Goal: Information Seeking & Learning: Check status

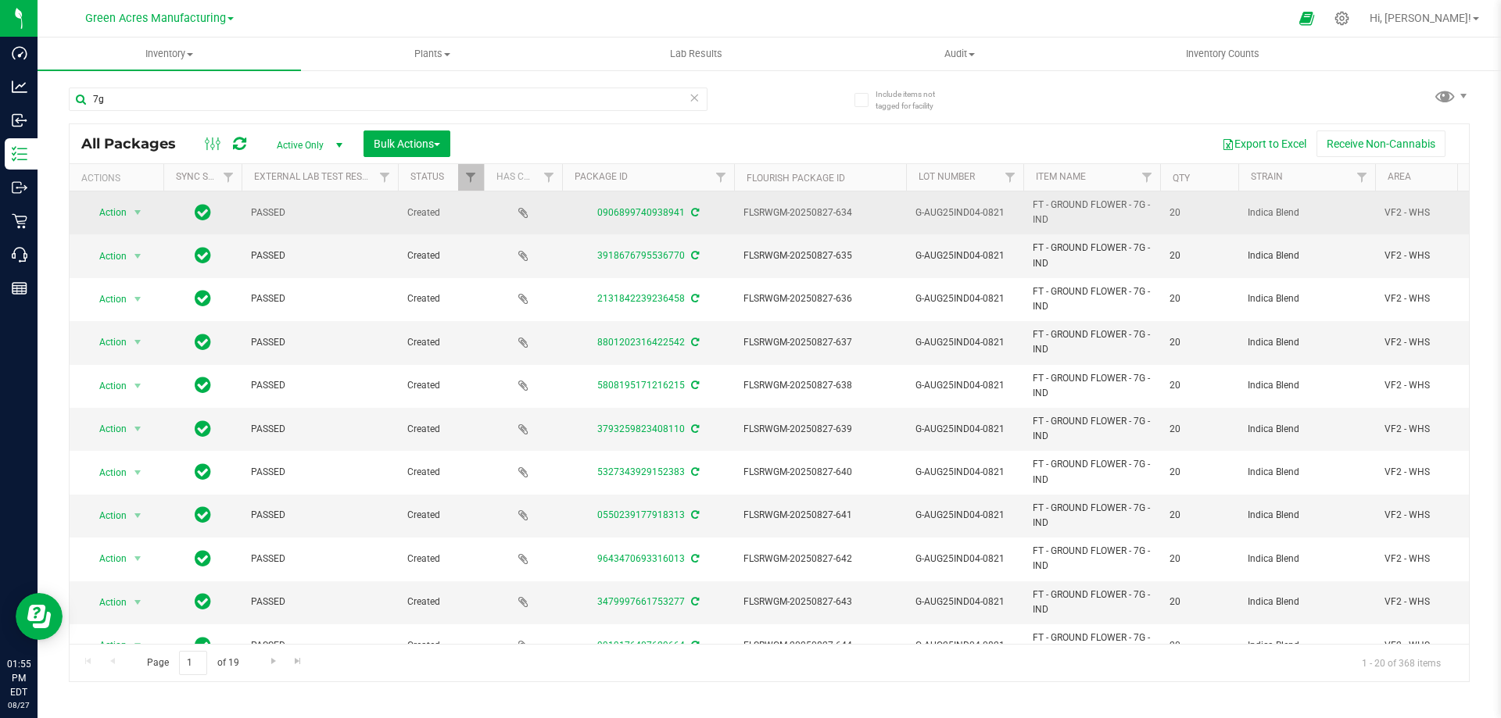
drag, startPoint x: 1032, startPoint y: 203, endPoint x: 1147, endPoint y: 204, distance: 115.7
click at [1147, 204] on td "FT - GROUND FLOWER - 7G - IND" at bounding box center [1091, 212] width 137 height 43
copy span "FT - GROUND FLOWER - 7G"
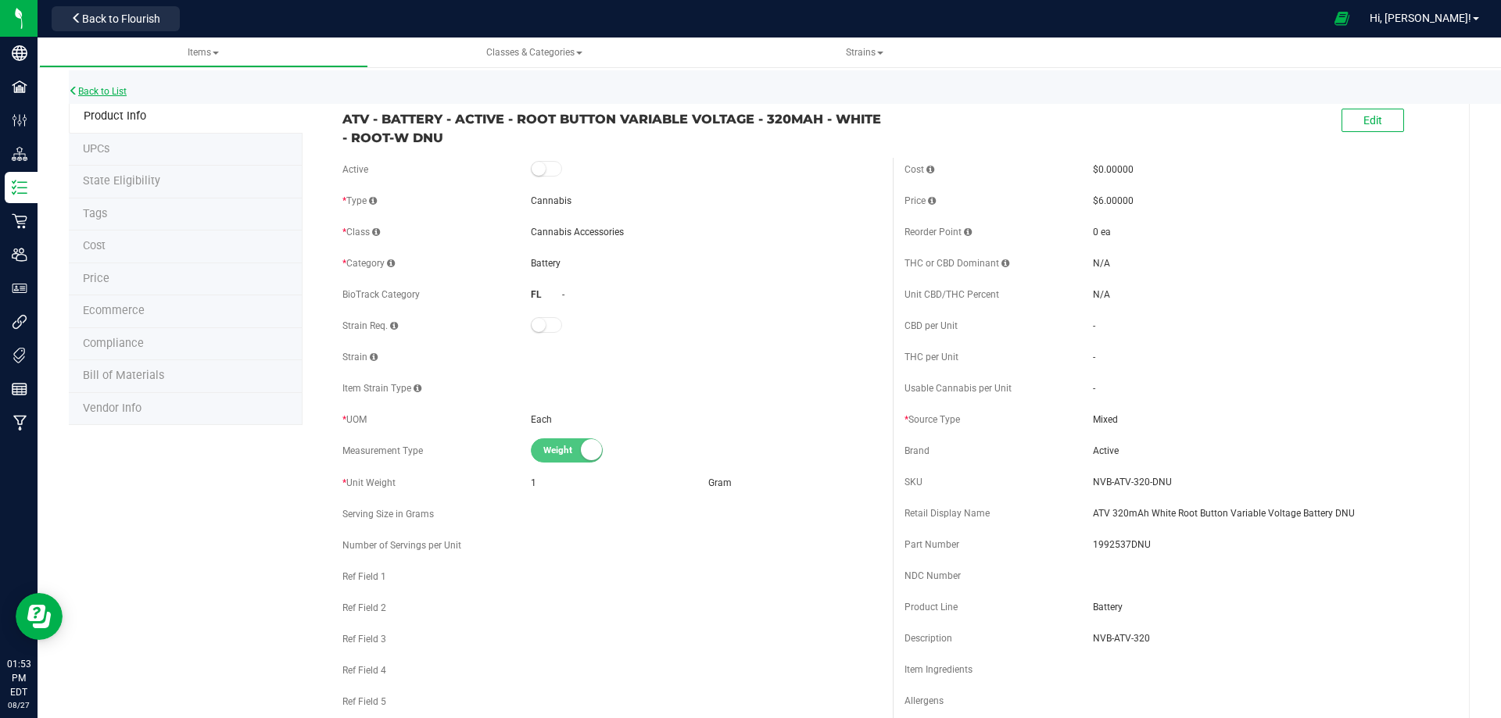
click at [95, 86] on link "Back to List" at bounding box center [98, 91] width 58 height 11
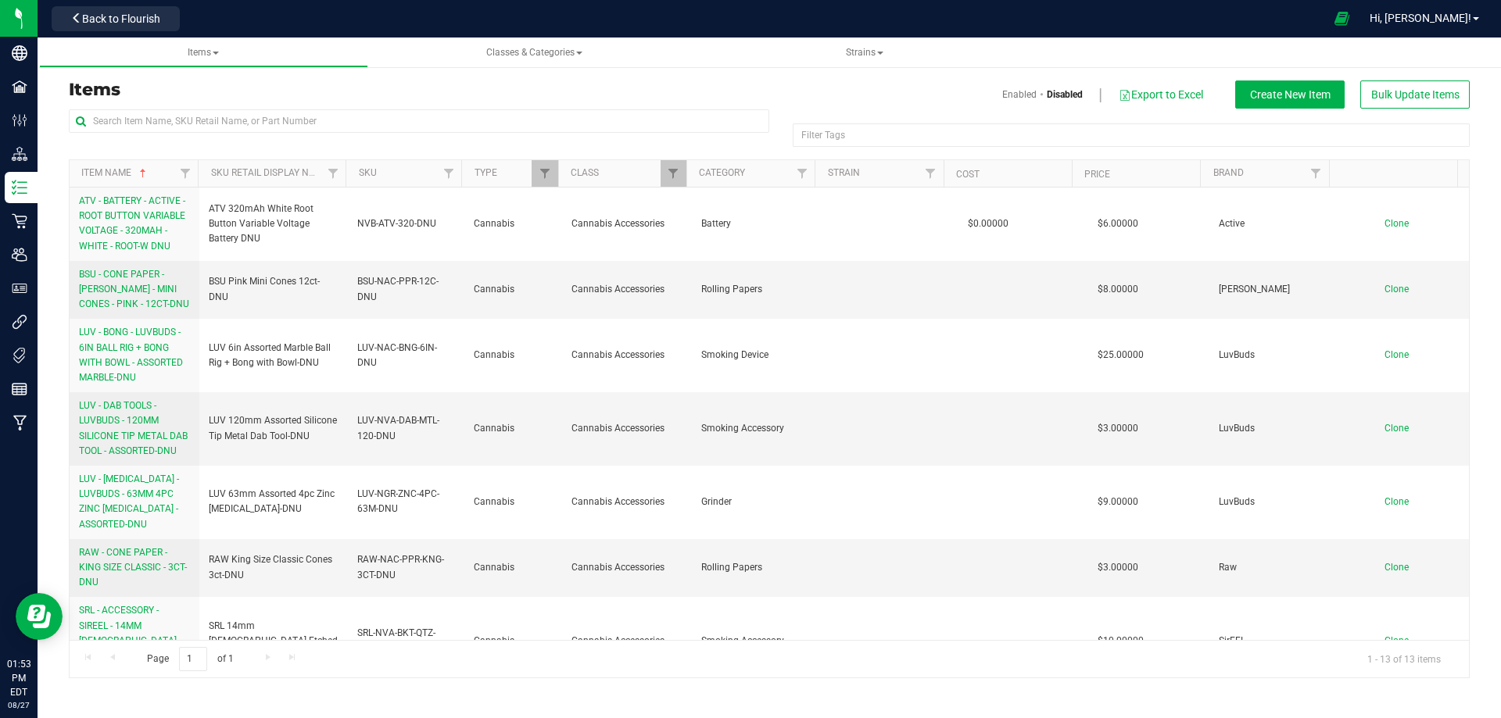
click at [635, 174] on th "Class" at bounding box center [622, 173] width 128 height 27
click at [543, 177] on span "Filter" at bounding box center [545, 173] width 13 height 13
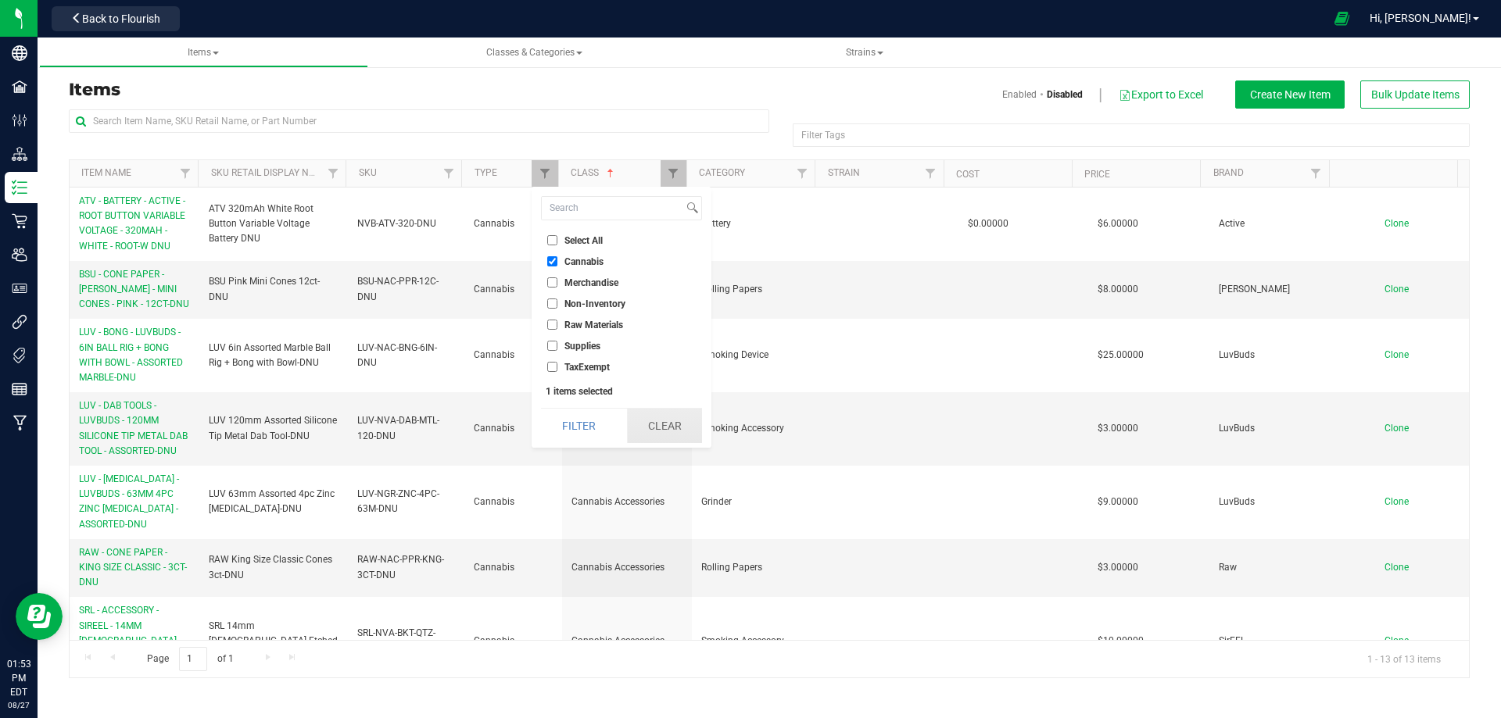
click at [660, 422] on button "Clear" at bounding box center [664, 426] width 75 height 34
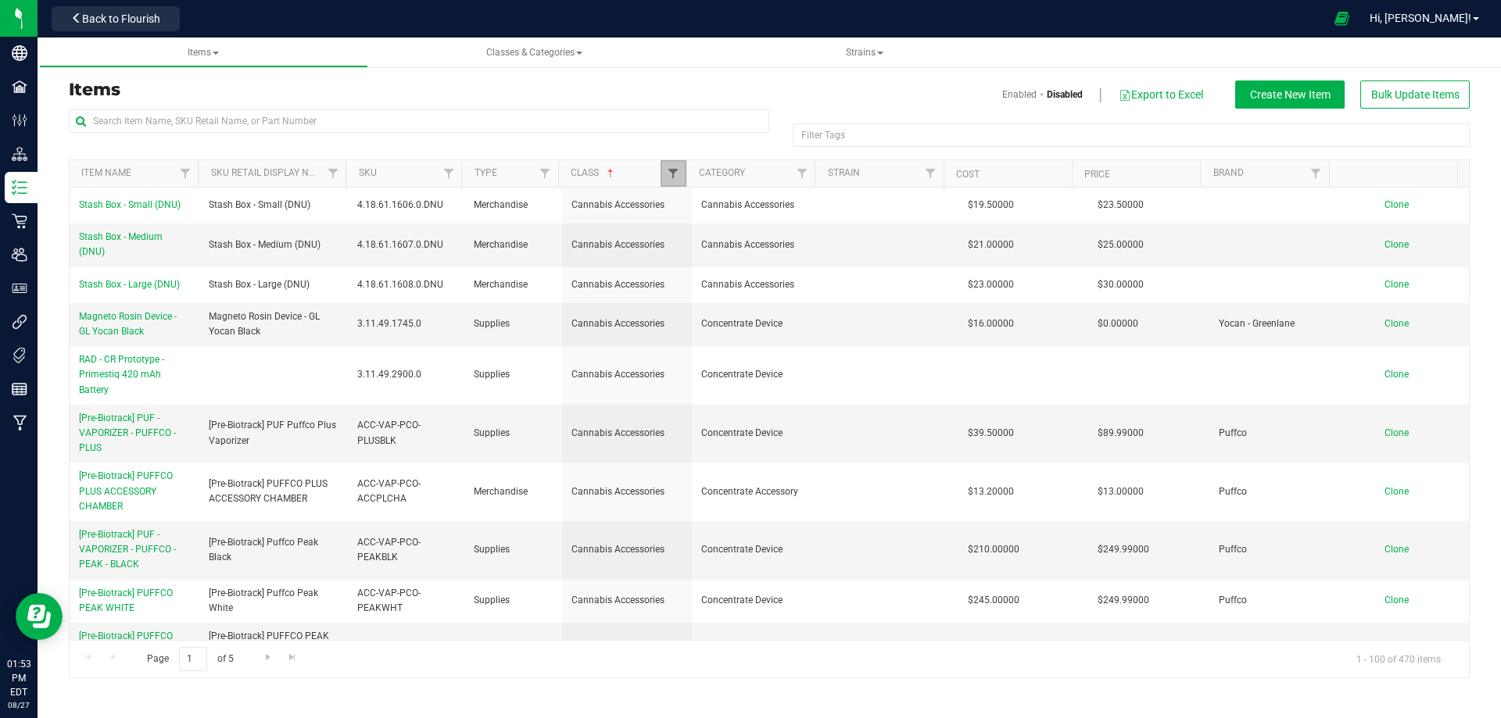
click at [674, 180] on span "Filter" at bounding box center [673, 173] width 13 height 13
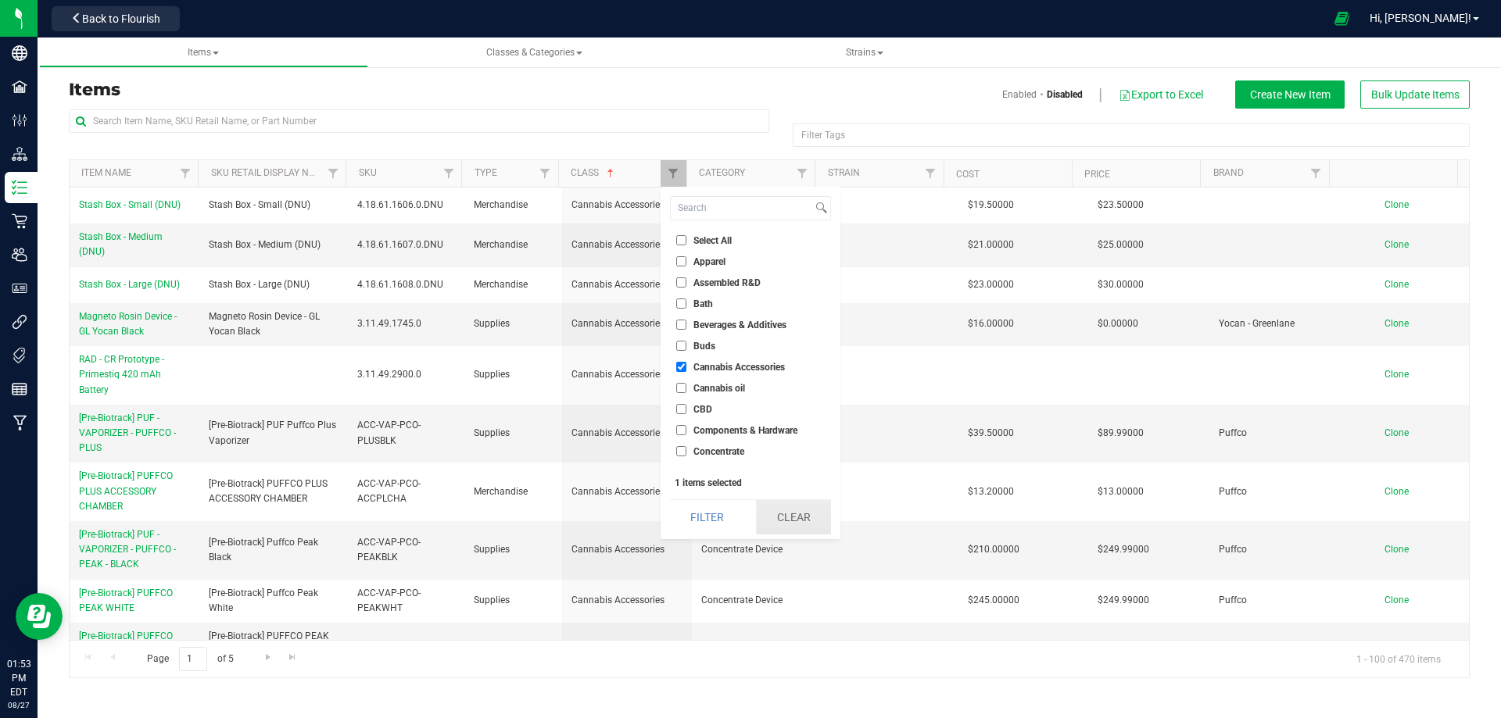
click at [783, 524] on button "Clear" at bounding box center [793, 517] width 75 height 34
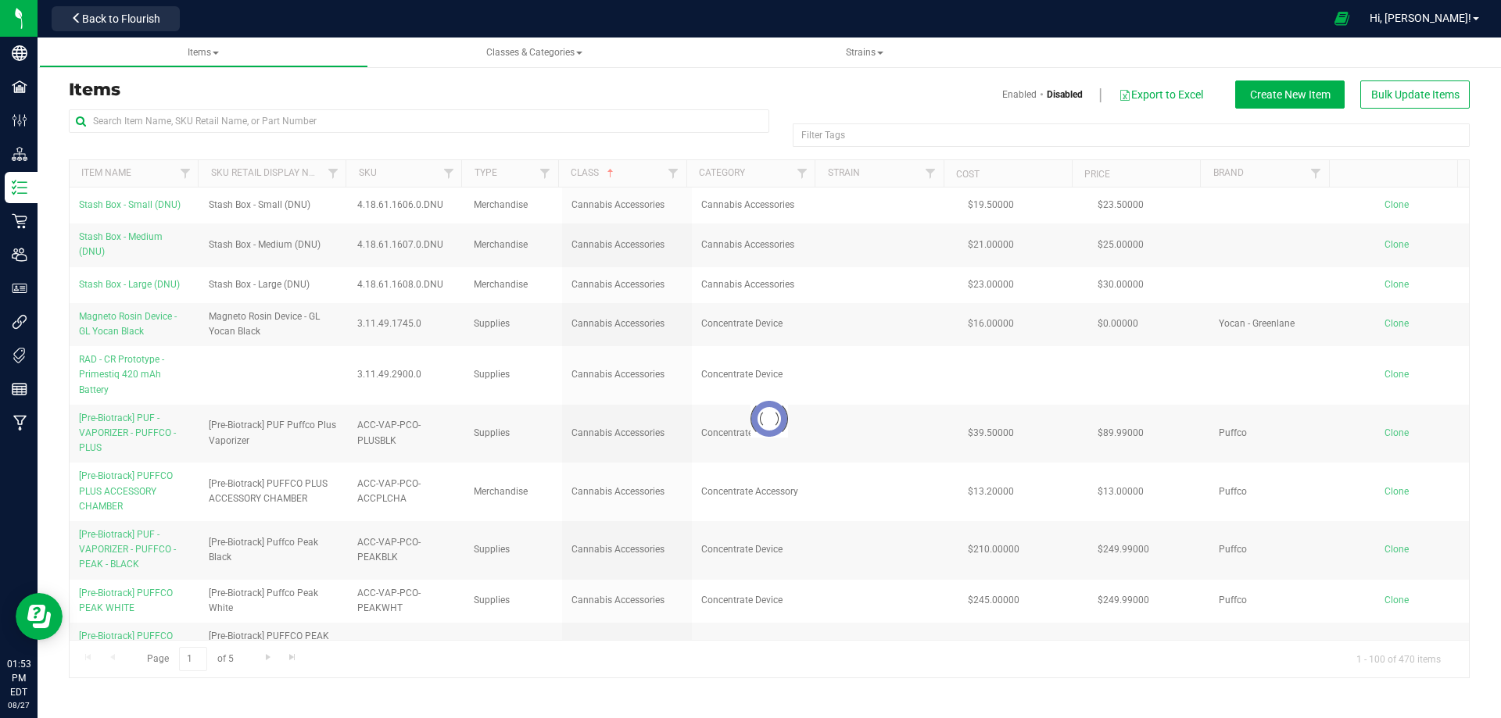
click at [1017, 98] on link "Enabled" at bounding box center [1019, 95] width 34 height 14
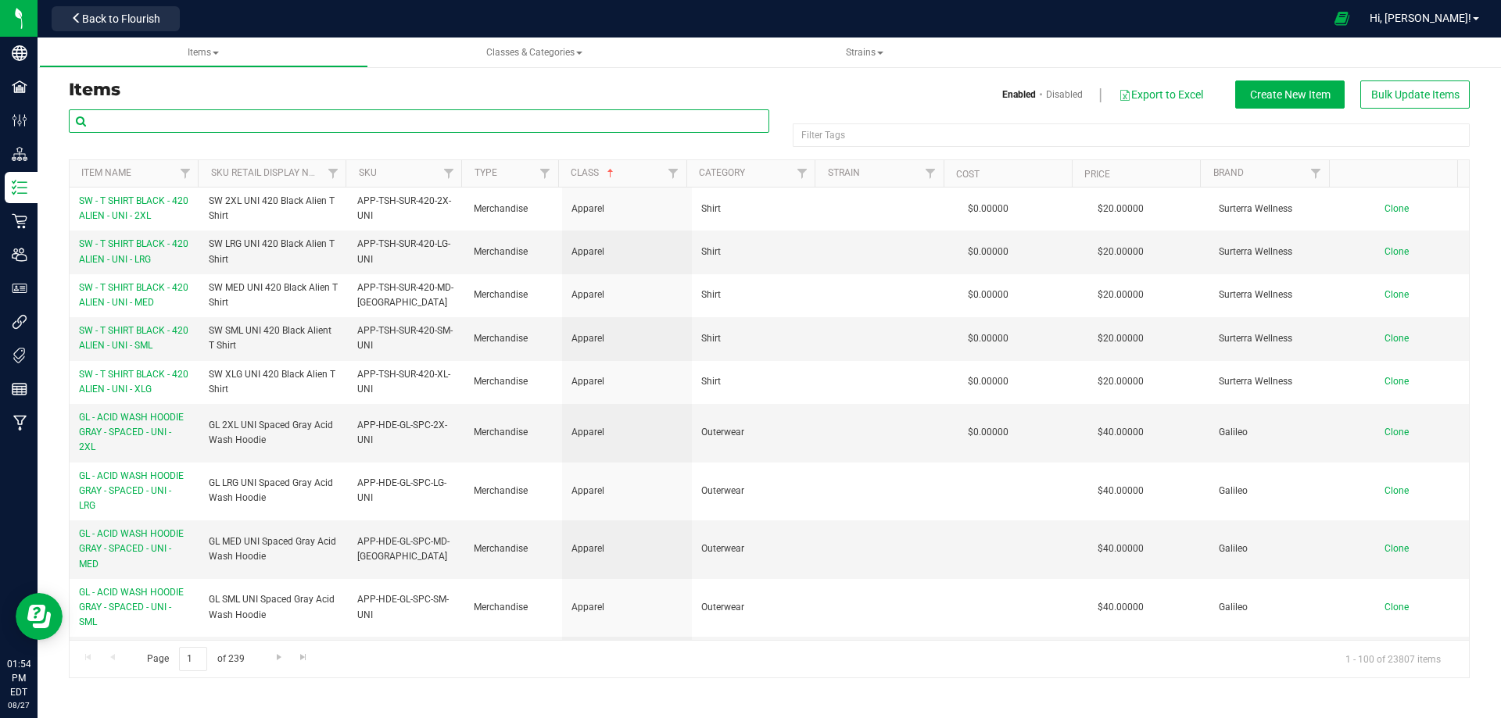
click at [123, 125] on input "text" at bounding box center [419, 120] width 700 height 23
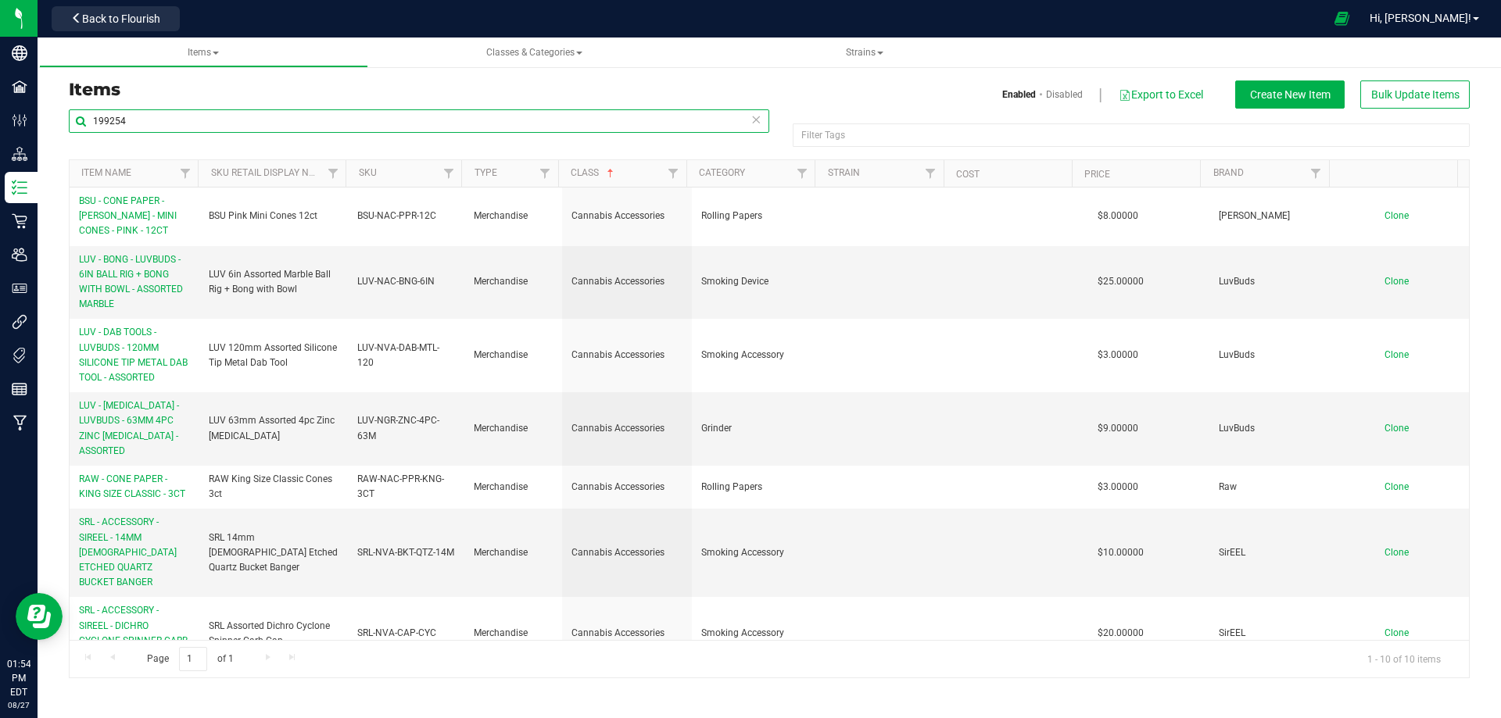
drag, startPoint x: 155, startPoint y: 122, endPoint x: 81, endPoint y: 118, distance: 73.6
click at [81, 118] on input "199254" at bounding box center [419, 120] width 700 height 23
click at [198, 104] on div "Items Enabled Disabled Export to Excel Create New Item Bulk Update Items" at bounding box center [769, 95] width 1424 height 28
drag, startPoint x: 159, startPoint y: 118, endPoint x: 94, endPoint y: 119, distance: 65.7
click at [94, 119] on input "199254" at bounding box center [419, 120] width 700 height 23
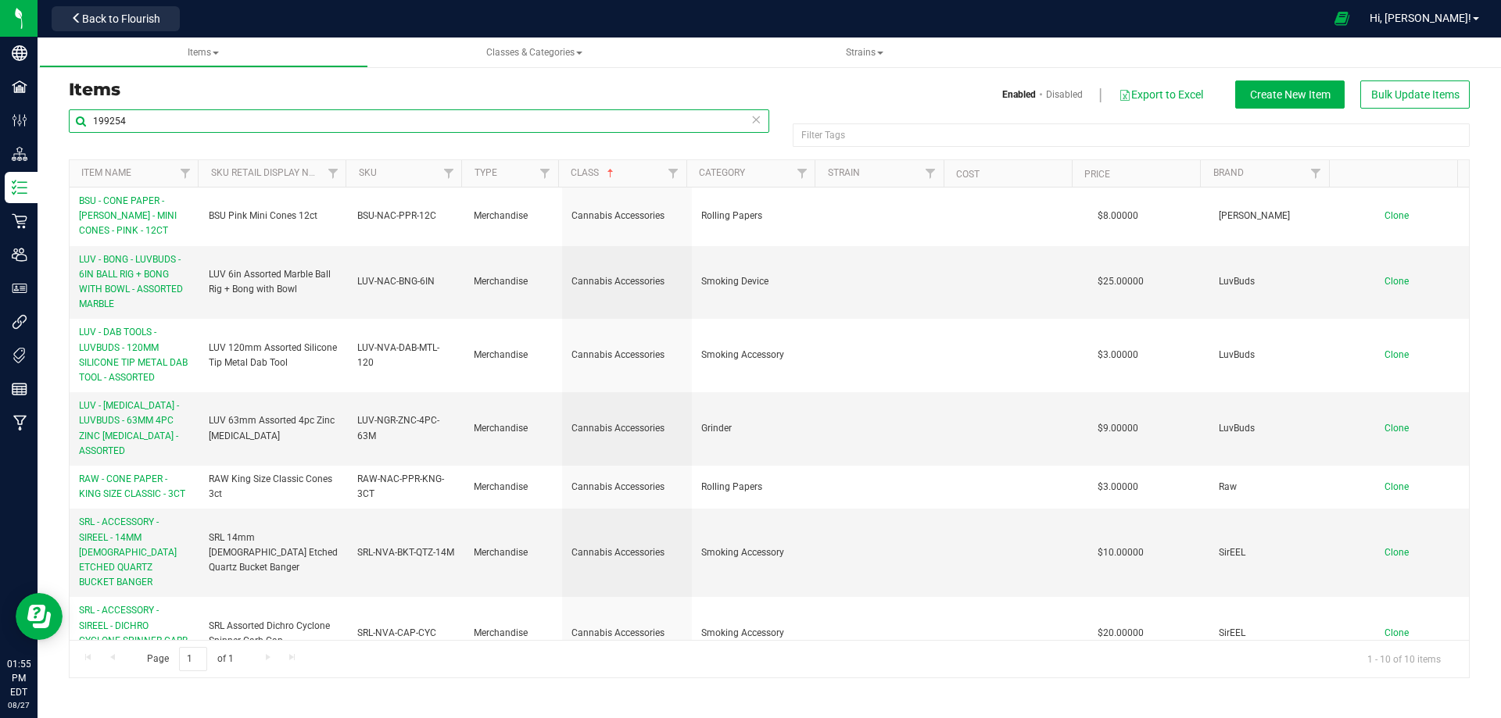
paste input "FT - GROUND FLOWER - 7G"
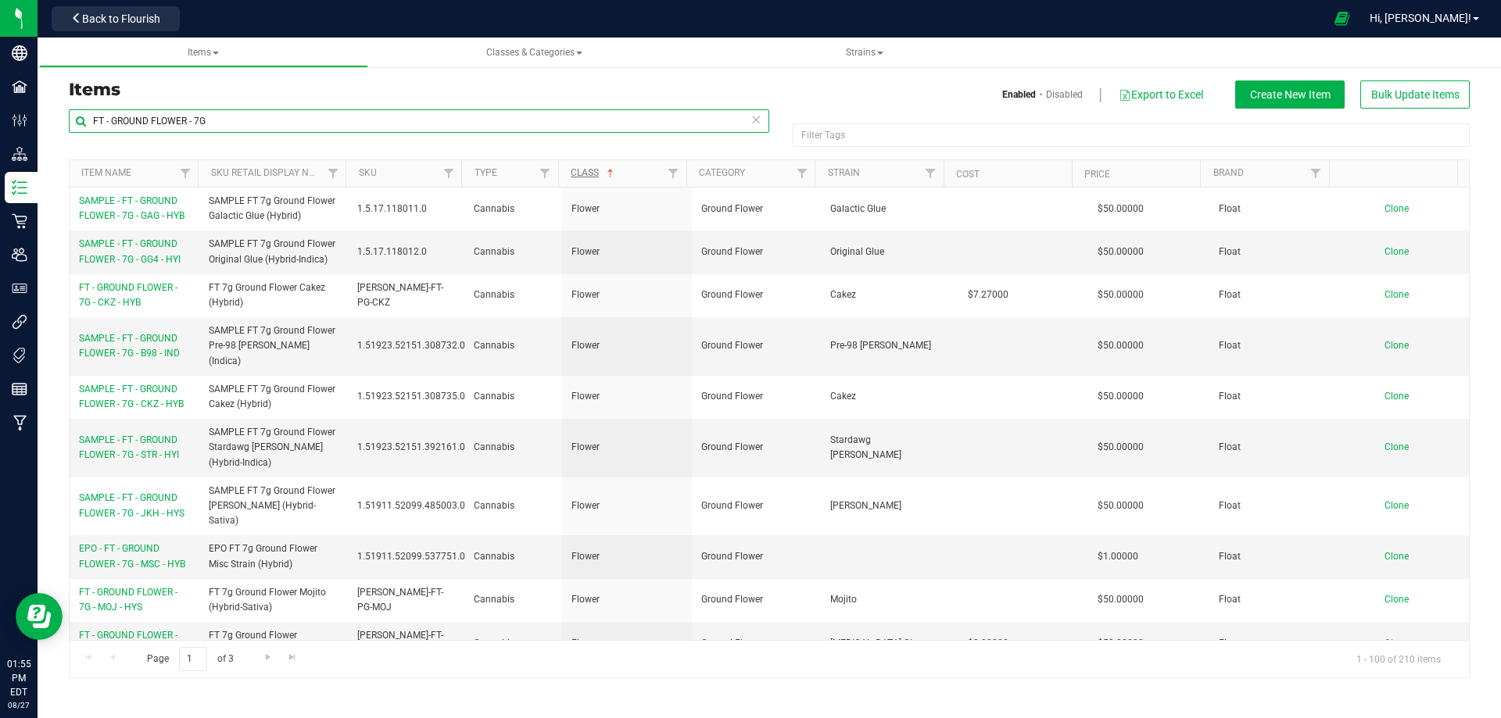
type input "FT - GROUND FLOWER - 7G"
click at [612, 171] on span at bounding box center [610, 173] width 13 height 13
click at [144, 174] on th "Item Name" at bounding box center [134, 173] width 128 height 27
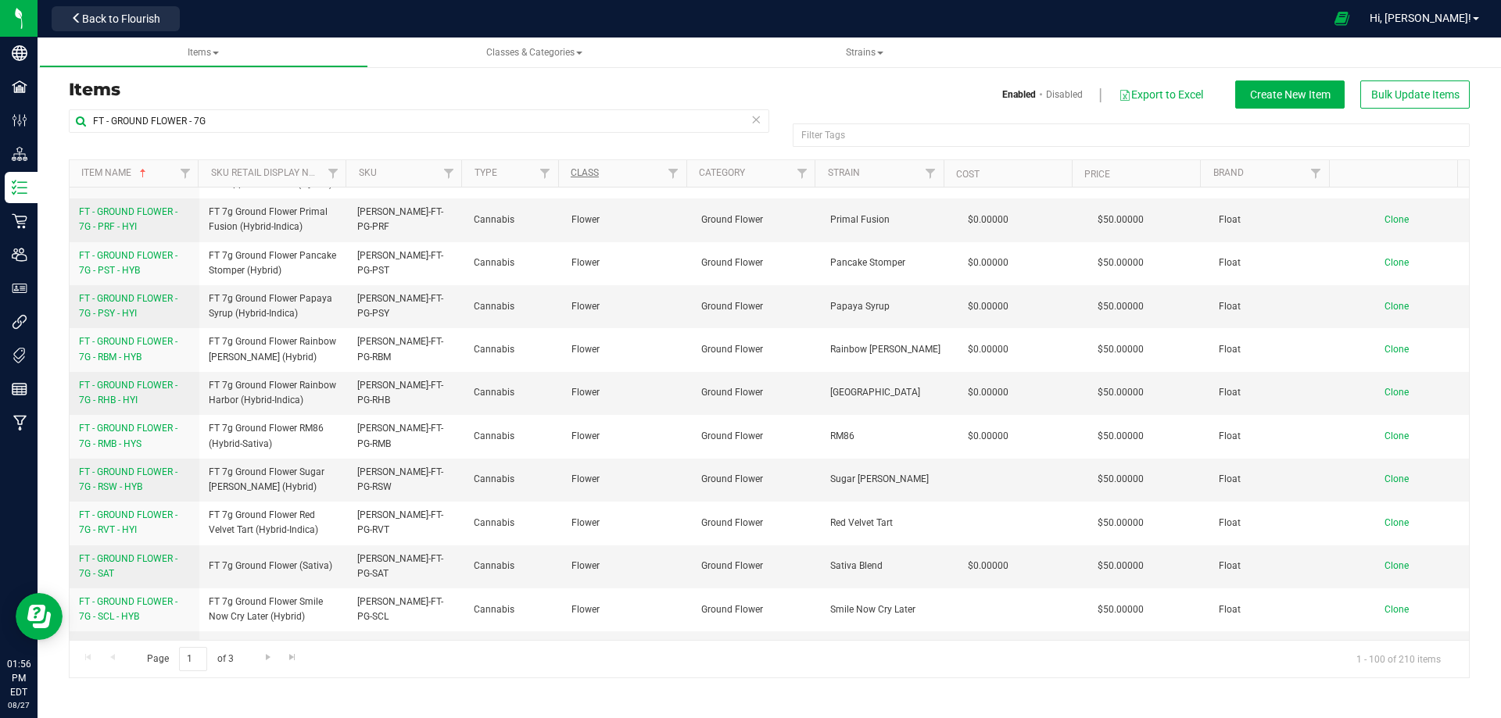
scroll to position [3048, 0]
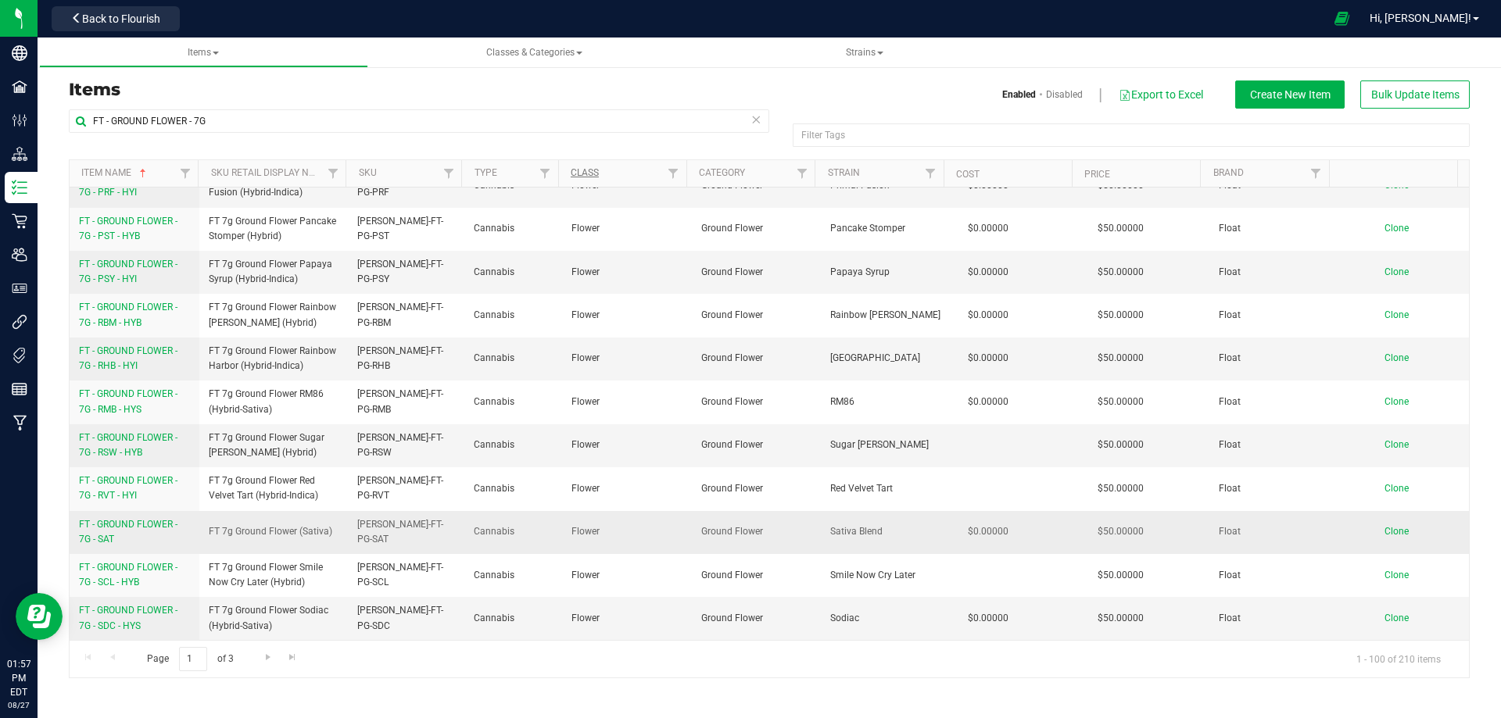
click at [140, 519] on span "FT - GROUND FLOWER - 7G - SAT" at bounding box center [128, 532] width 98 height 26
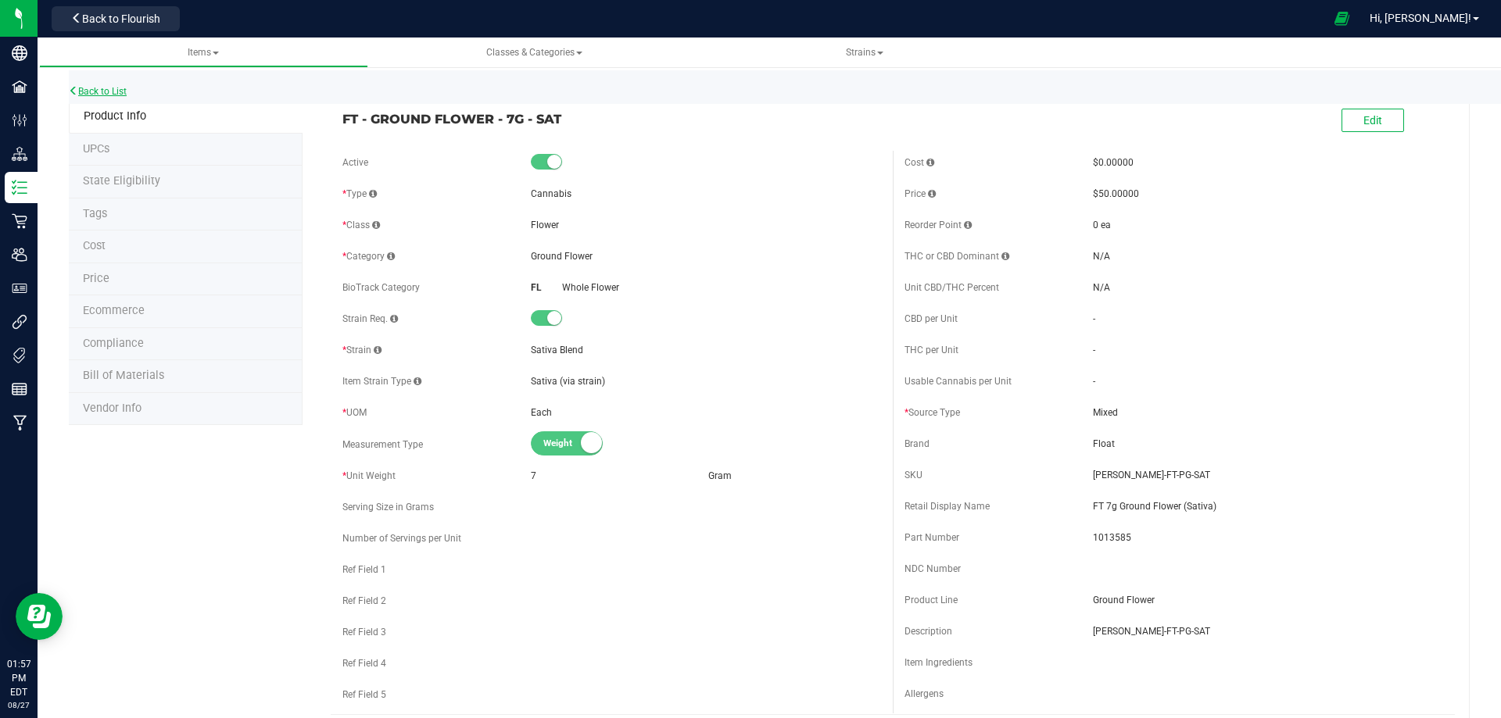
click at [99, 92] on link "Back to List" at bounding box center [98, 91] width 58 height 11
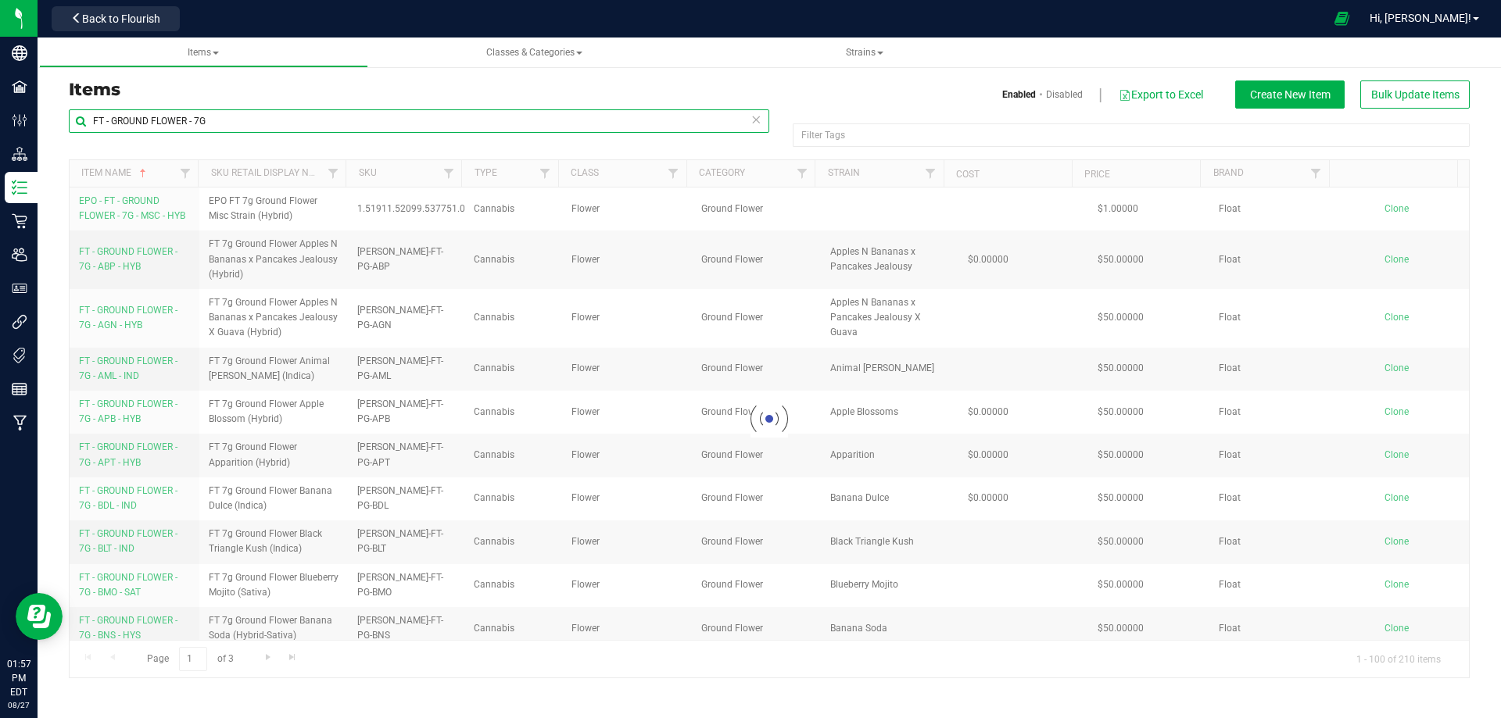
drag, startPoint x: 234, startPoint y: 120, endPoint x: 85, endPoint y: 123, distance: 149.3
click at [85, 123] on input "FT - GROUND FLOWER - 7G" at bounding box center [419, 120] width 700 height 23
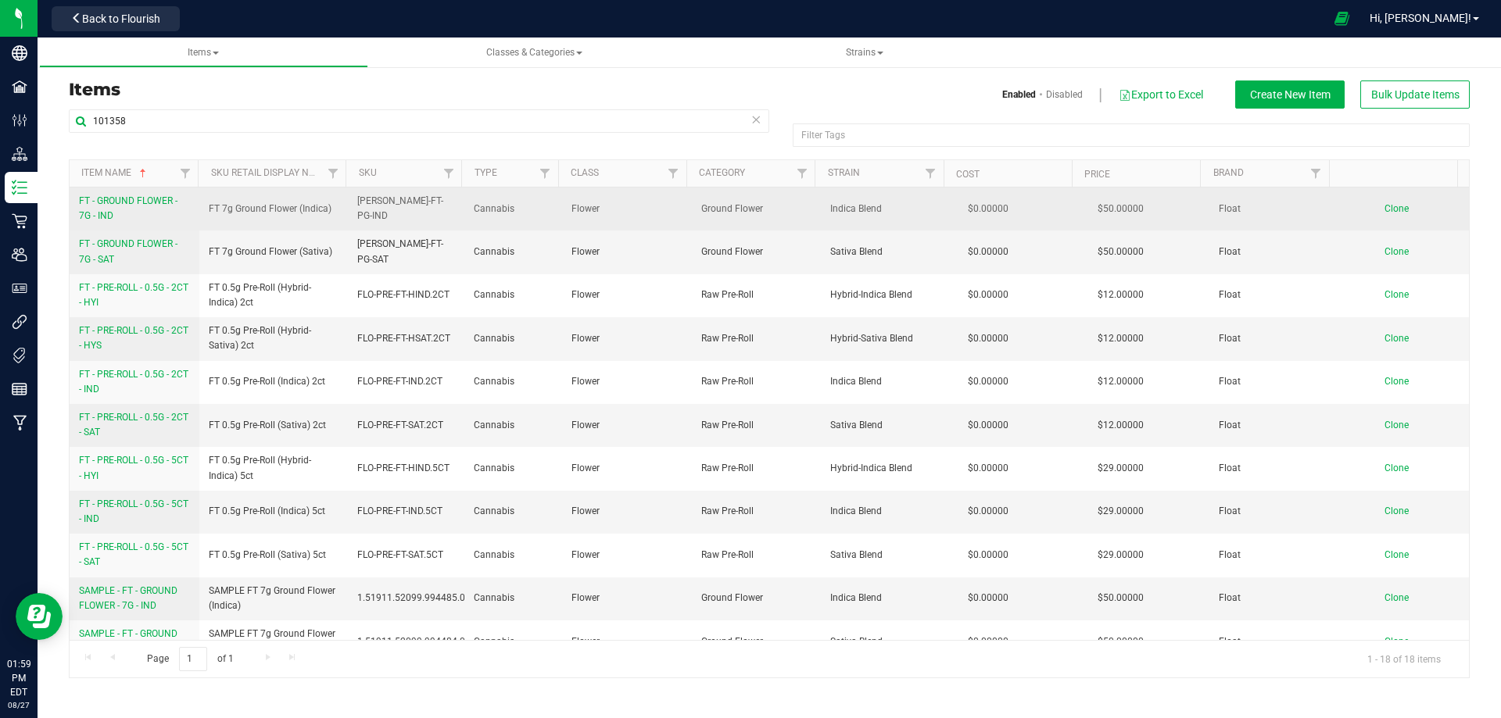
drag, startPoint x: 77, startPoint y: 198, endPoint x: 90, endPoint y: 214, distance: 20.6
click at [90, 214] on td "FT - GROUND FLOWER - 7G - IND" at bounding box center [135, 209] width 130 height 43
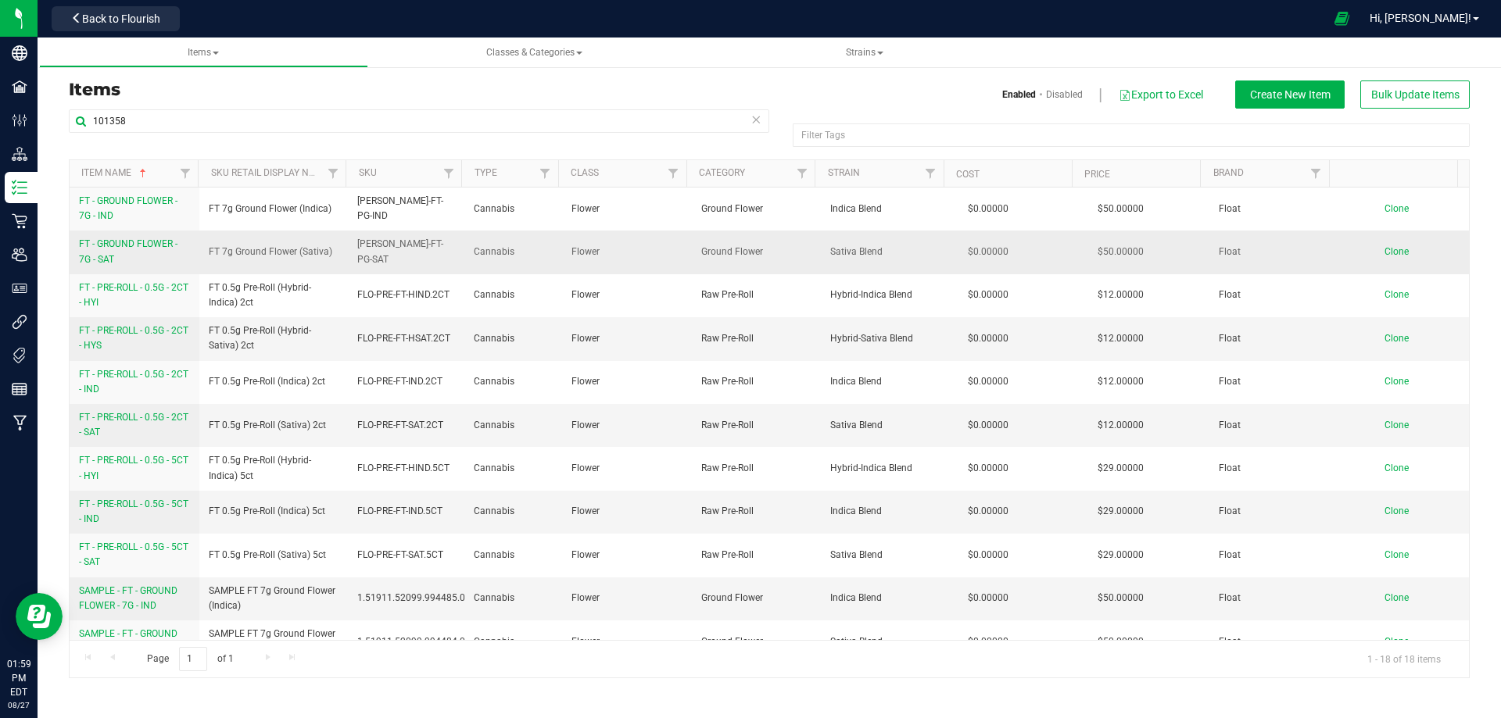
copy span "FT - GROUND FLOWER - 7G"
drag, startPoint x: 135, startPoint y: 123, endPoint x: 82, endPoint y: 123, distance: 53.2
click at [82, 123] on input "101358" at bounding box center [419, 120] width 700 height 23
paste input "FT - GROUND FLOWER - 7G"
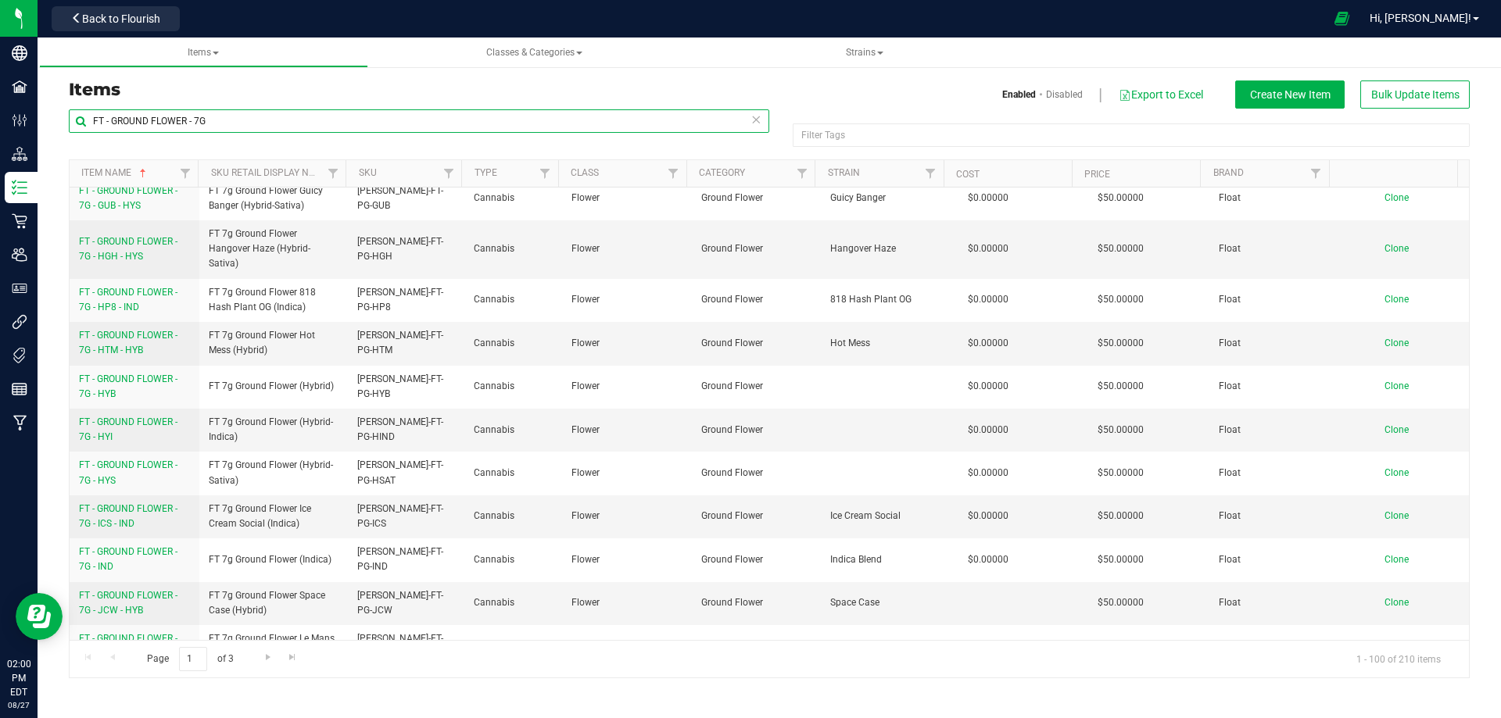
scroll to position [1798, 0]
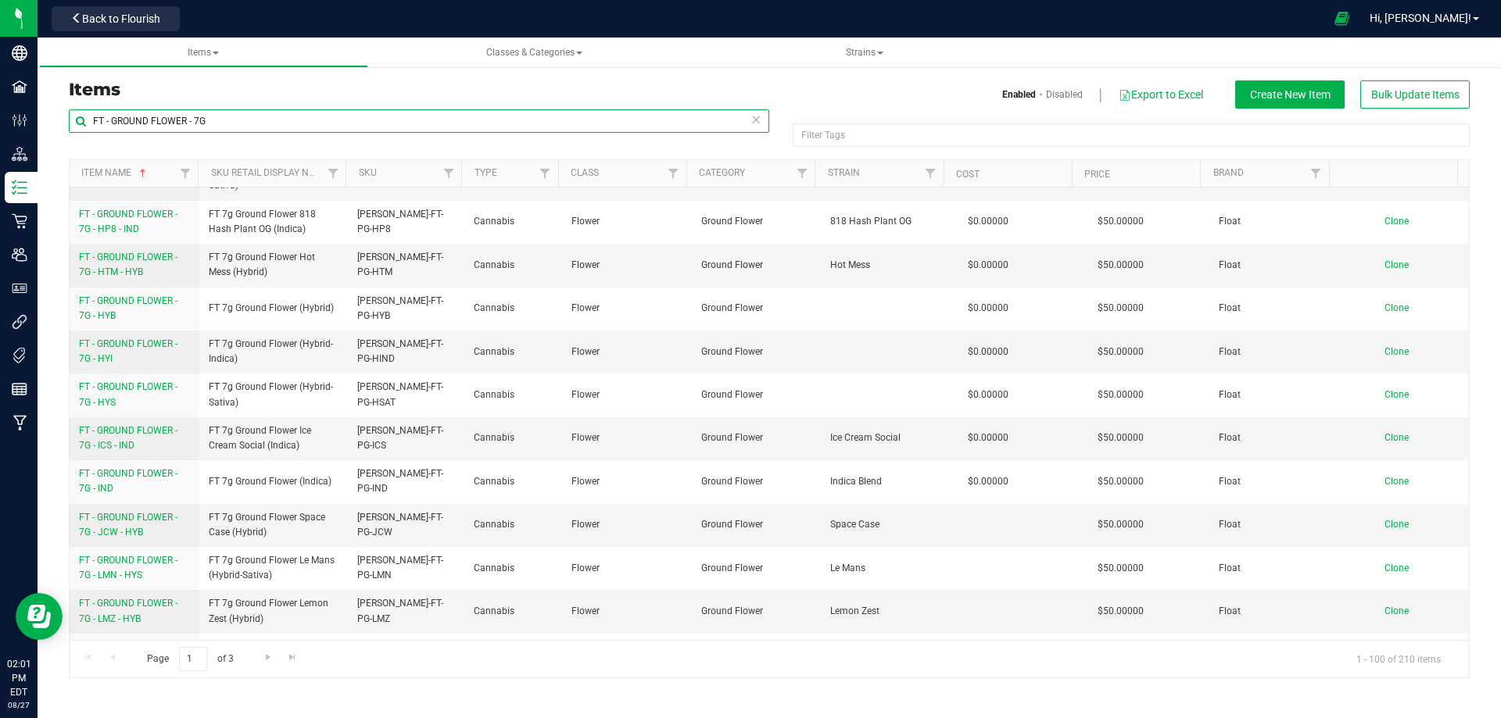
type input "FT - GROUND FLOWER - 7G"
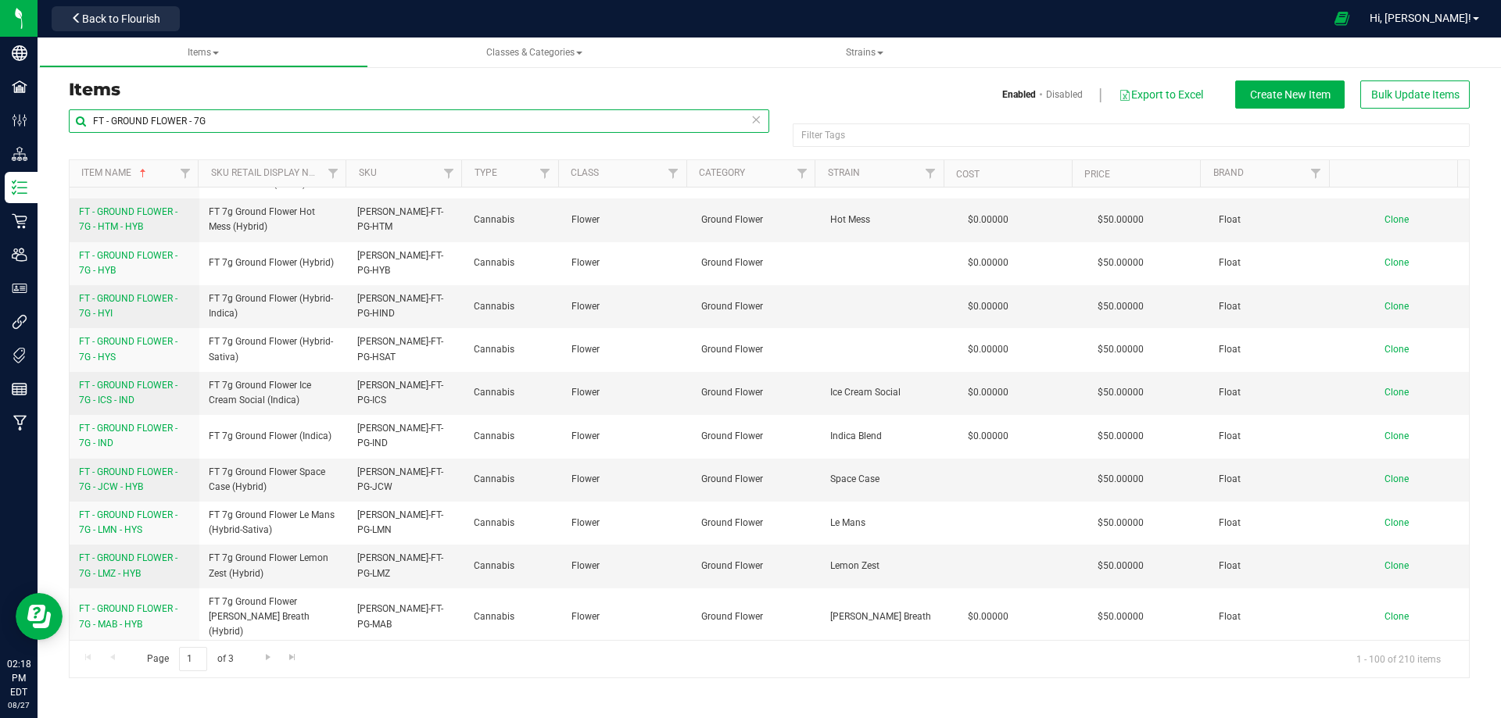
scroll to position [1829, 0]
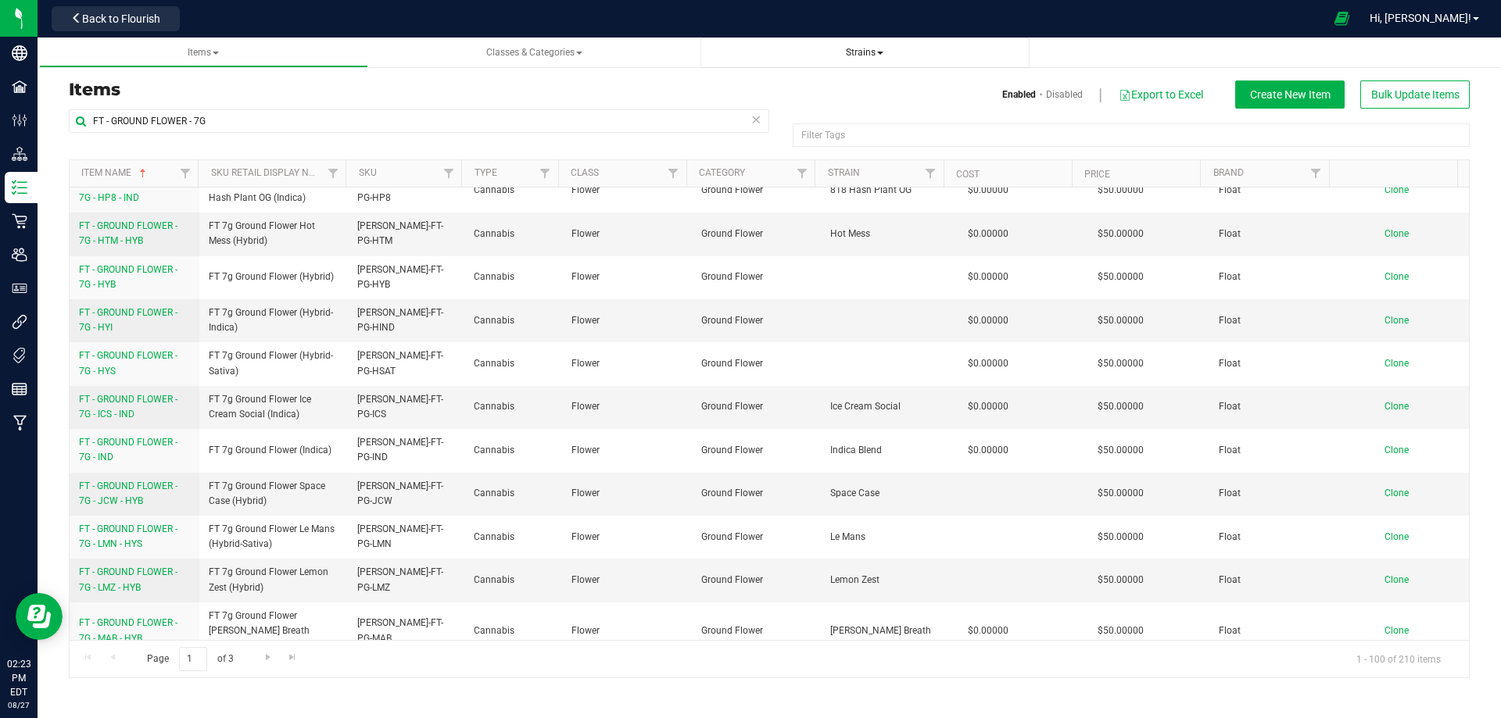
click at [858, 52] on span "Strains" at bounding box center [865, 52] width 38 height 11
click at [758, 96] on span "All strains" at bounding box center [748, 94] width 48 height 13
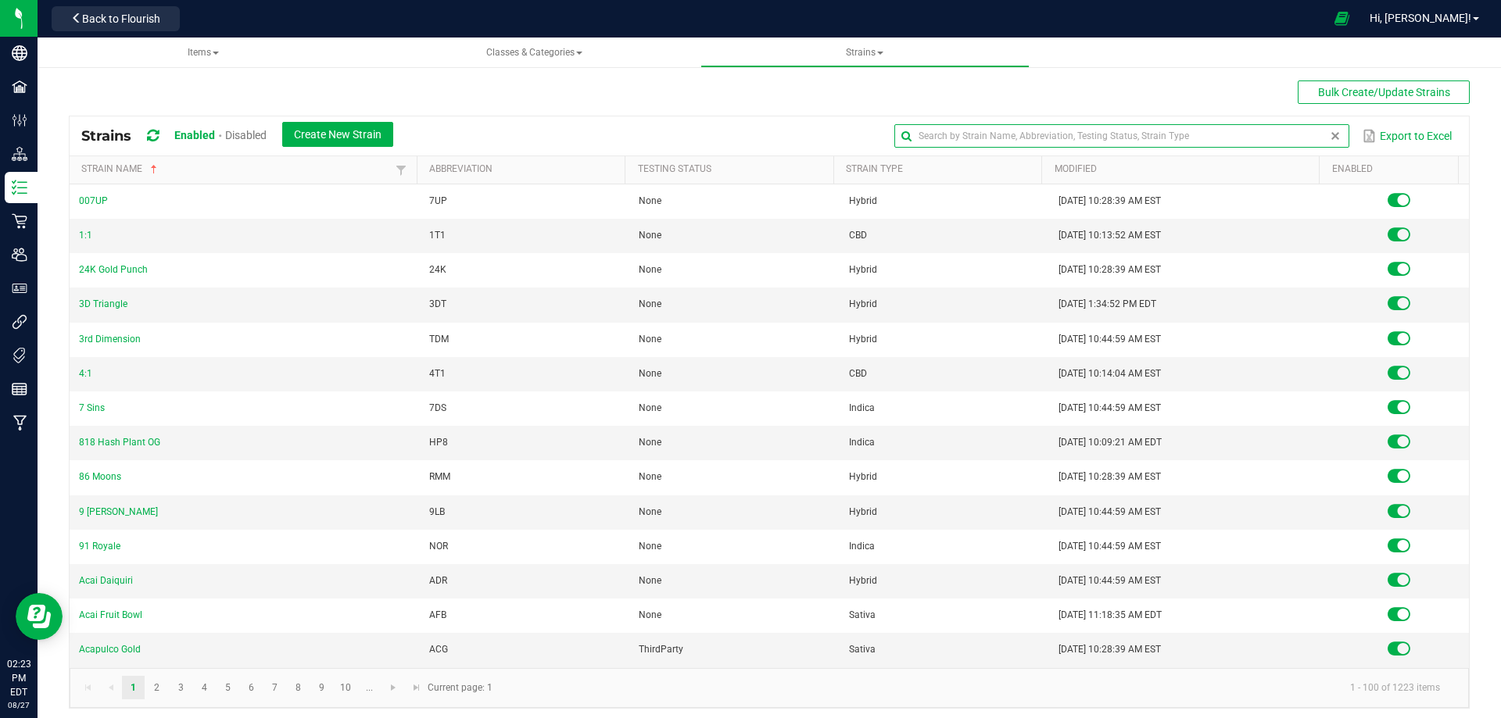
click at [1280, 126] on input "text" at bounding box center [1121, 135] width 454 height 23
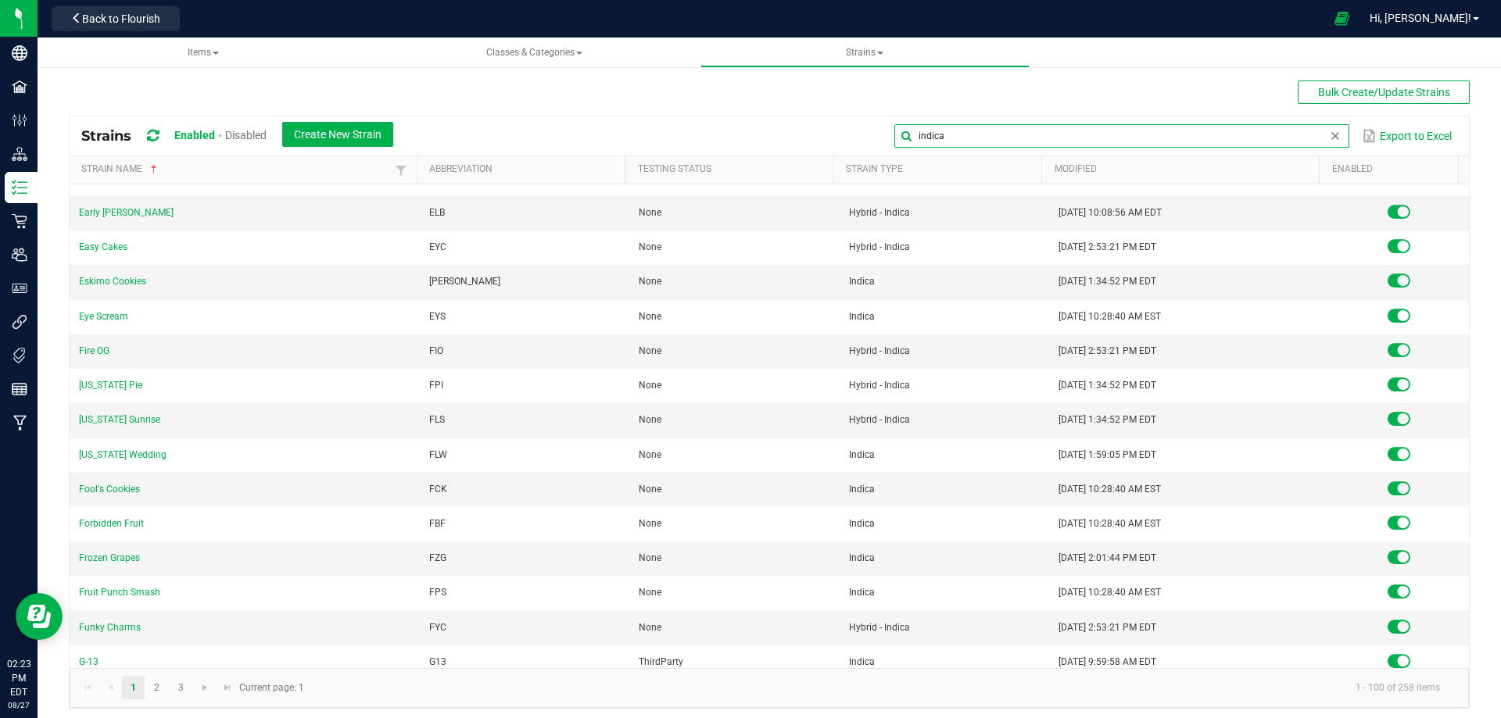
scroll to position [2970, 0]
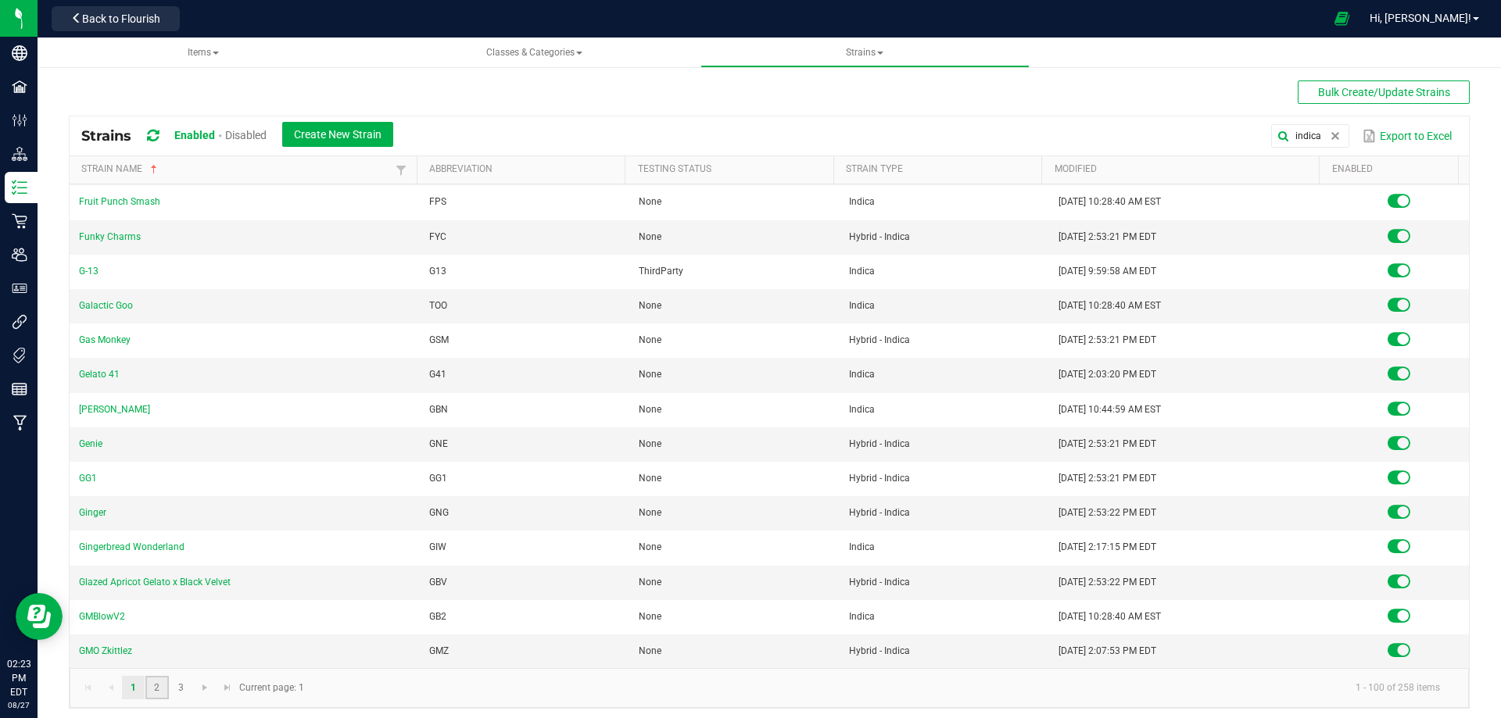
click at [156, 682] on link "2" at bounding box center [156, 687] width 23 height 23
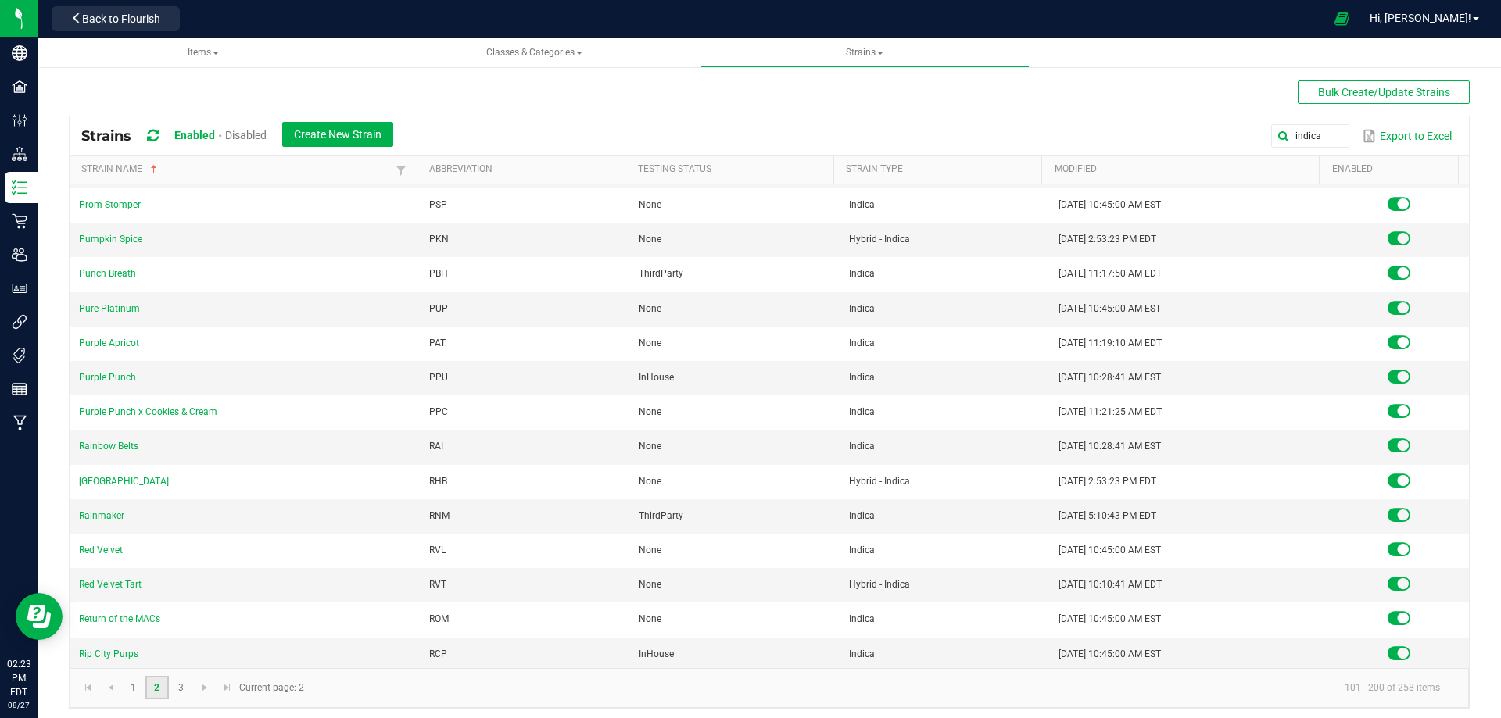
scroll to position [2970, 0]
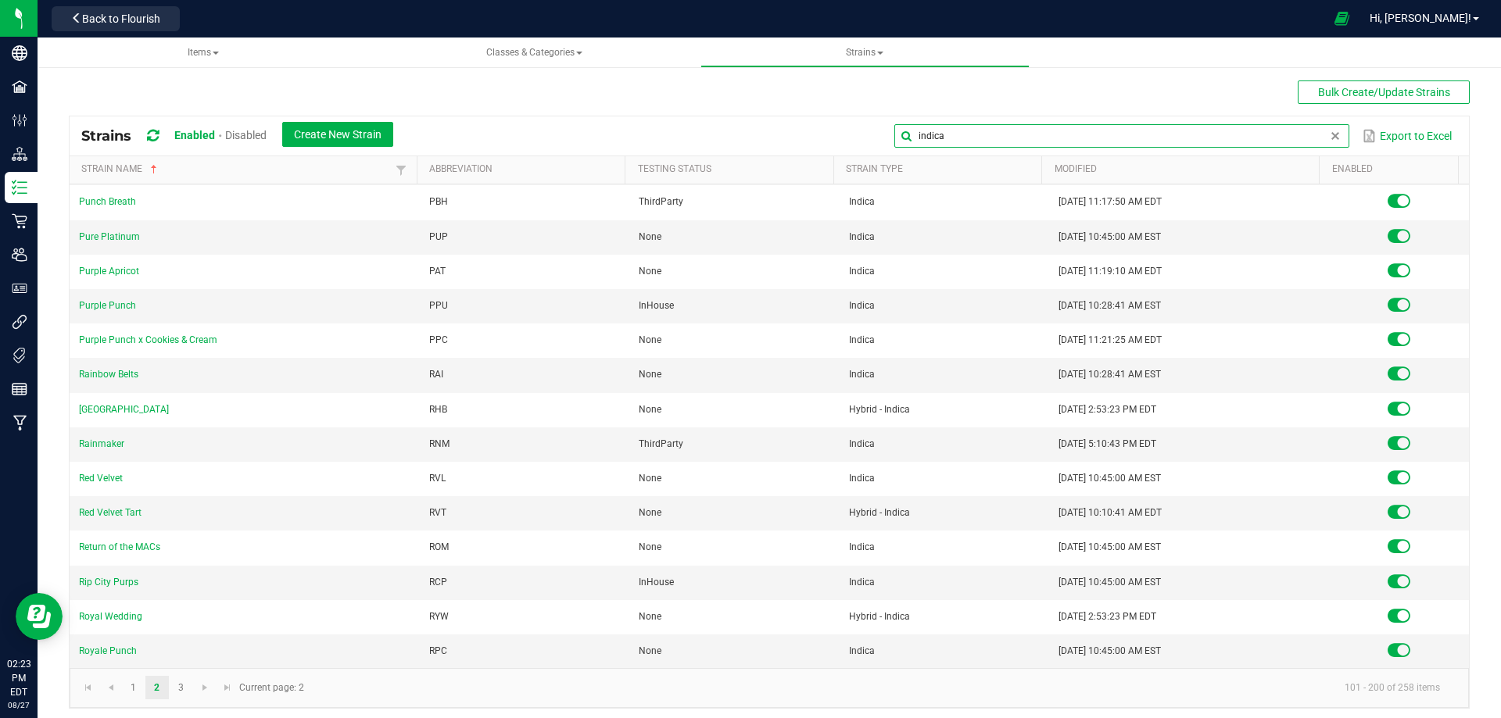
drag, startPoint x: 1313, startPoint y: 139, endPoint x: 1270, endPoint y: 136, distance: 43.1
click at [1270, 136] on input "indica" at bounding box center [1121, 135] width 454 height 23
drag, startPoint x: 948, startPoint y: 141, endPoint x: 893, endPoint y: 138, distance: 54.8
click at [894, 138] on input "indica" at bounding box center [1121, 135] width 454 height 23
type input "sativa"
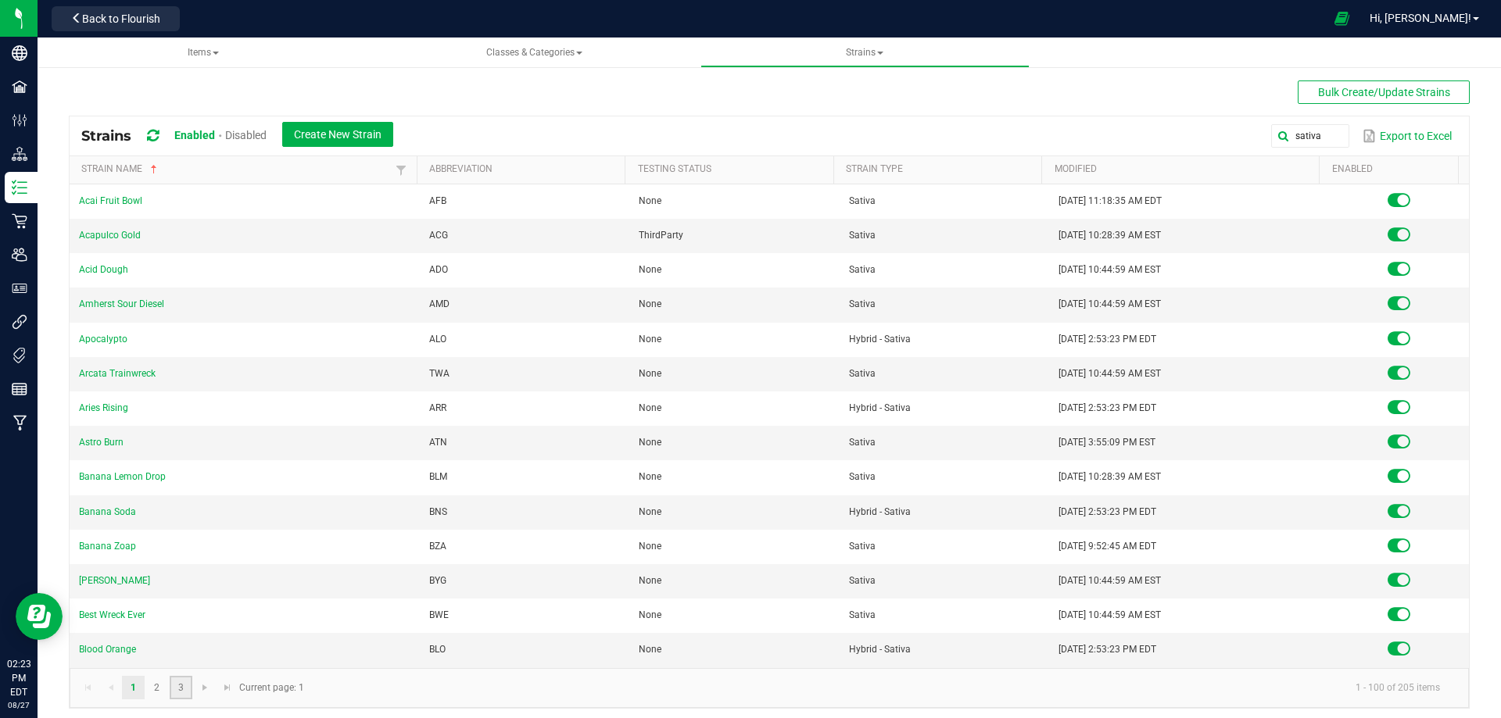
click at [181, 688] on link "3" at bounding box center [181, 687] width 23 height 23
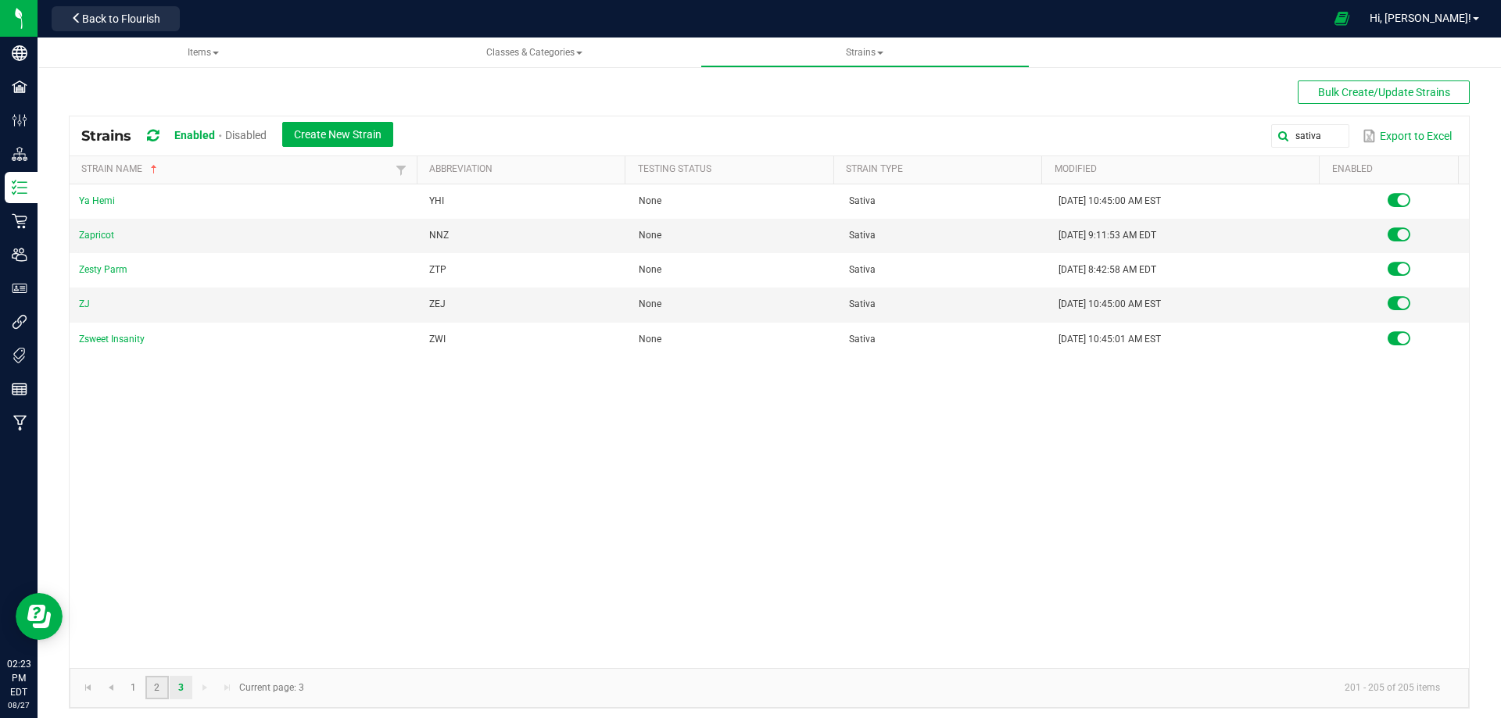
click at [156, 687] on link "2" at bounding box center [156, 687] width 23 height 23
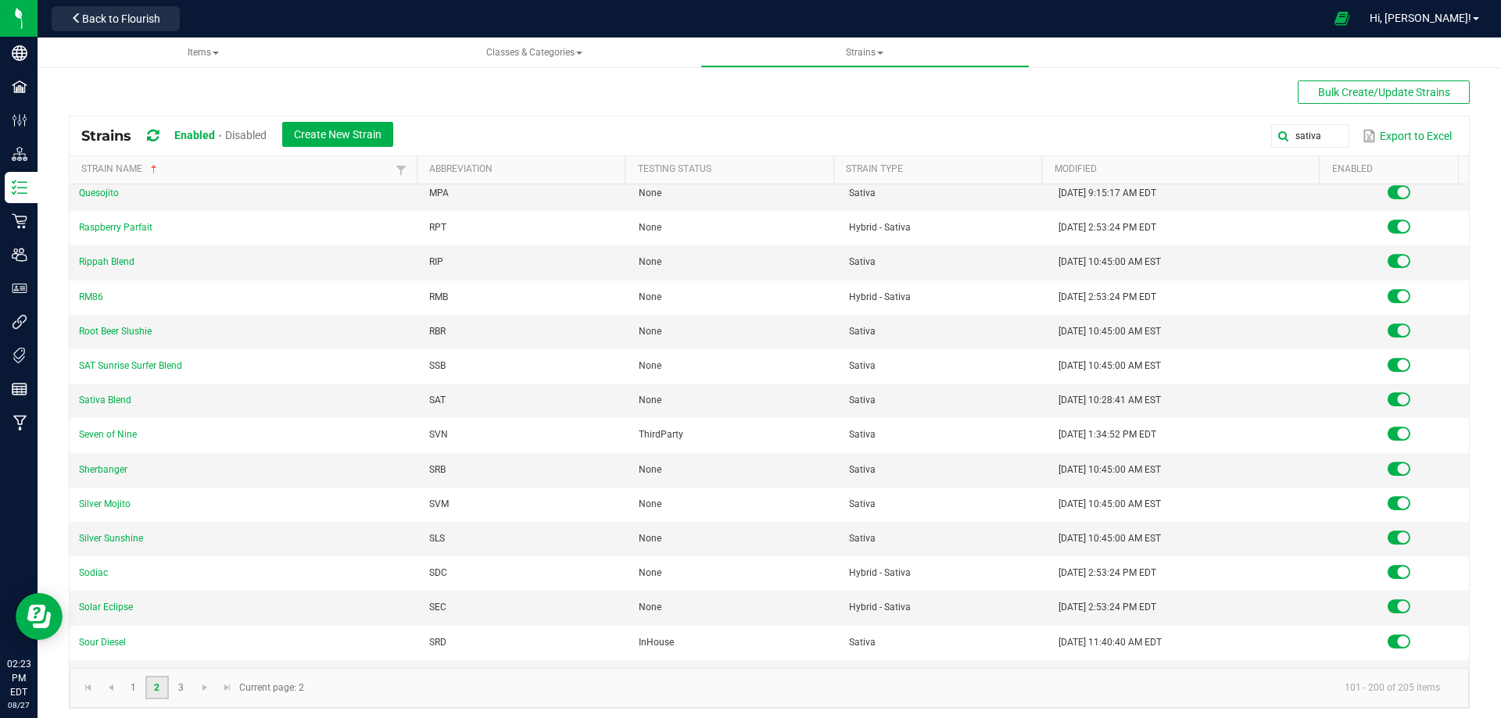
scroll to position [1563, 0]
click at [191, 52] on span "Items" at bounding box center [203, 52] width 31 height 11
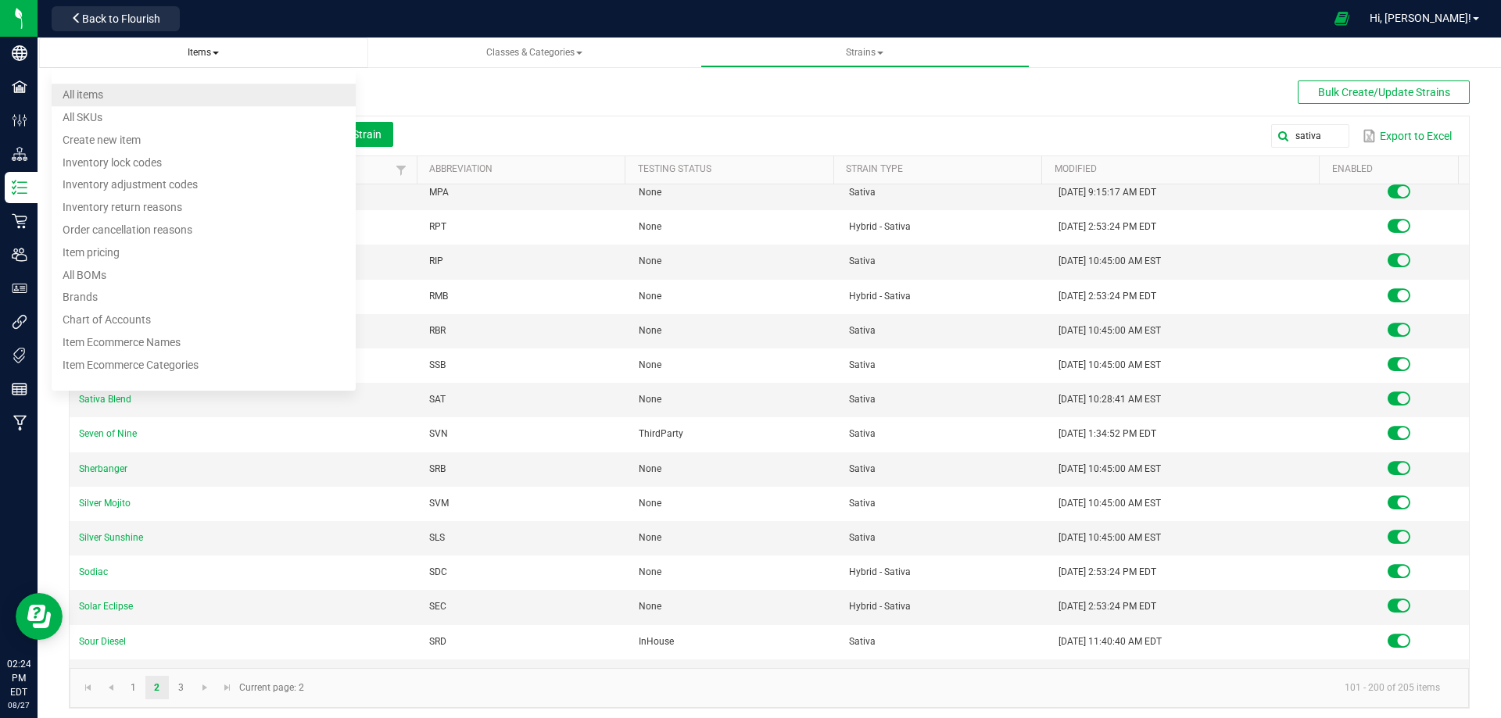
click at [83, 87] on li "All items" at bounding box center [204, 95] width 304 height 23
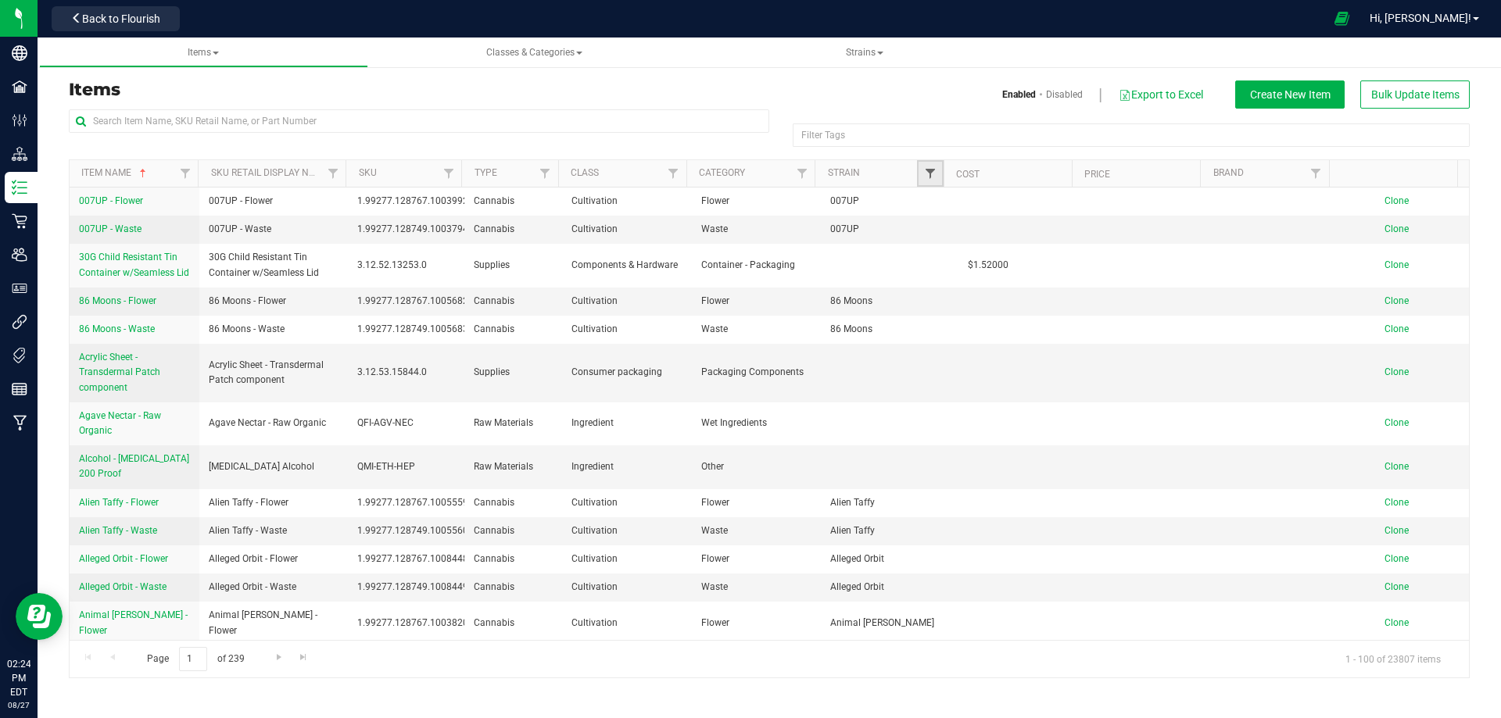
click at [932, 170] on span "Filter" at bounding box center [930, 173] width 13 height 13
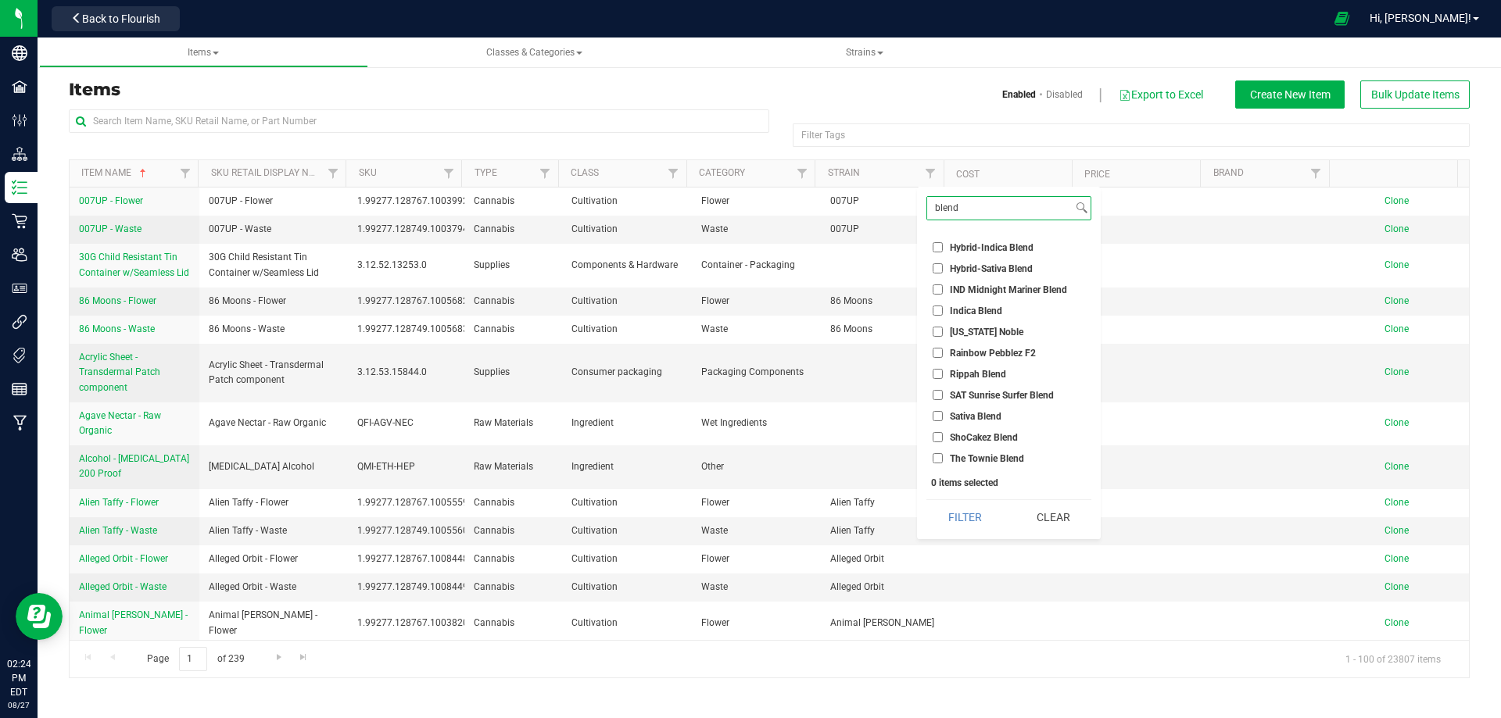
scroll to position [19, 0]
type input "blend"
click at [934, 266] on input "Hybrid Blend" at bounding box center [937, 268] width 10 height 10
checkbox input "true"
click at [934, 288] on input "Hybrid-Indica Blend" at bounding box center [937, 290] width 10 height 10
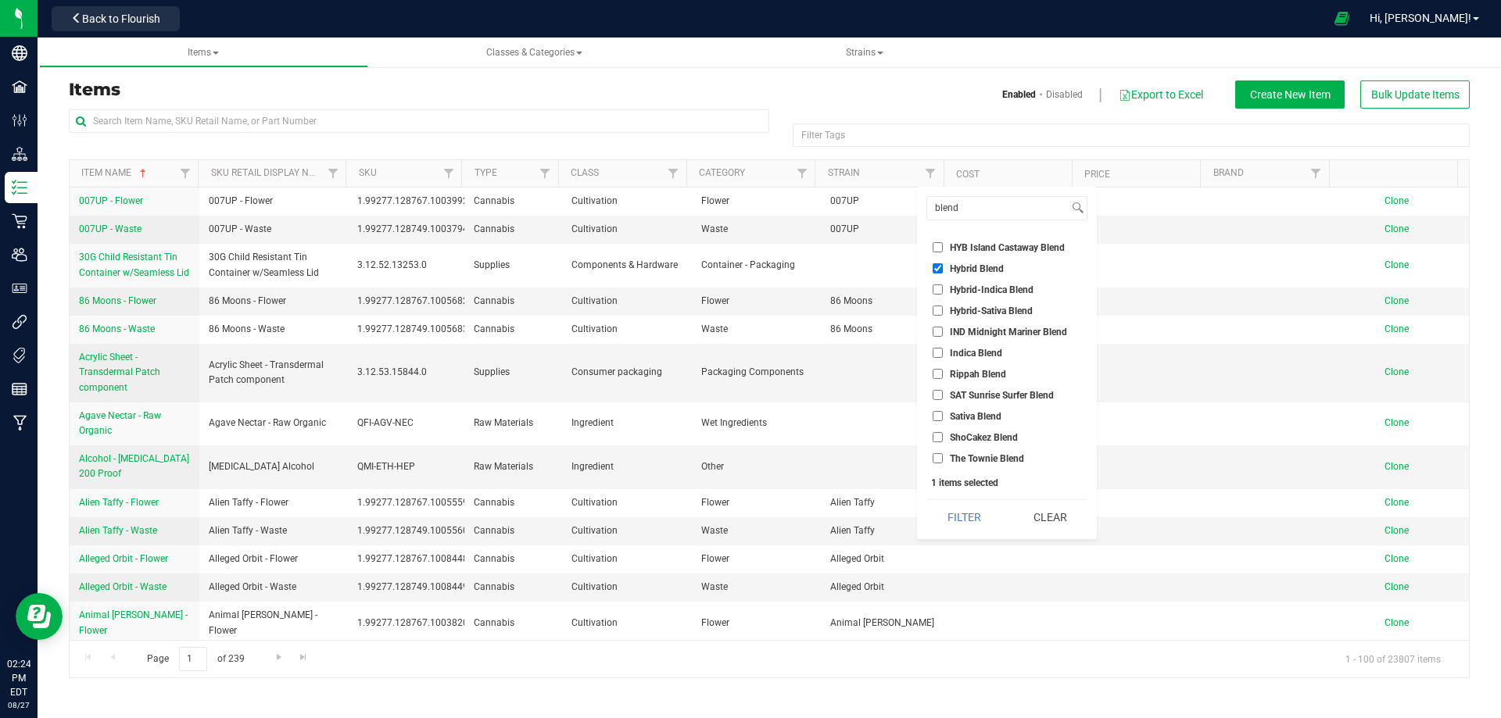
checkbox input "true"
click at [936, 307] on input "Hybrid-Sativa Blend" at bounding box center [937, 311] width 10 height 10
checkbox input "true"
click at [932, 349] on input "Indica Blend" at bounding box center [937, 353] width 10 height 10
checkbox input "true"
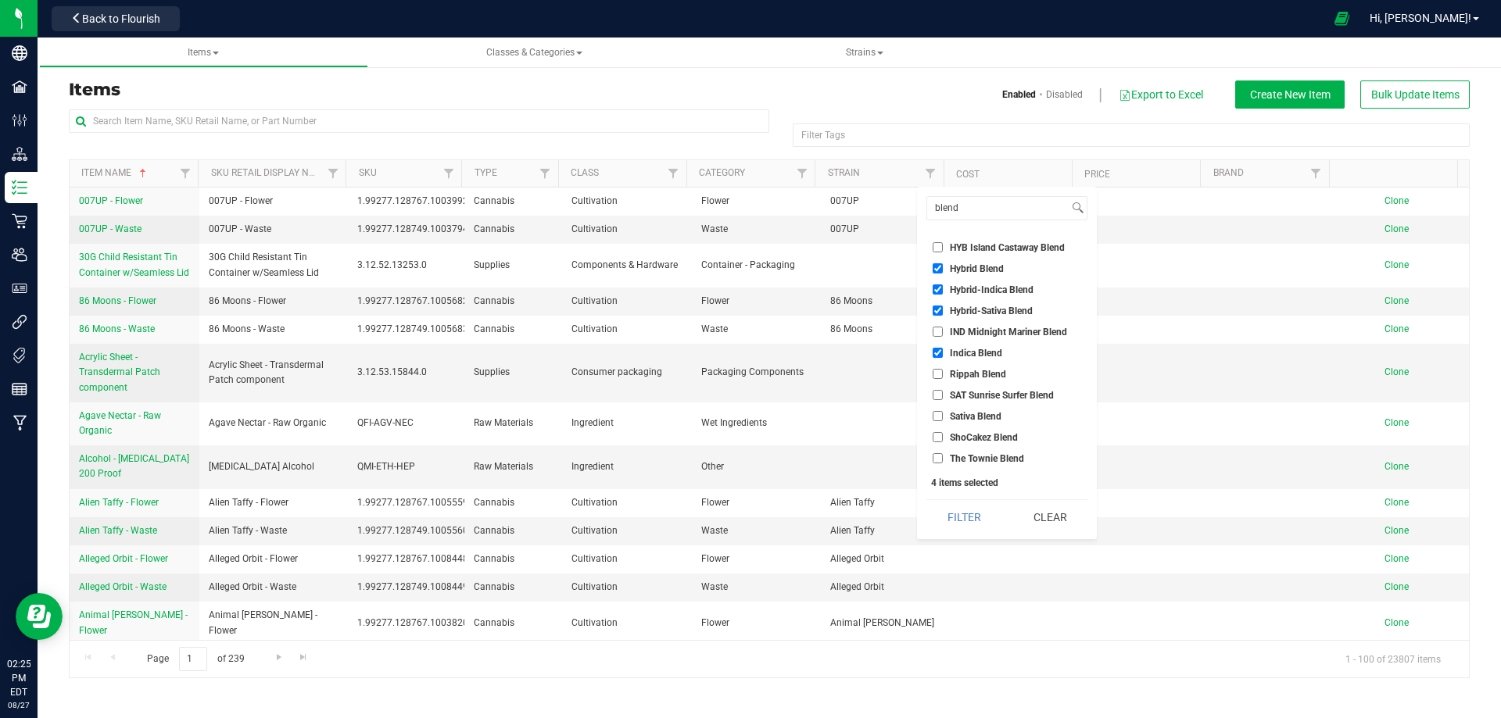
click at [932, 413] on input "Sativa Blend" at bounding box center [937, 416] width 10 height 10
checkbox input "true"
click at [957, 517] on button "Filter" at bounding box center [963, 517] width 75 height 34
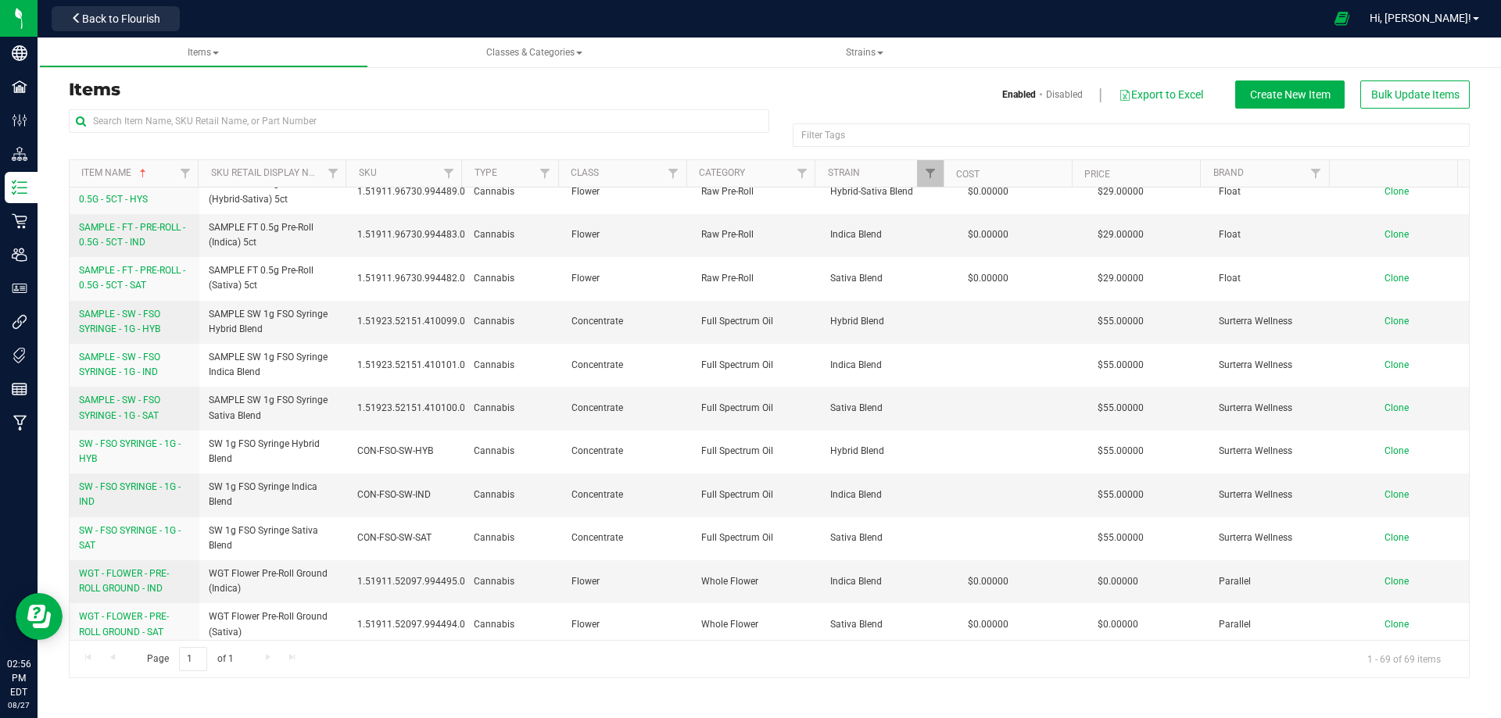
scroll to position [2559, 0]
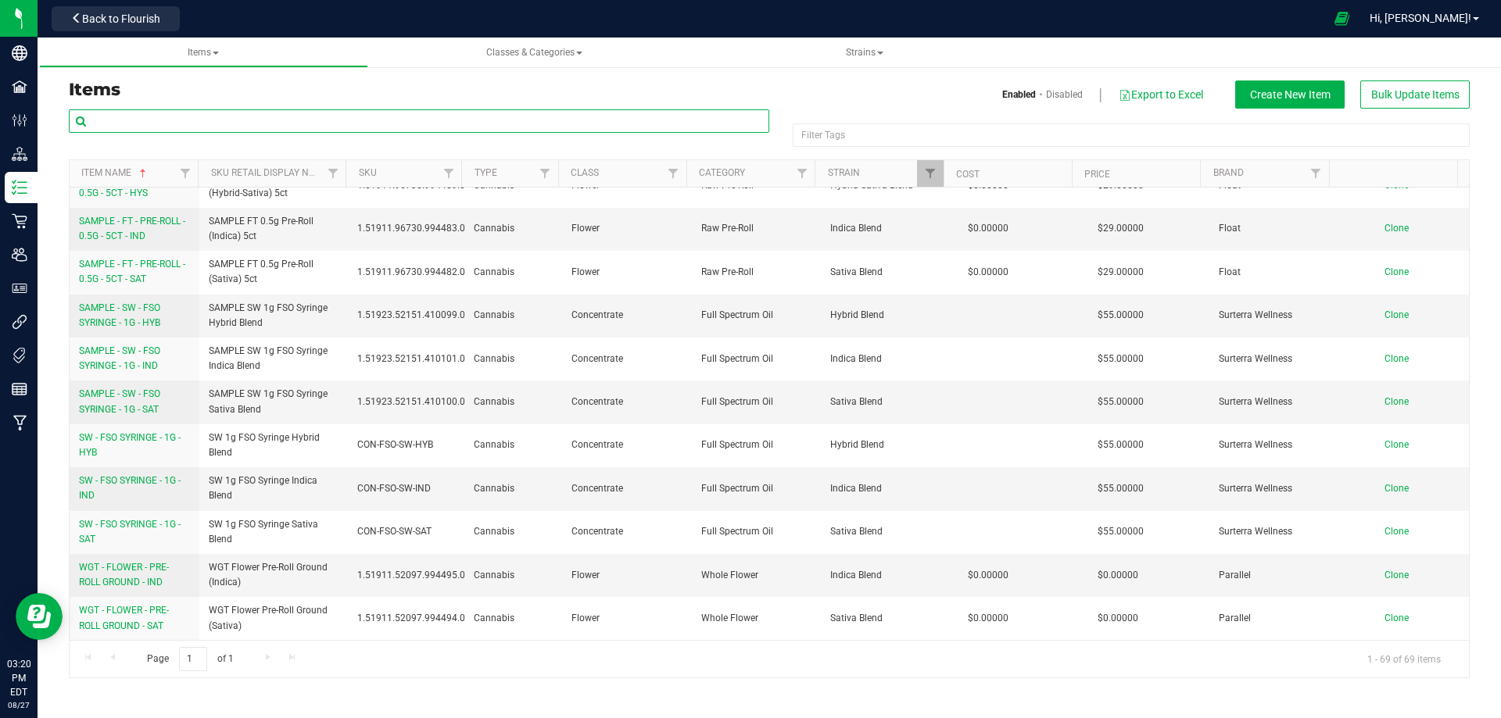
click at [124, 116] on input "text" at bounding box center [419, 120] width 700 height 23
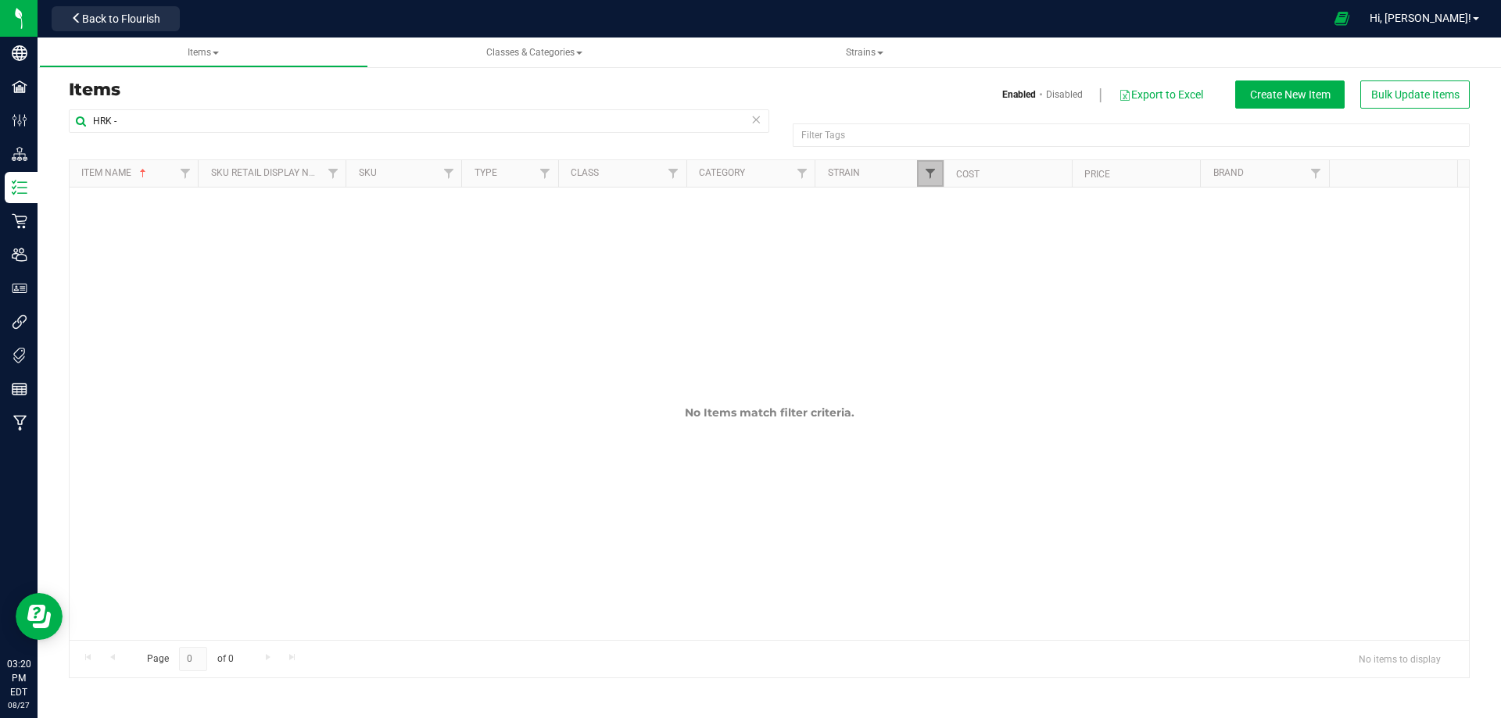
click at [929, 169] on span "Filter" at bounding box center [930, 173] width 13 height 13
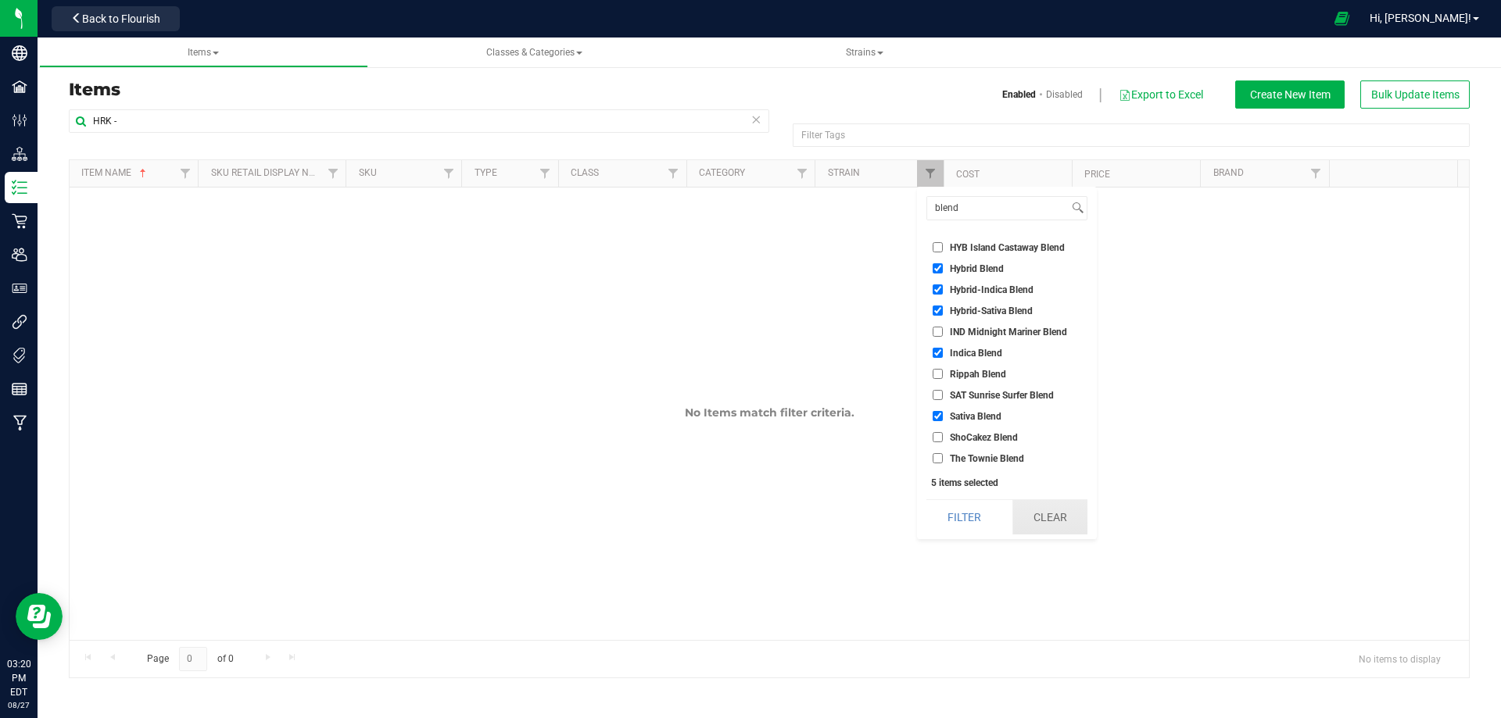
click at [1046, 514] on button "Clear" at bounding box center [1049, 517] width 75 height 34
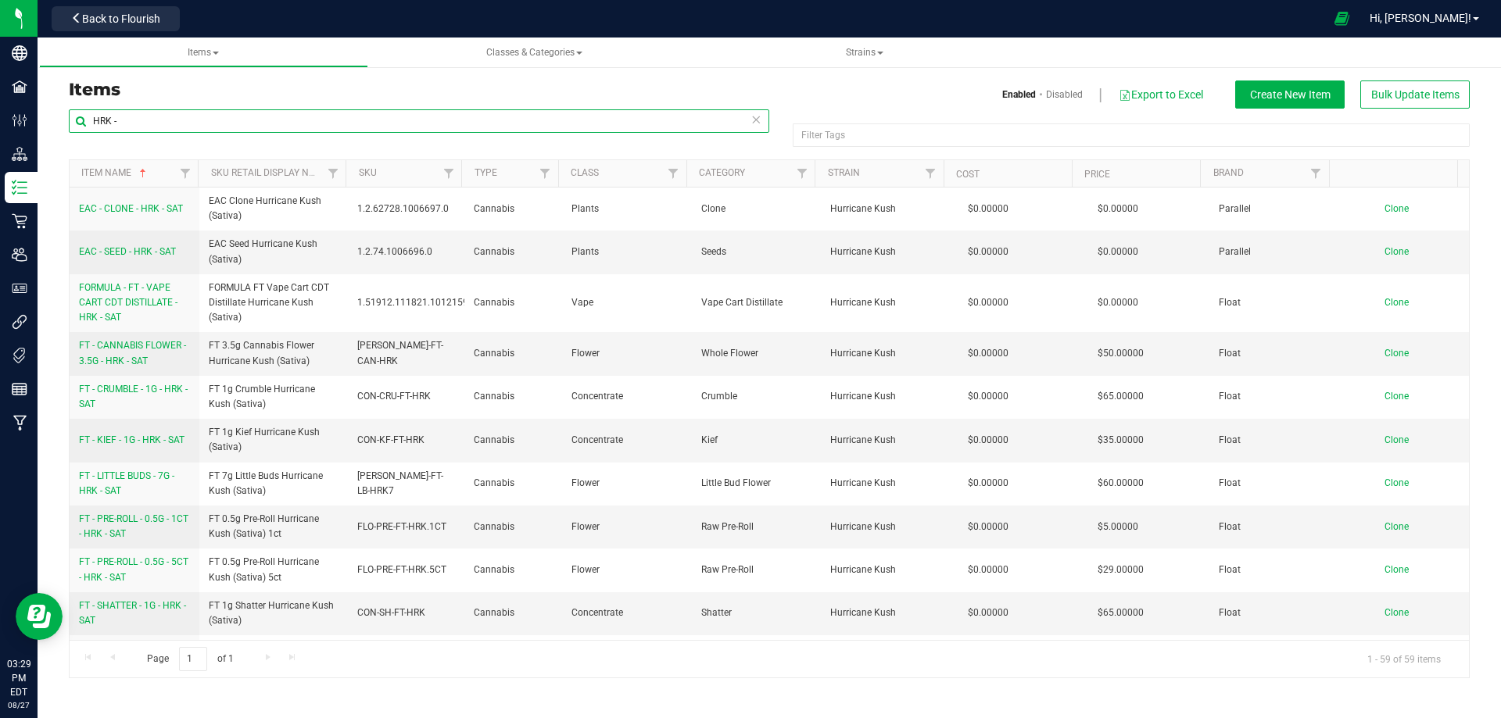
drag, startPoint x: 130, startPoint y: 123, endPoint x: 89, endPoint y: 122, distance: 40.7
click at [89, 122] on input "HRK -" at bounding box center [419, 120] width 700 height 23
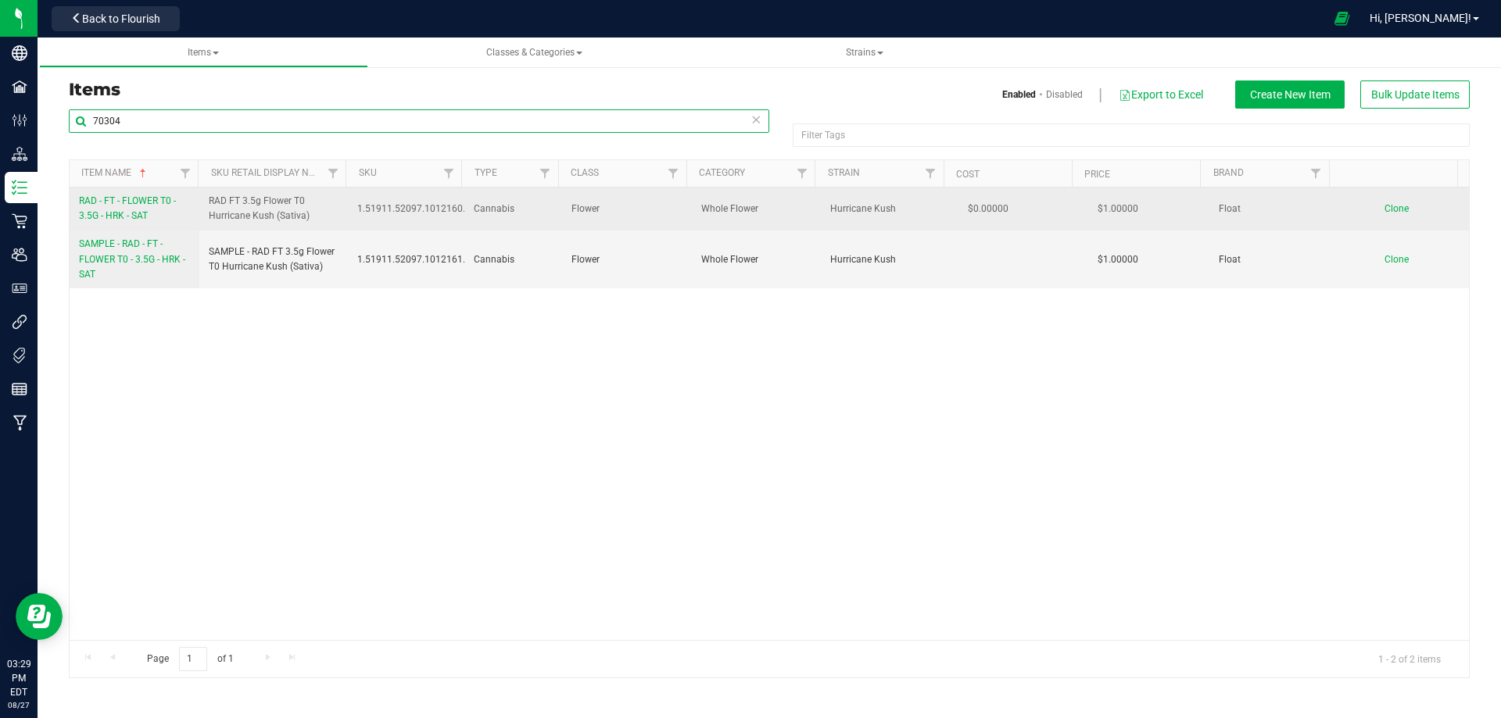
type input "70304"
click at [126, 212] on span "RAD - FT - FLOWER T0 - 3.5G - HRK - SAT" at bounding box center [127, 208] width 97 height 26
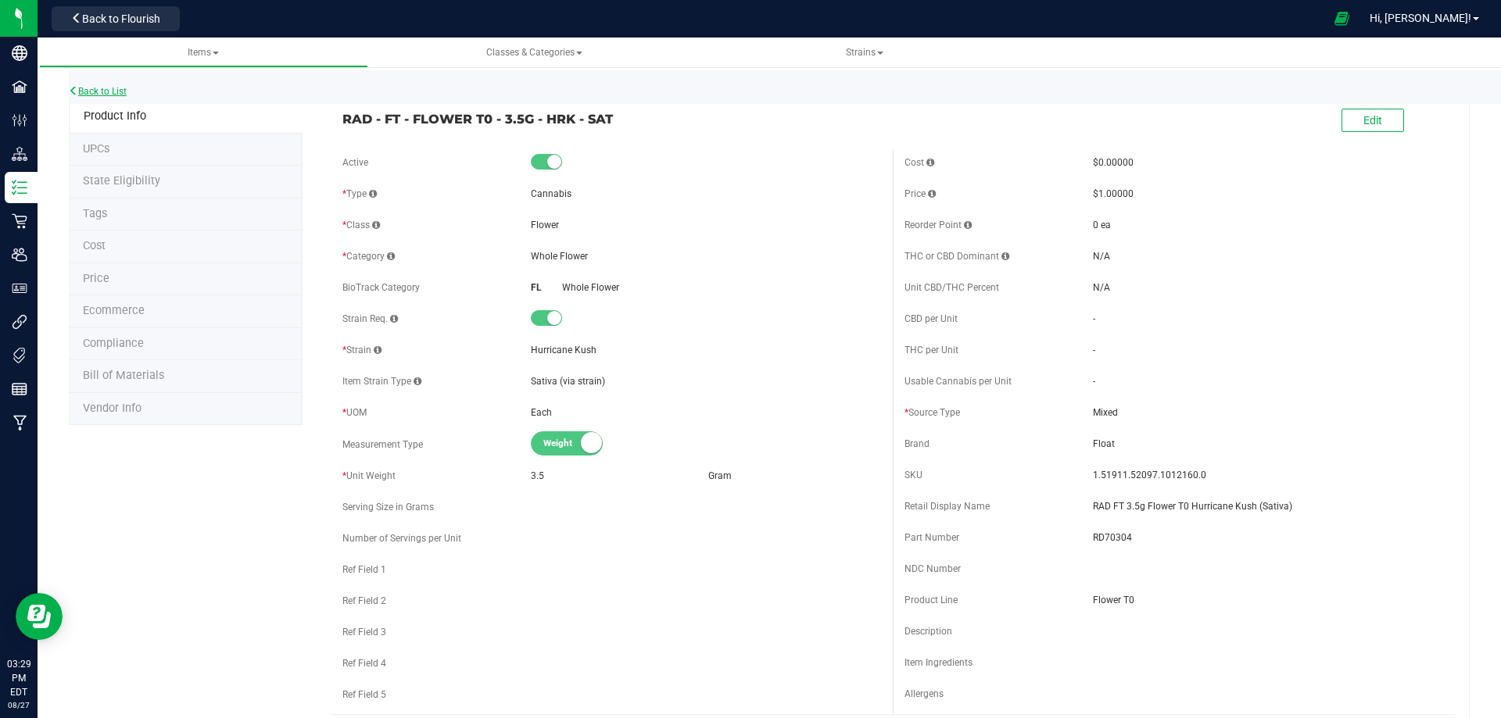
click at [104, 87] on link "Back to List" at bounding box center [98, 91] width 58 height 11
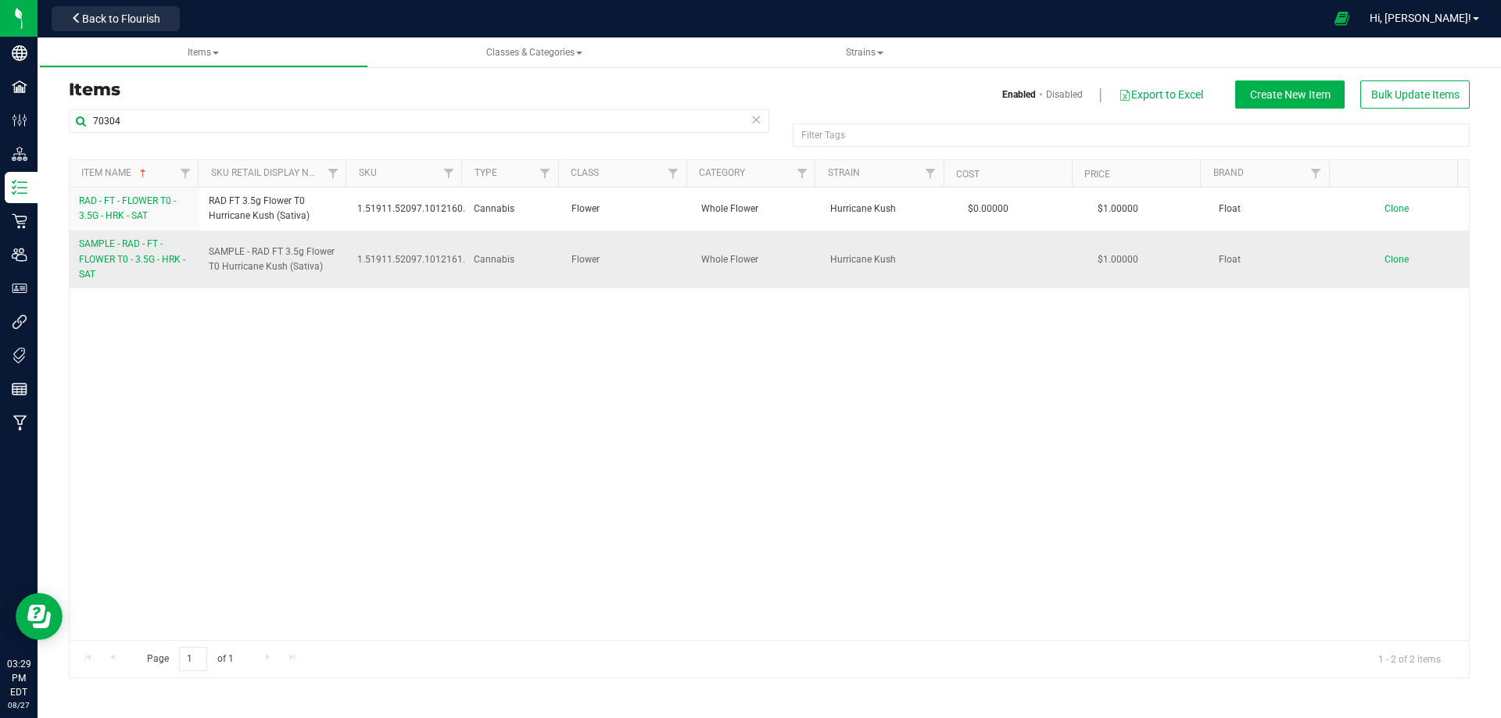
click at [96, 247] on span "SAMPLE - RAD - FT - FLOWER T0 - 3.5G - HRK - SAT" at bounding box center [132, 258] width 106 height 41
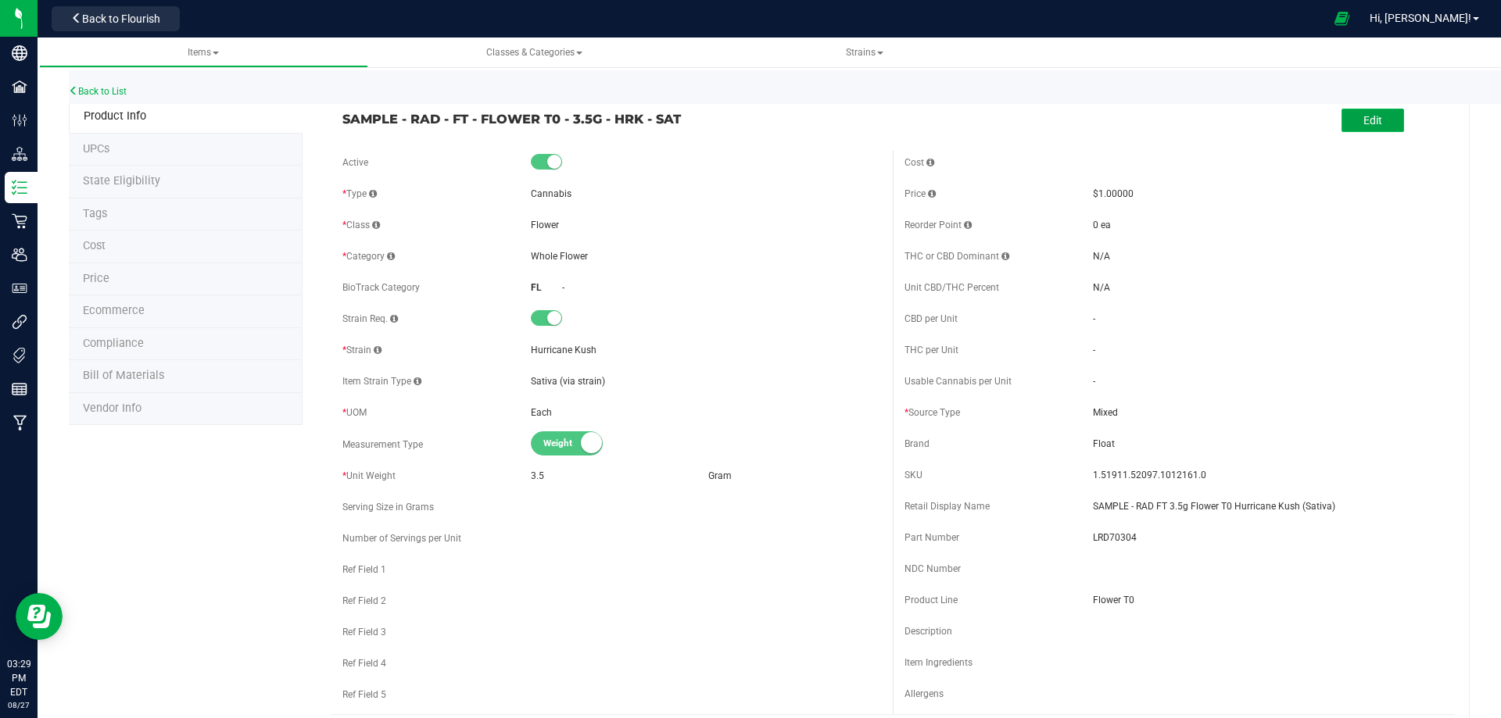
click at [1363, 116] on span "Edit" at bounding box center [1372, 120] width 19 height 13
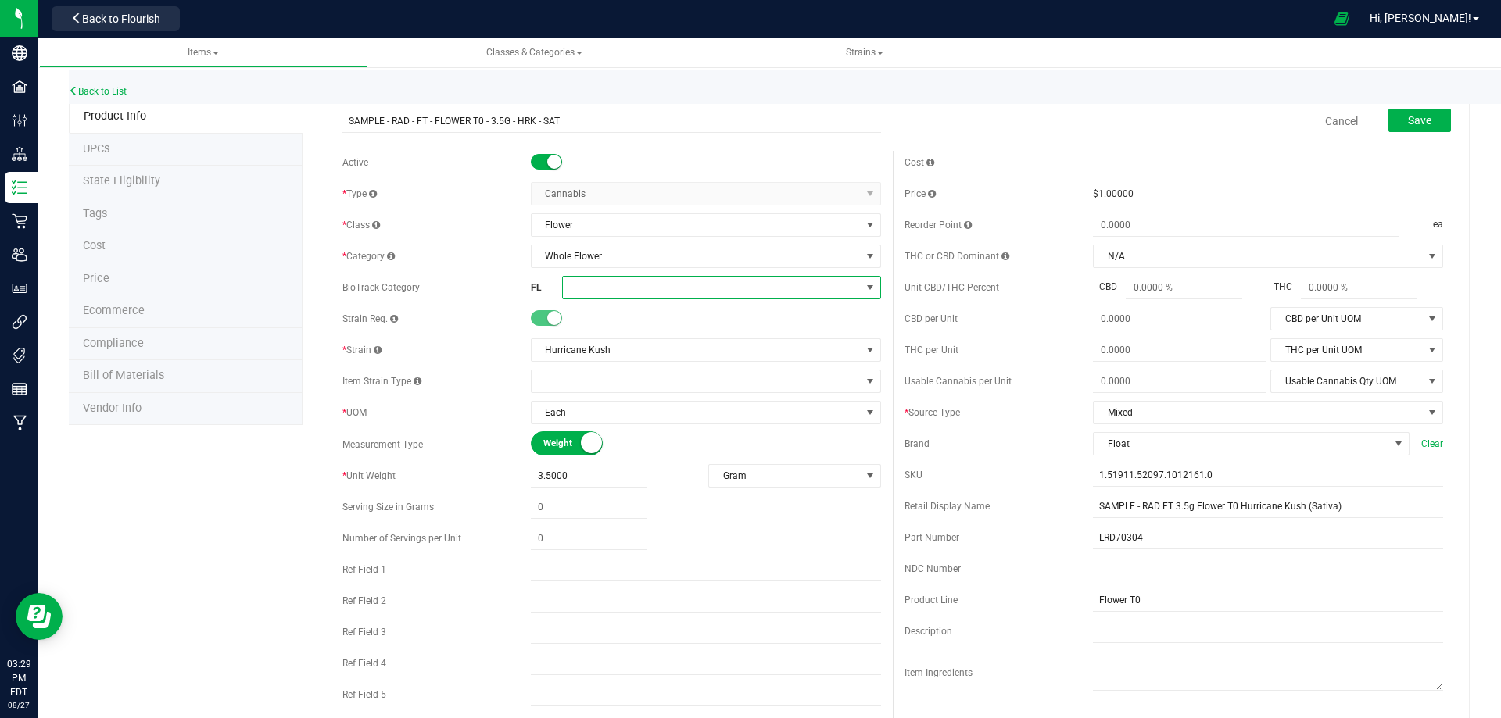
click at [596, 280] on span at bounding box center [712, 288] width 298 height 22
click at [600, 478] on li "Whole Flower" at bounding box center [716, 484] width 314 height 27
click at [1388, 119] on button "Save" at bounding box center [1419, 120] width 63 height 23
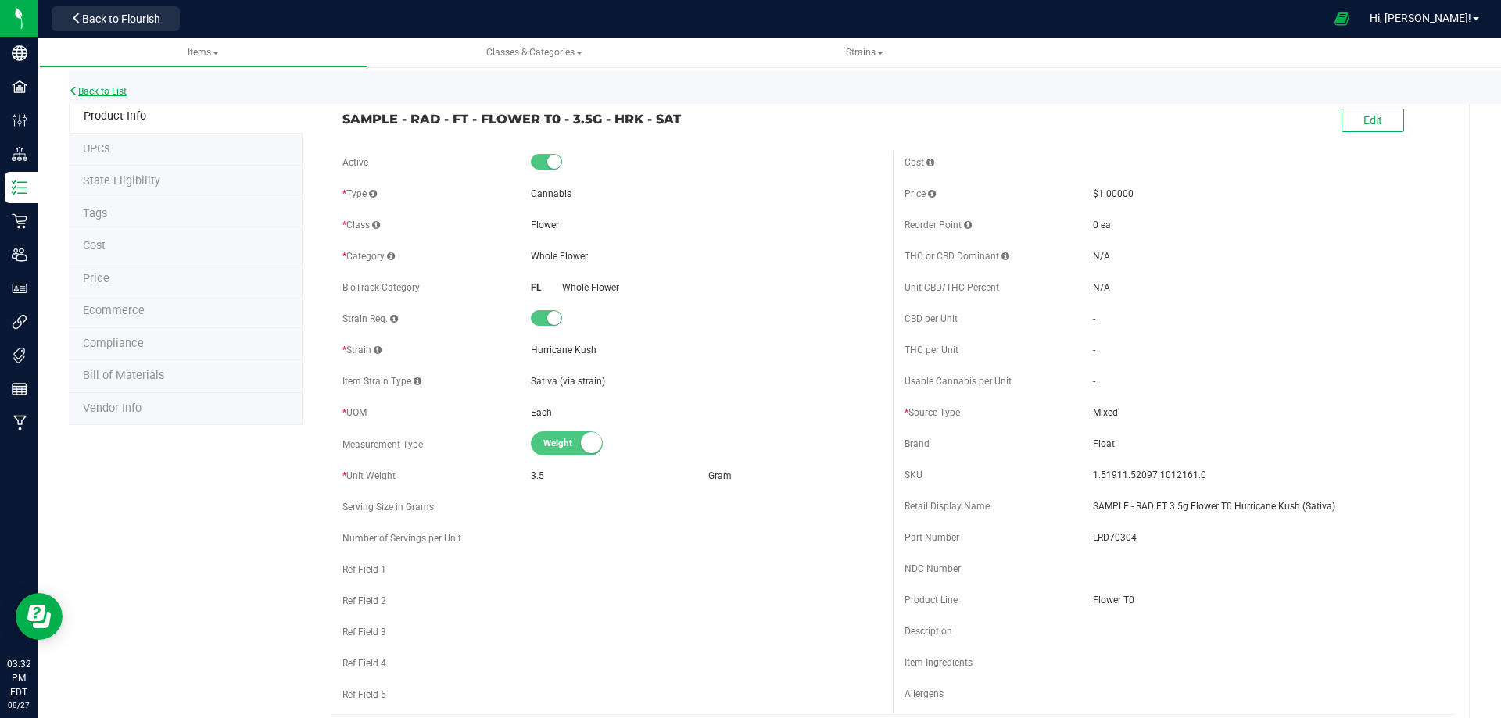
click at [121, 91] on link "Back to List" at bounding box center [98, 91] width 58 height 11
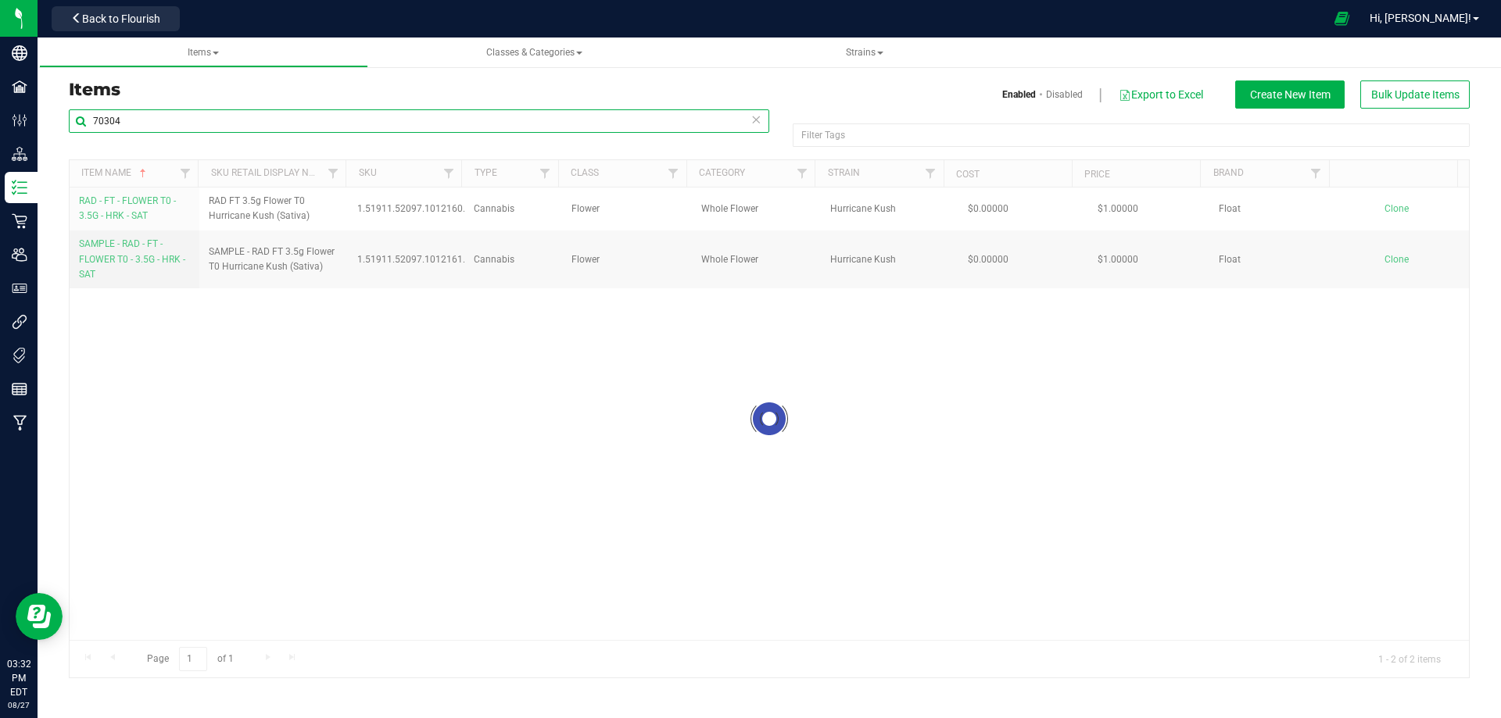
drag, startPoint x: 147, startPoint y: 123, endPoint x: 88, endPoint y: 119, distance: 59.6
click at [88, 119] on input "70304" at bounding box center [419, 120] width 700 height 23
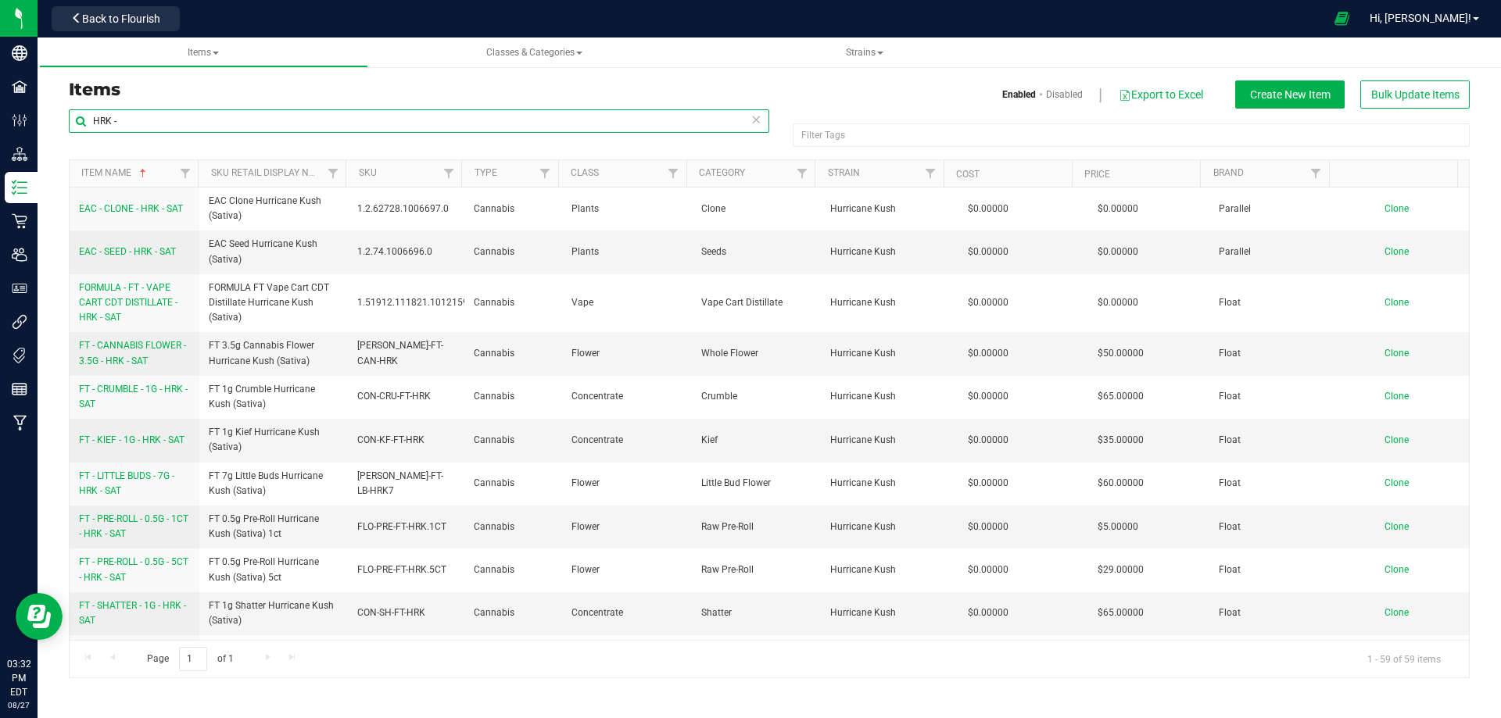
type input "HRK -"
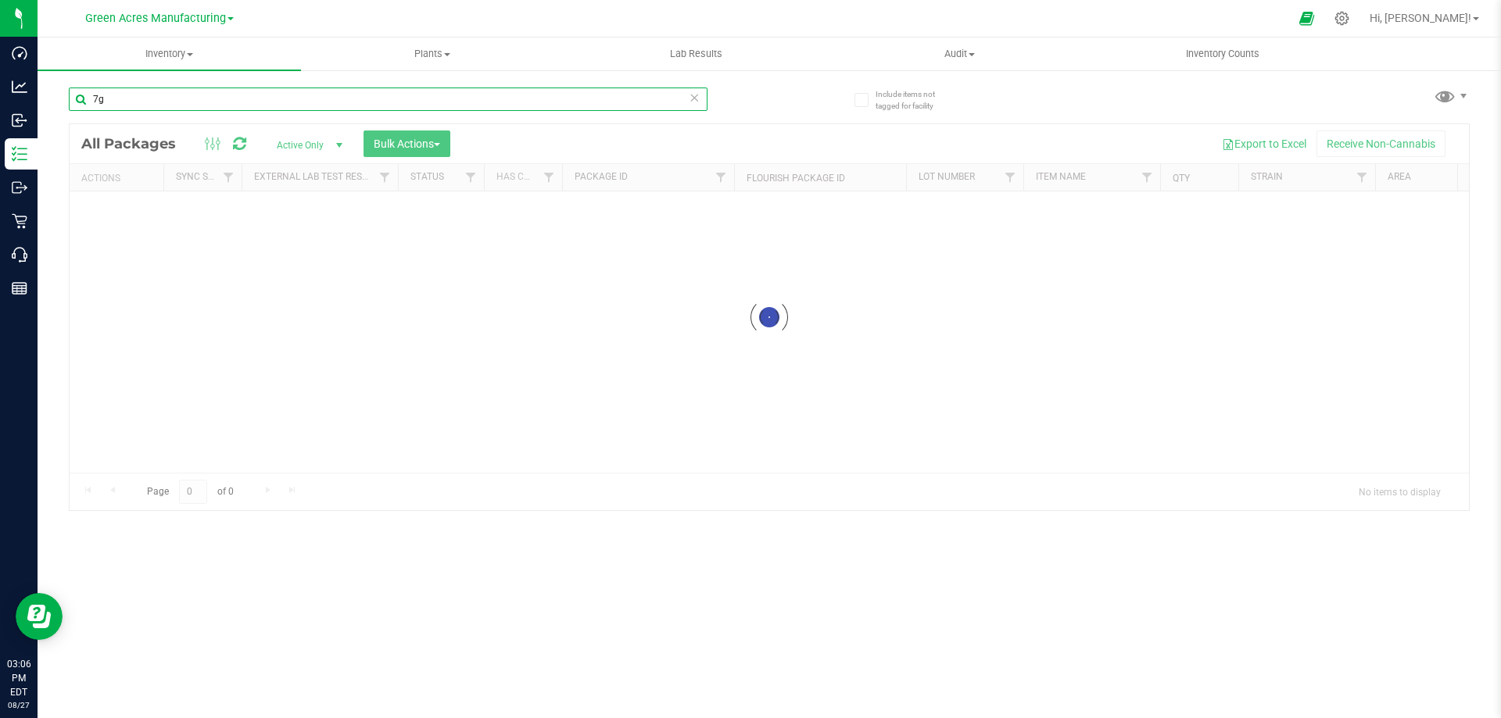
drag, startPoint x: 112, startPoint y: 95, endPoint x: 83, endPoint y: 100, distance: 29.3
click at [83, 100] on input "7g" at bounding box center [388, 99] width 639 height 23
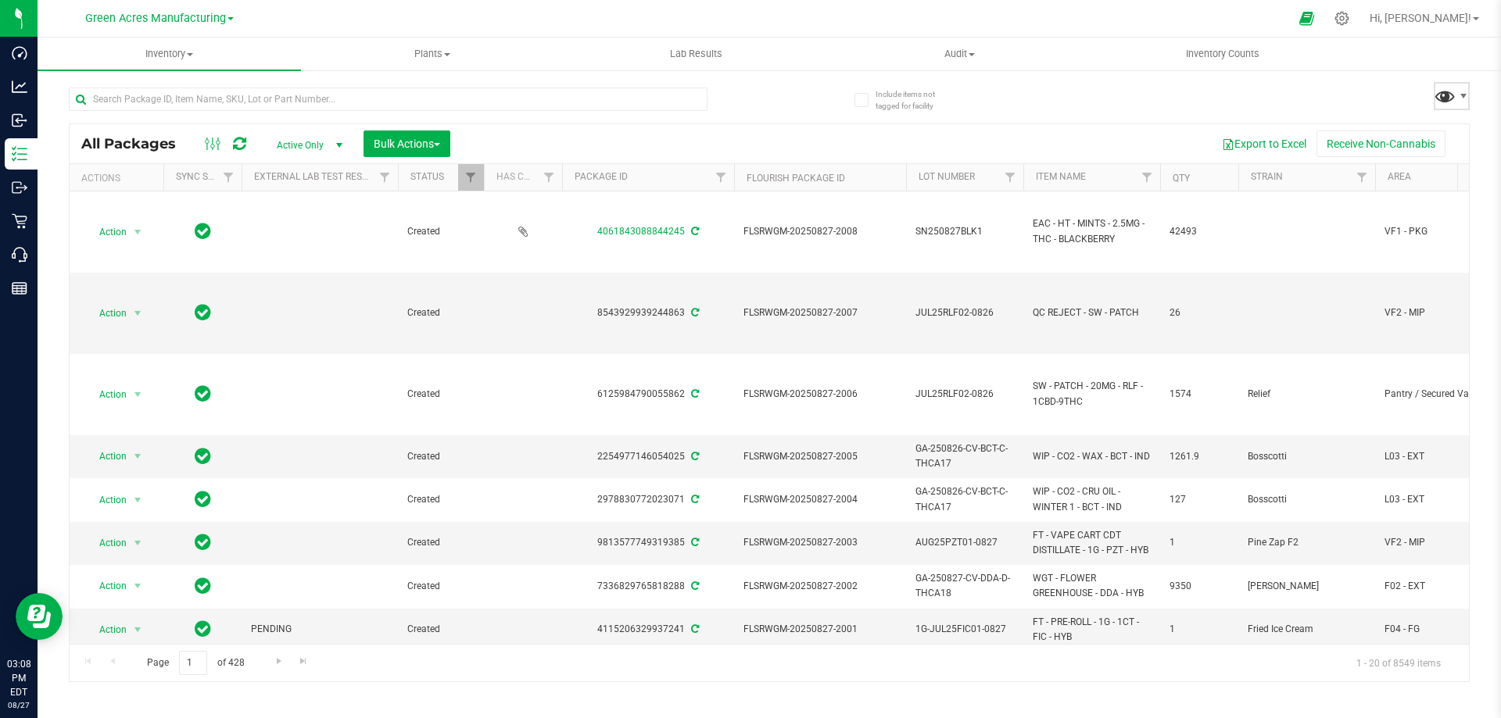
click at [1437, 94] on span at bounding box center [1444, 95] width 23 height 23
click at [1361, 329] on span "Sync Issues" at bounding box center [1409, 333] width 163 height 13
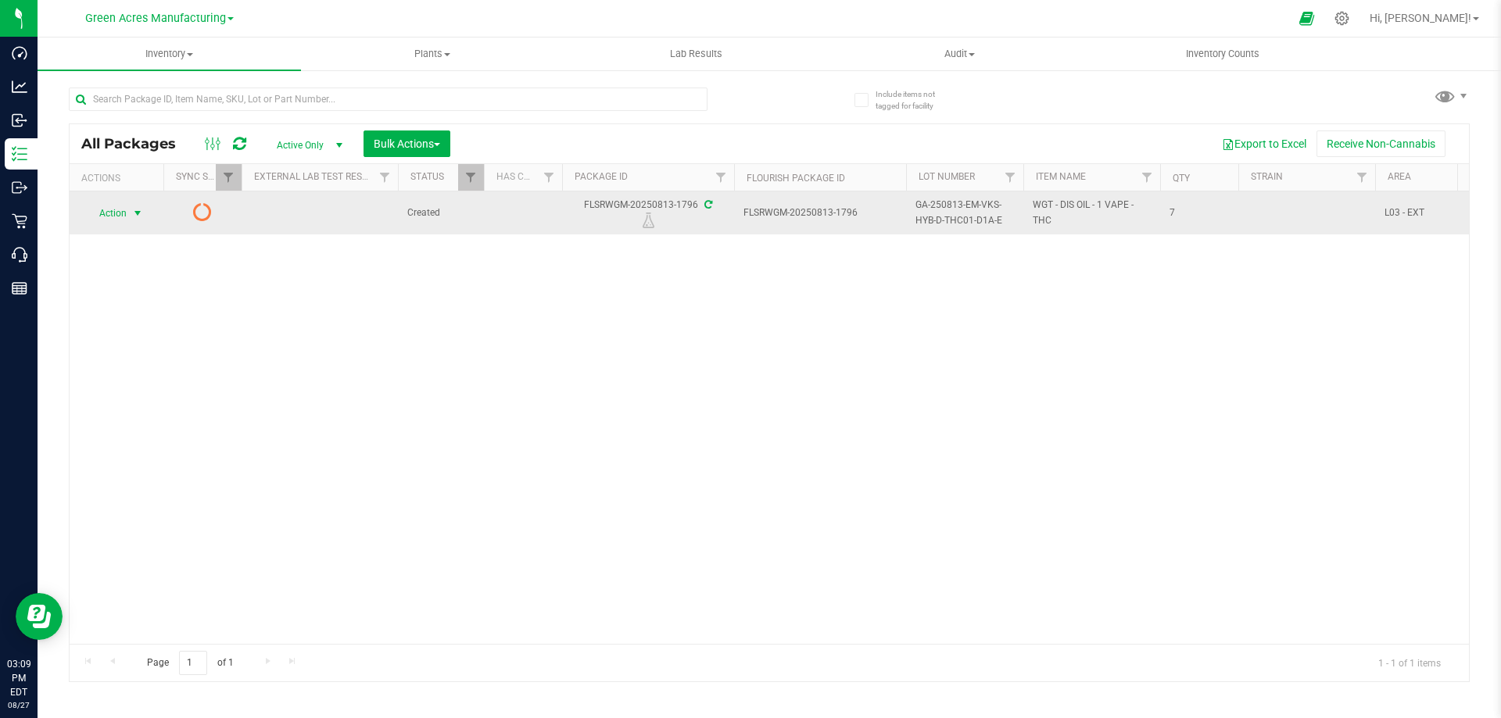
click at [116, 212] on span "Action" at bounding box center [106, 213] width 42 height 22
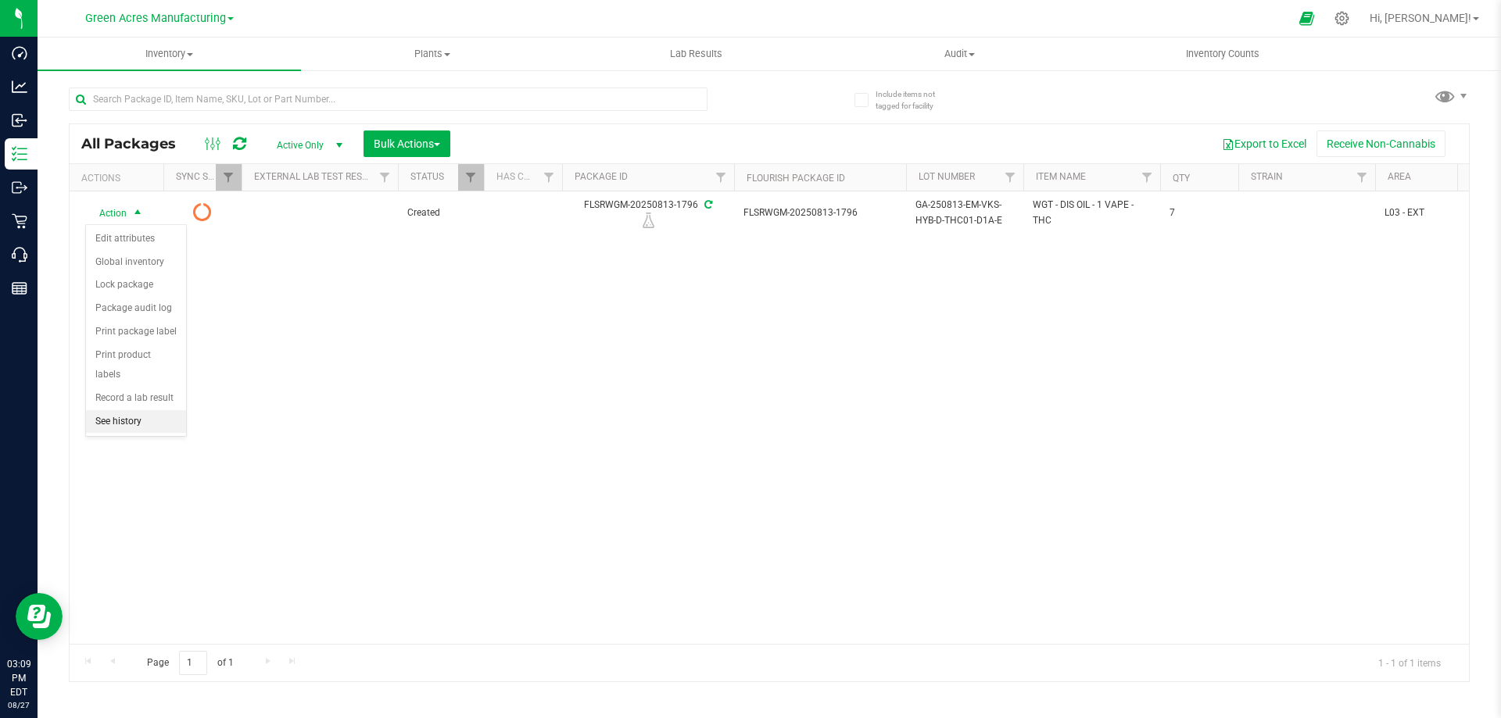
click at [120, 410] on li "See history" at bounding box center [136, 421] width 100 height 23
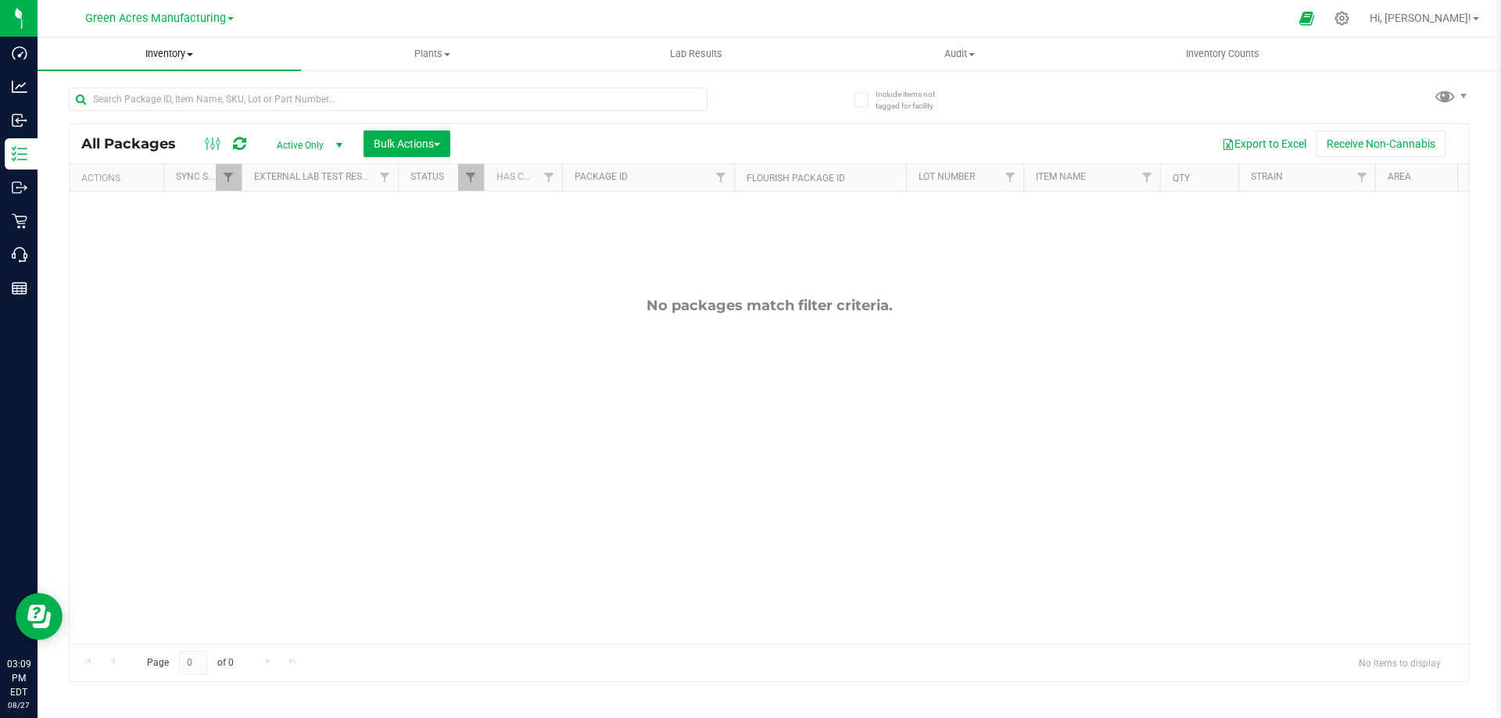
click at [163, 47] on span "Inventory" at bounding box center [169, 54] width 263 height 14
click at [116, 88] on span "All packages" at bounding box center [91, 94] width 107 height 13
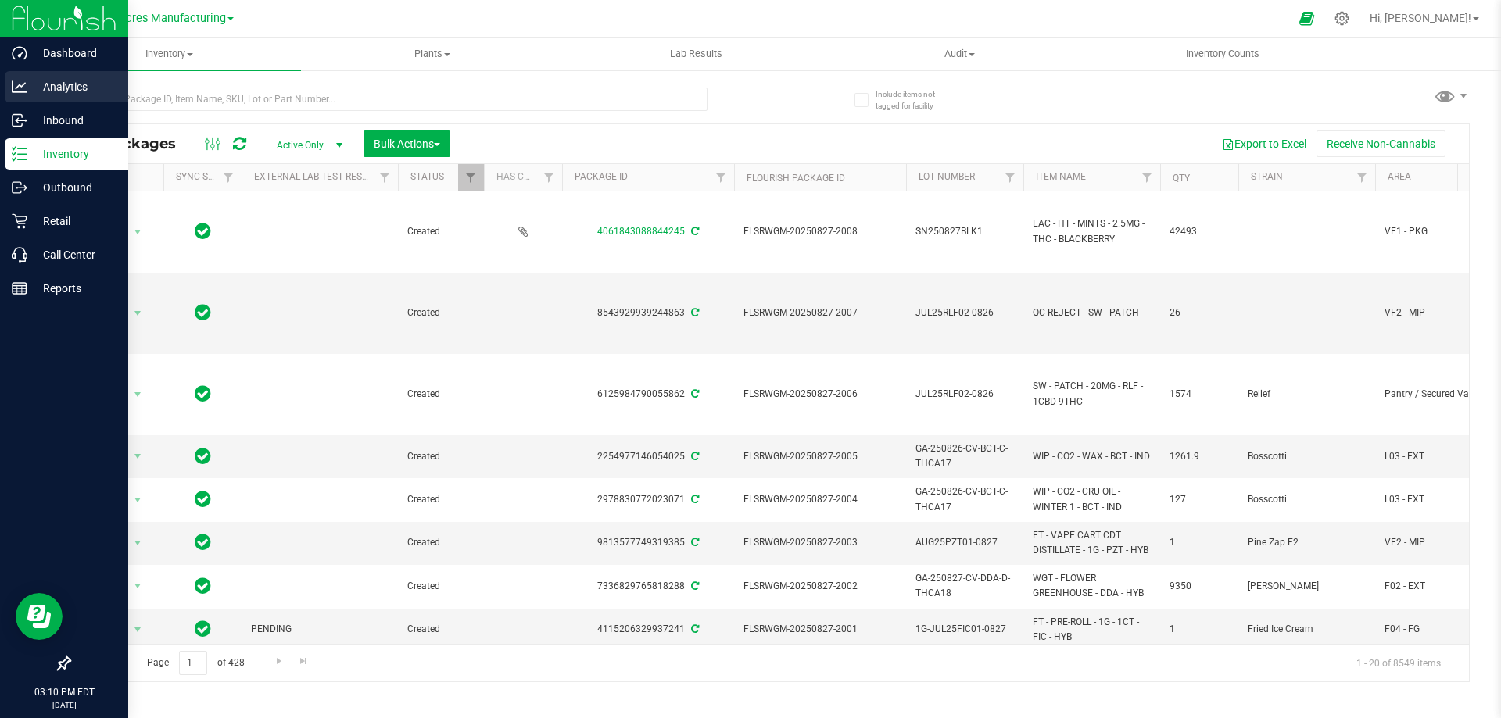
click at [15, 88] on icon at bounding box center [20, 87] width 16 height 16
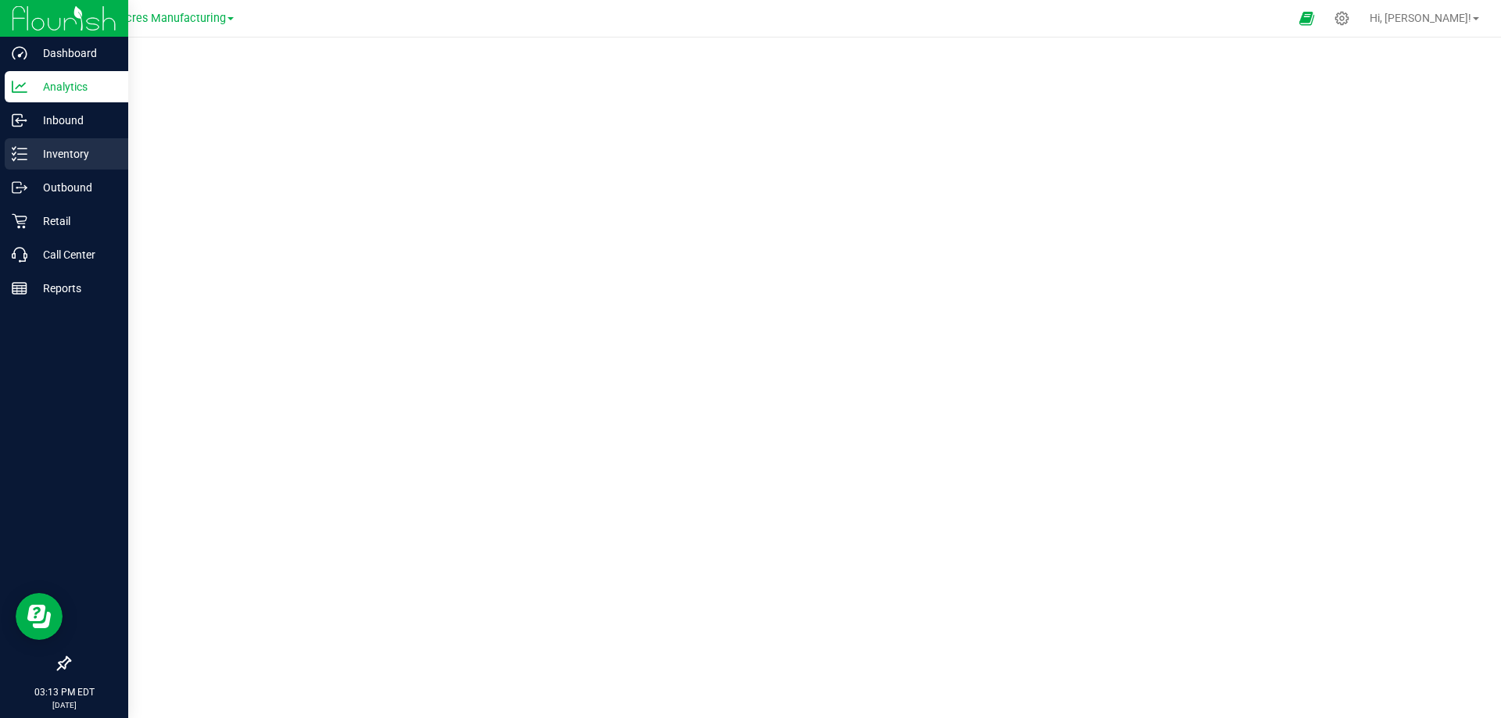
click at [26, 150] on icon at bounding box center [20, 154] width 16 height 16
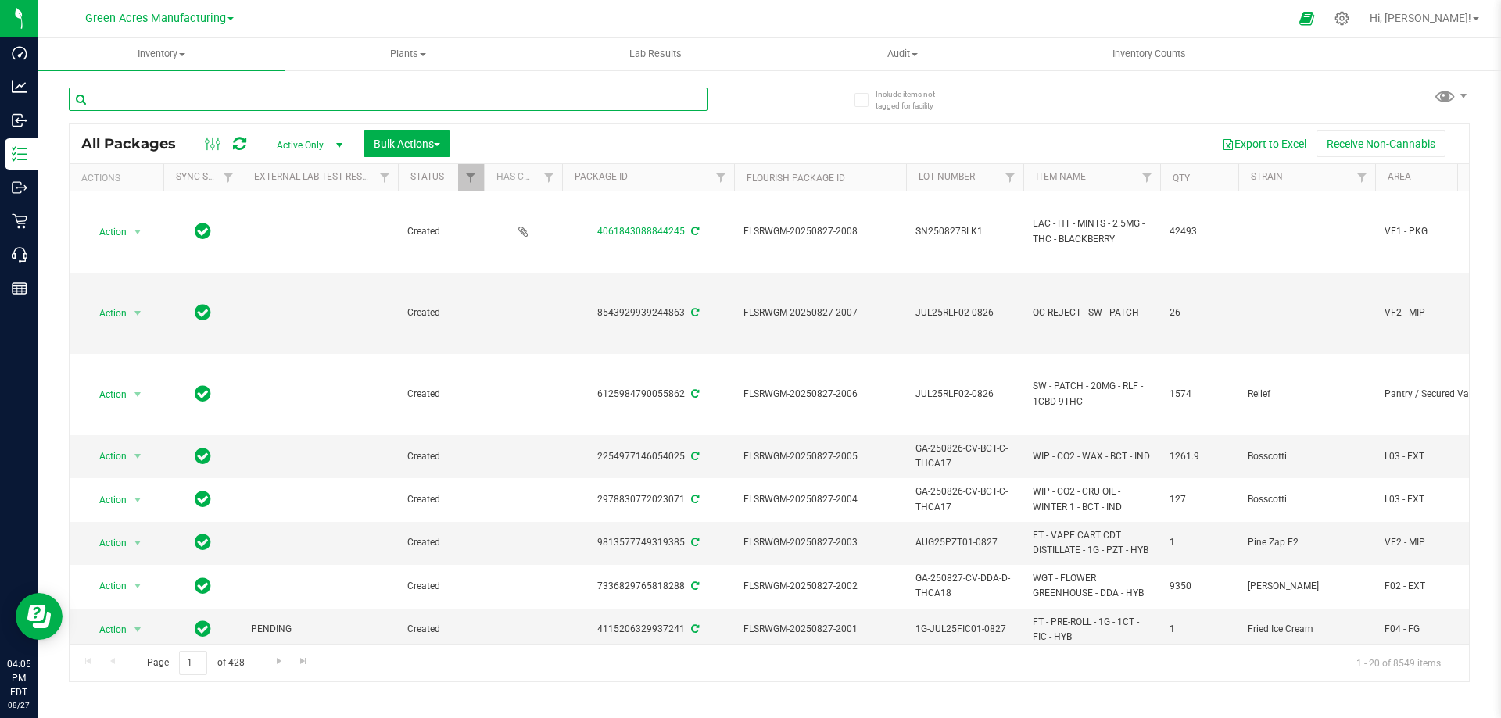
click at [108, 99] on input "text" at bounding box center [388, 99] width 639 height 23
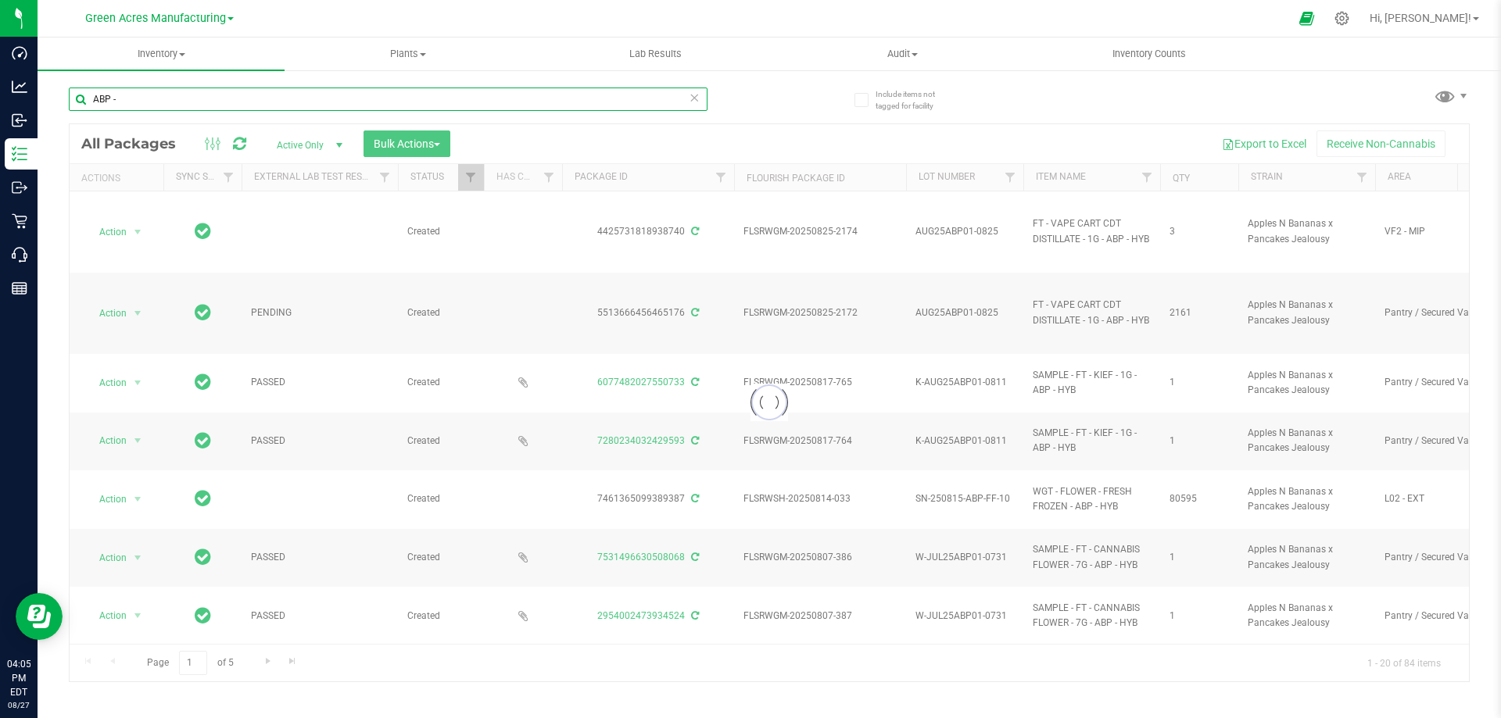
type input "ABP -"
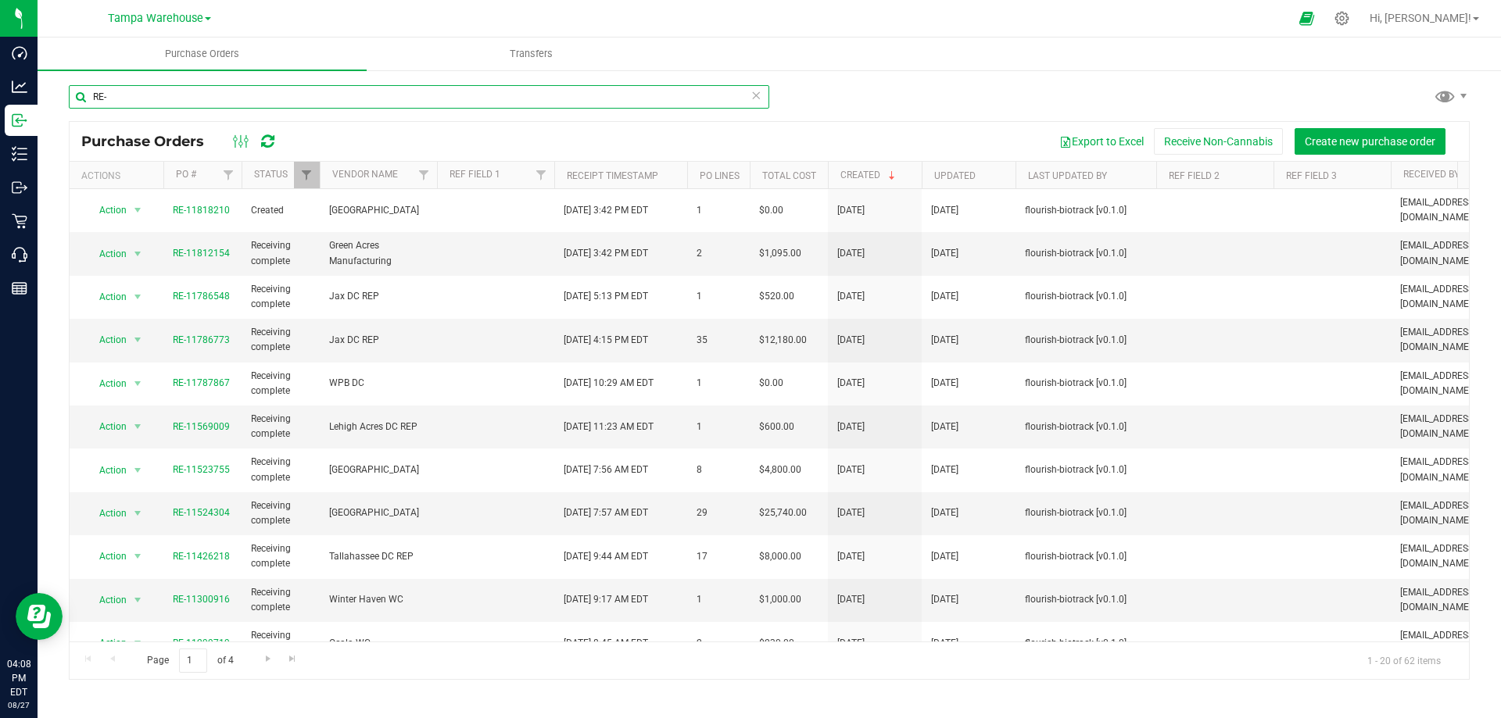
click at [157, 99] on input "RE-" at bounding box center [419, 96] width 700 height 23
drag, startPoint x: 140, startPoint y: 98, endPoint x: 94, endPoint y: 94, distance: 46.4
click at [94, 94] on input "RE-" at bounding box center [419, 96] width 700 height 23
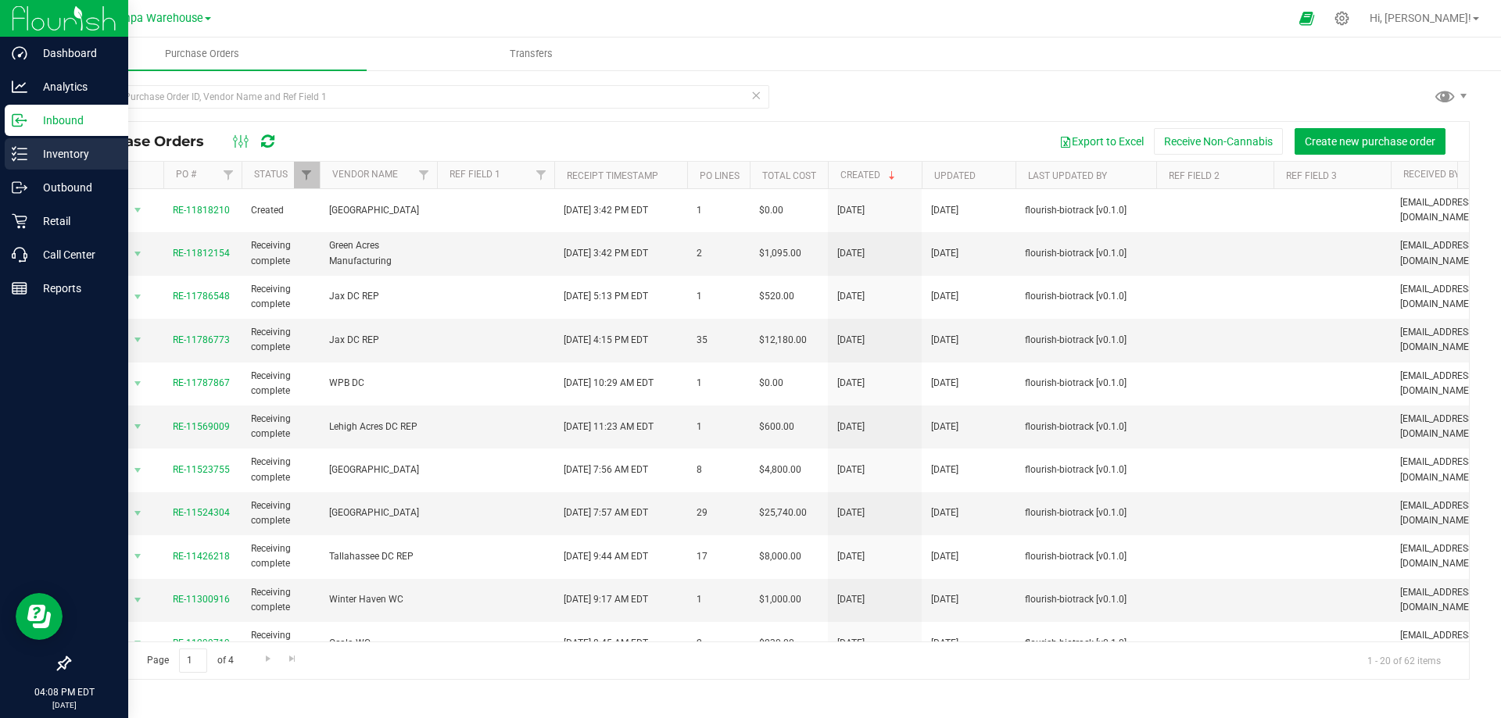
click at [27, 152] on icon at bounding box center [20, 154] width 16 height 16
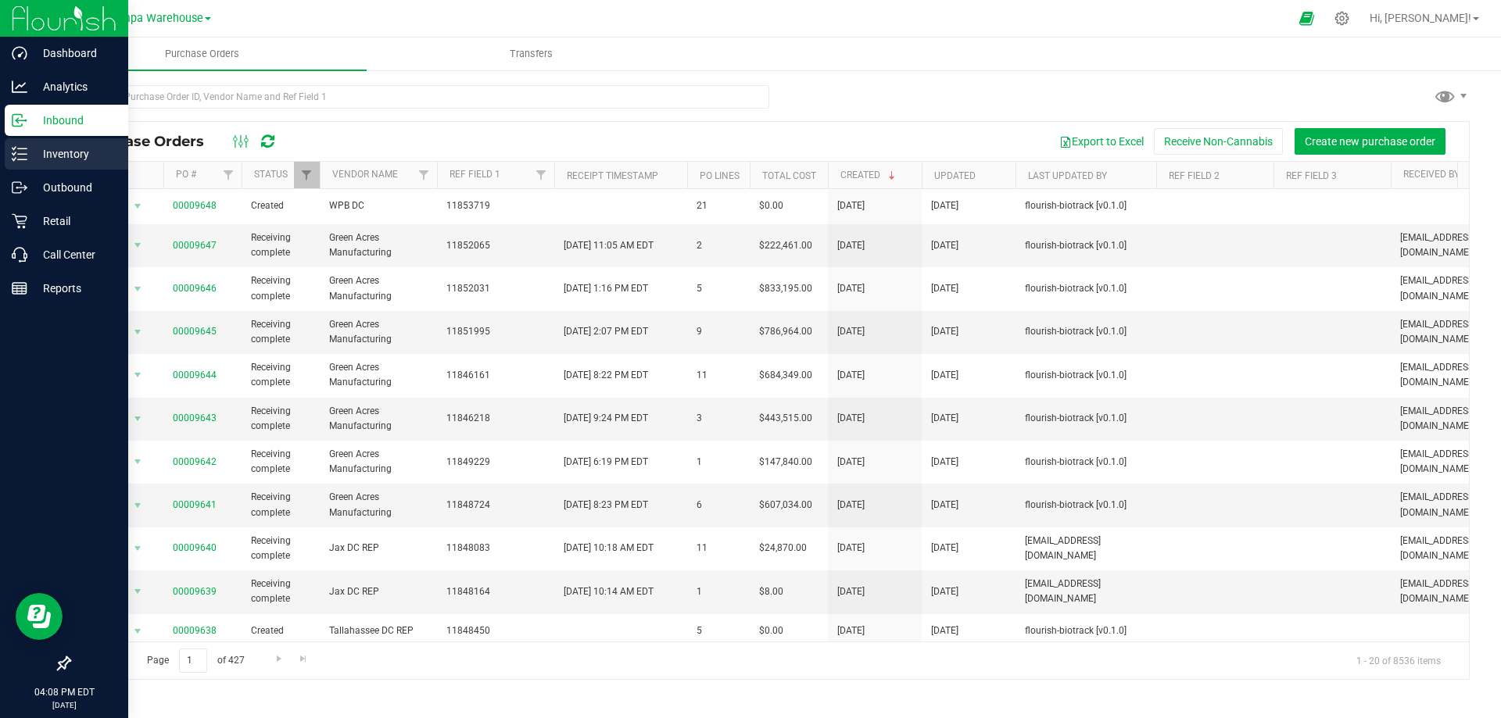
click at [13, 151] on icon at bounding box center [20, 154] width 16 height 16
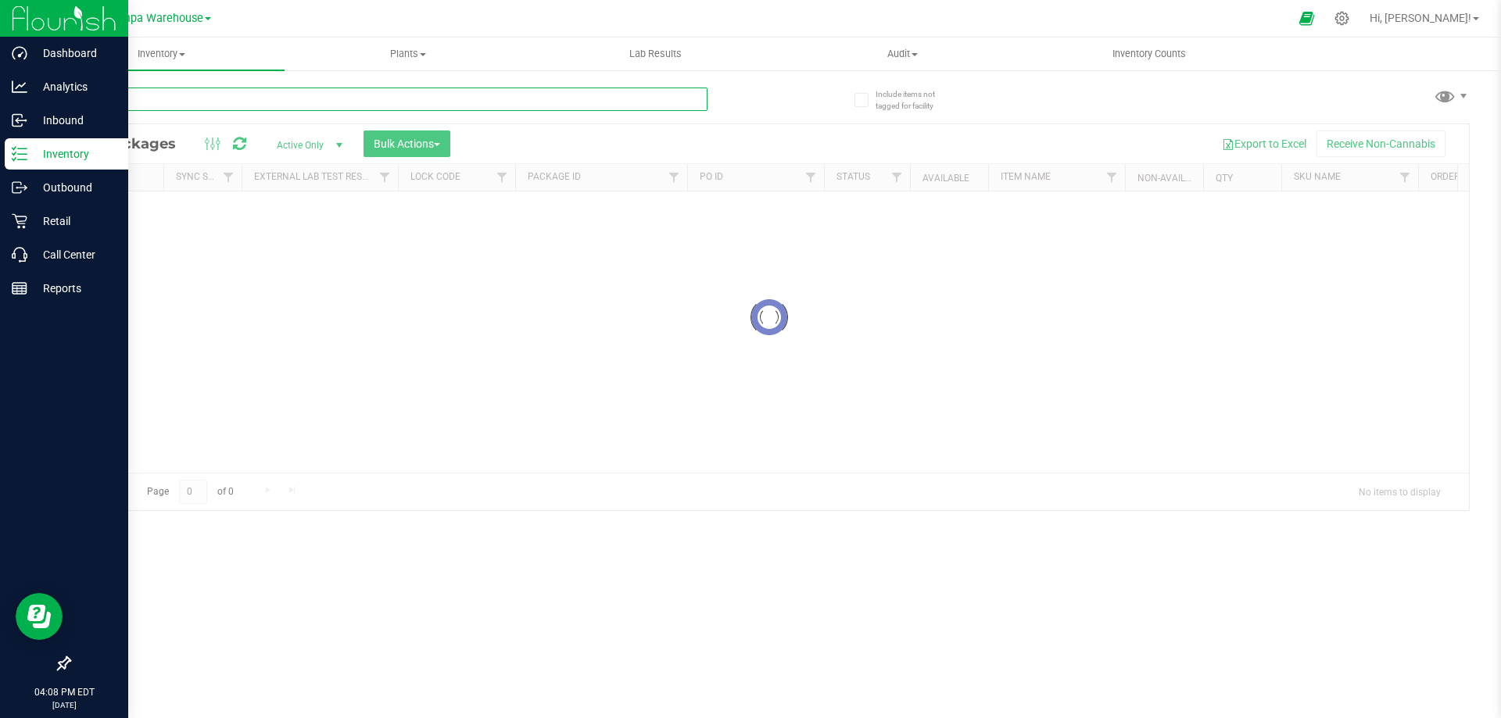
click at [117, 105] on input "text" at bounding box center [388, 99] width 639 height 23
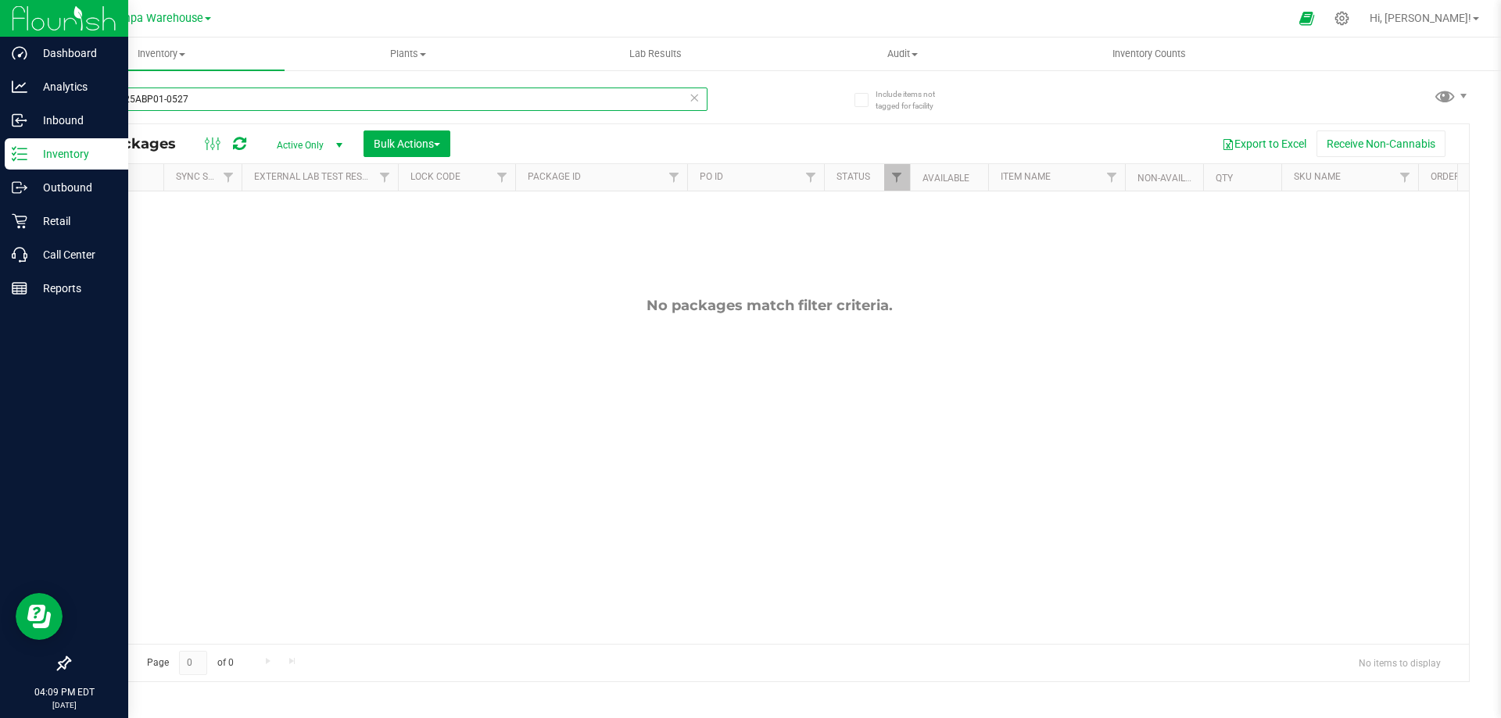
type input "LB-MAY25ABP01-0527"
click at [299, 141] on span "Active Only" at bounding box center [306, 145] width 86 height 22
click at [283, 234] on li "All" at bounding box center [305, 239] width 84 height 23
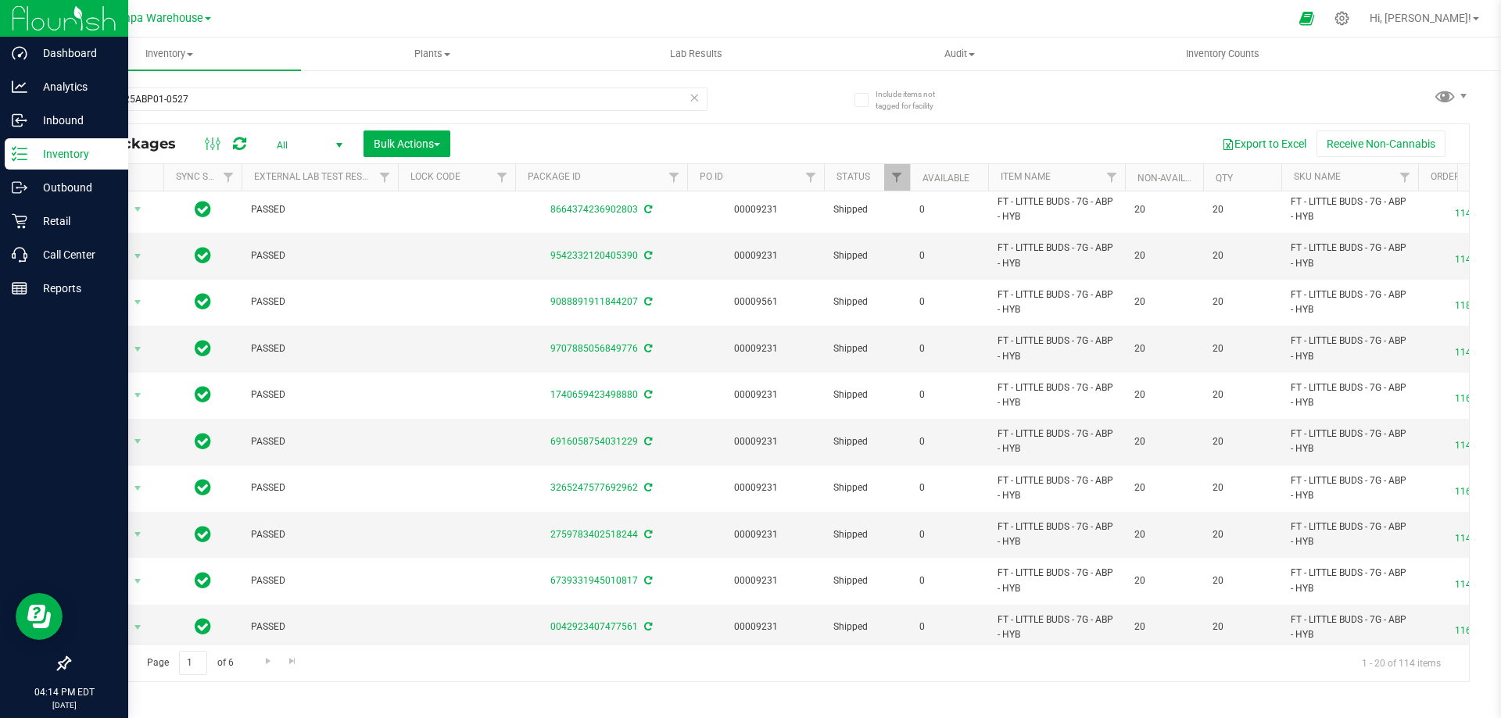
scroll to position [487, 0]
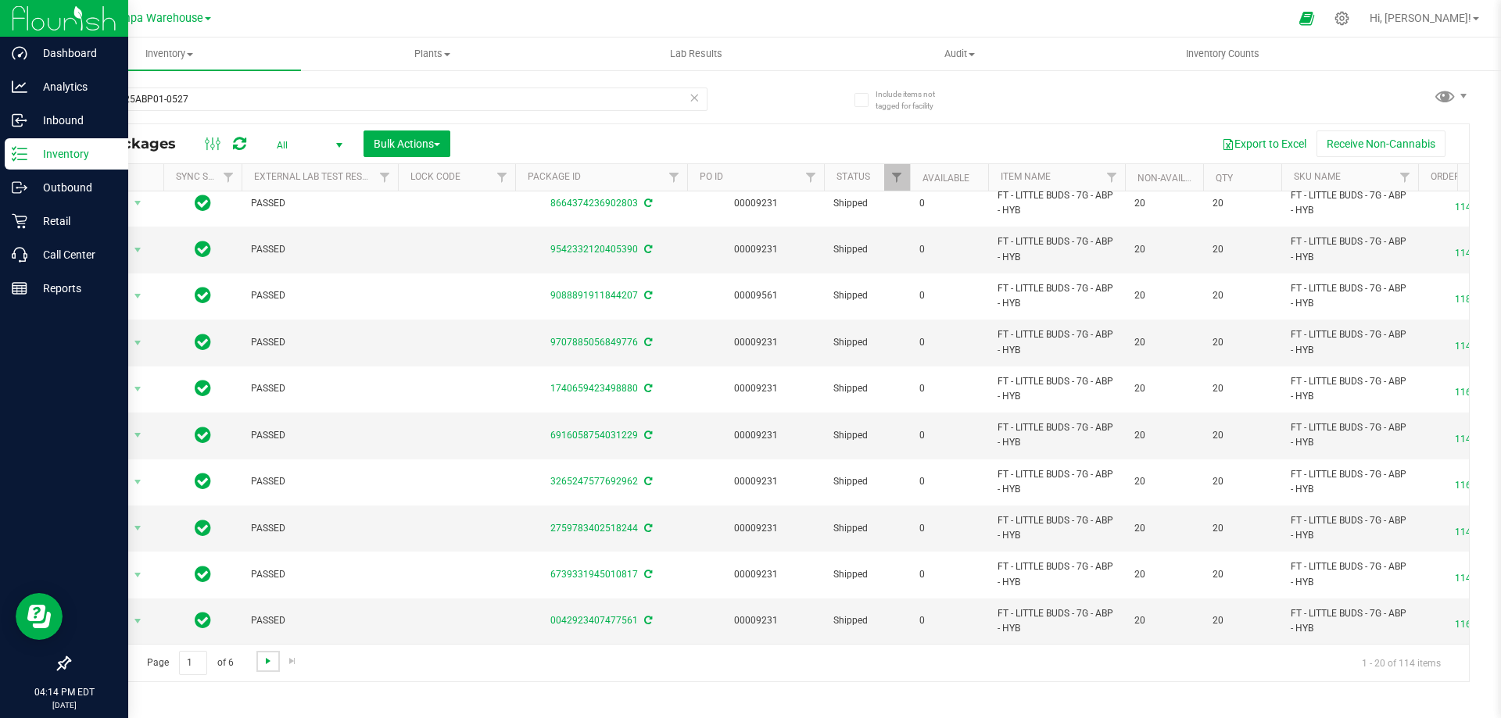
click at [267, 660] on span "Go to the next page" at bounding box center [268, 661] width 13 height 13
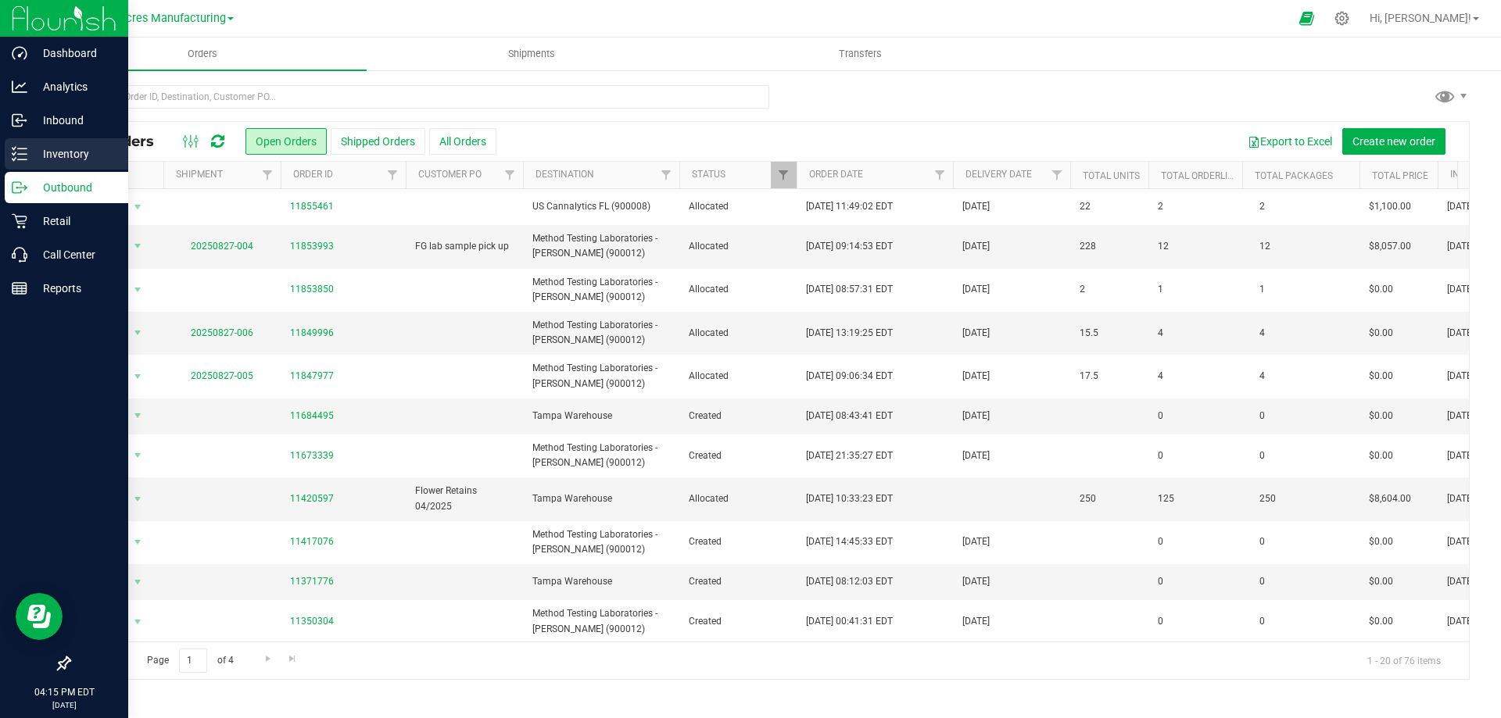
click at [48, 152] on p "Inventory" at bounding box center [74, 154] width 94 height 19
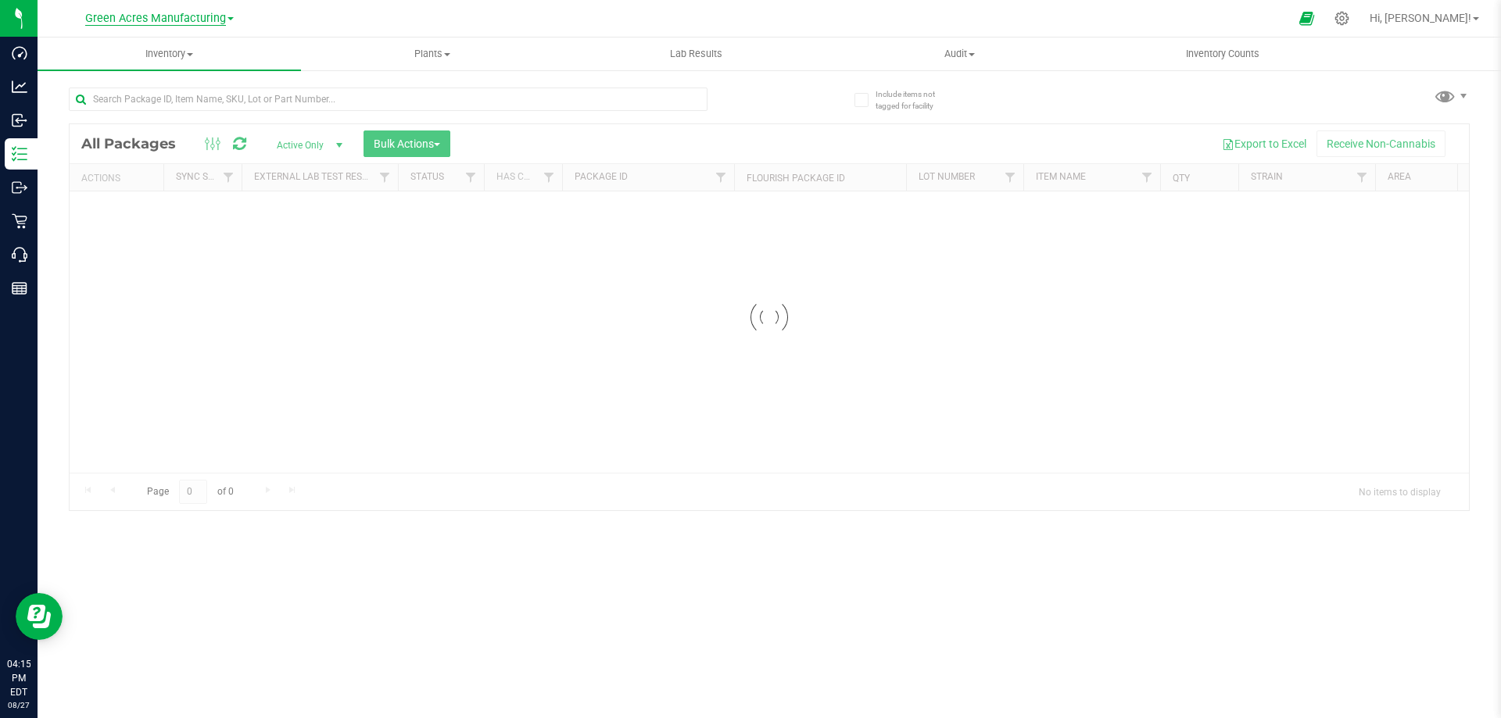
click at [165, 20] on span "Green Acres Manufacturing" at bounding box center [155, 19] width 141 height 14
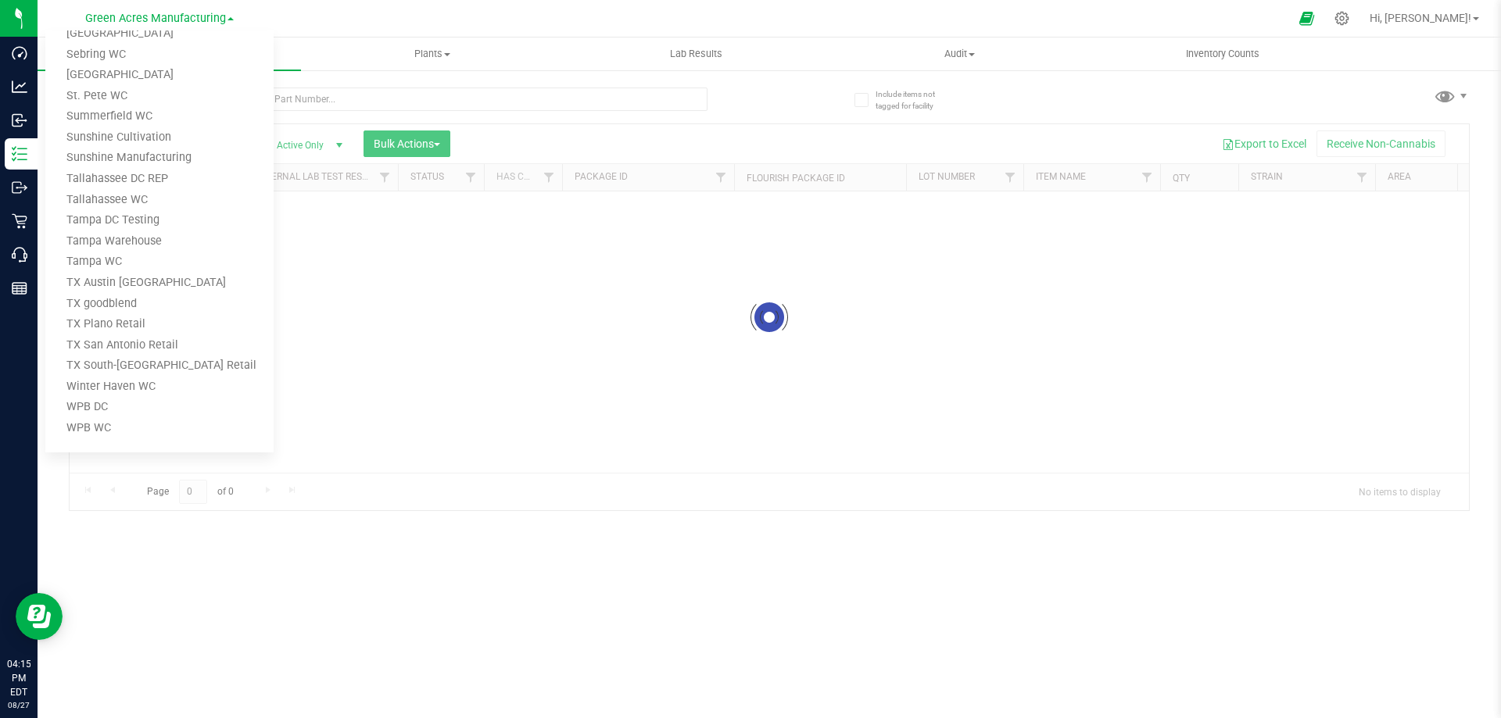
scroll to position [957, 0]
click at [137, 235] on link "Tampa Warehouse" at bounding box center [159, 241] width 228 height 21
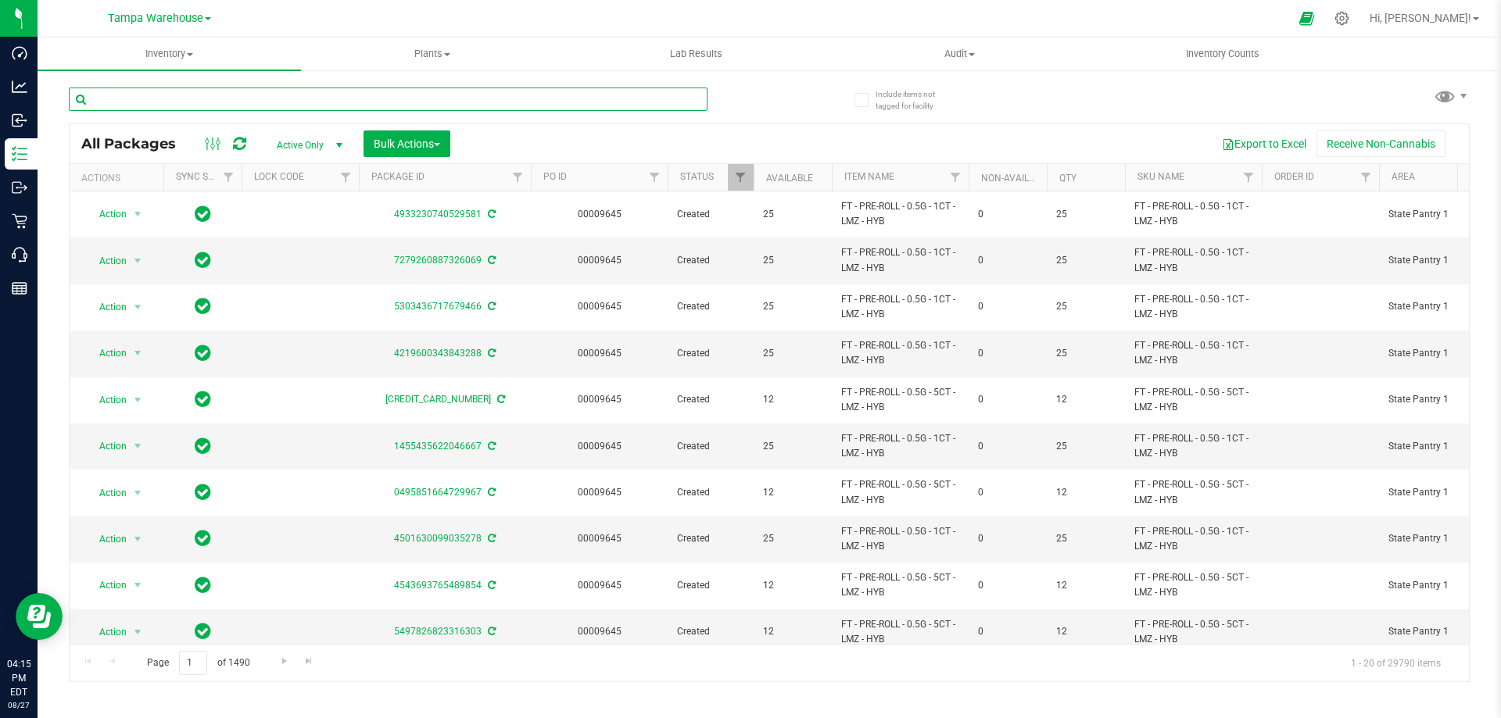
click at [111, 101] on input "text" at bounding box center [388, 99] width 639 height 23
paste input "6758866430424205"
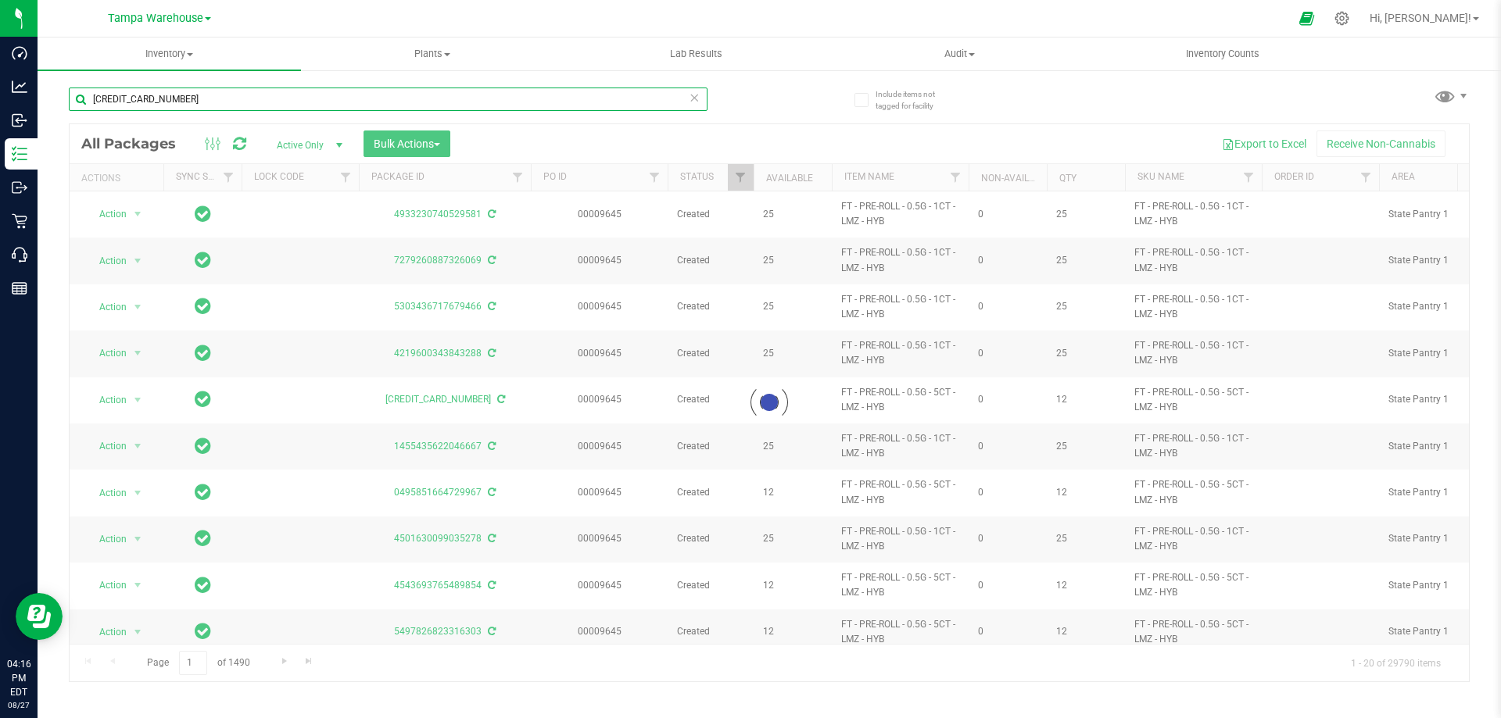
type input "6758866430424205"
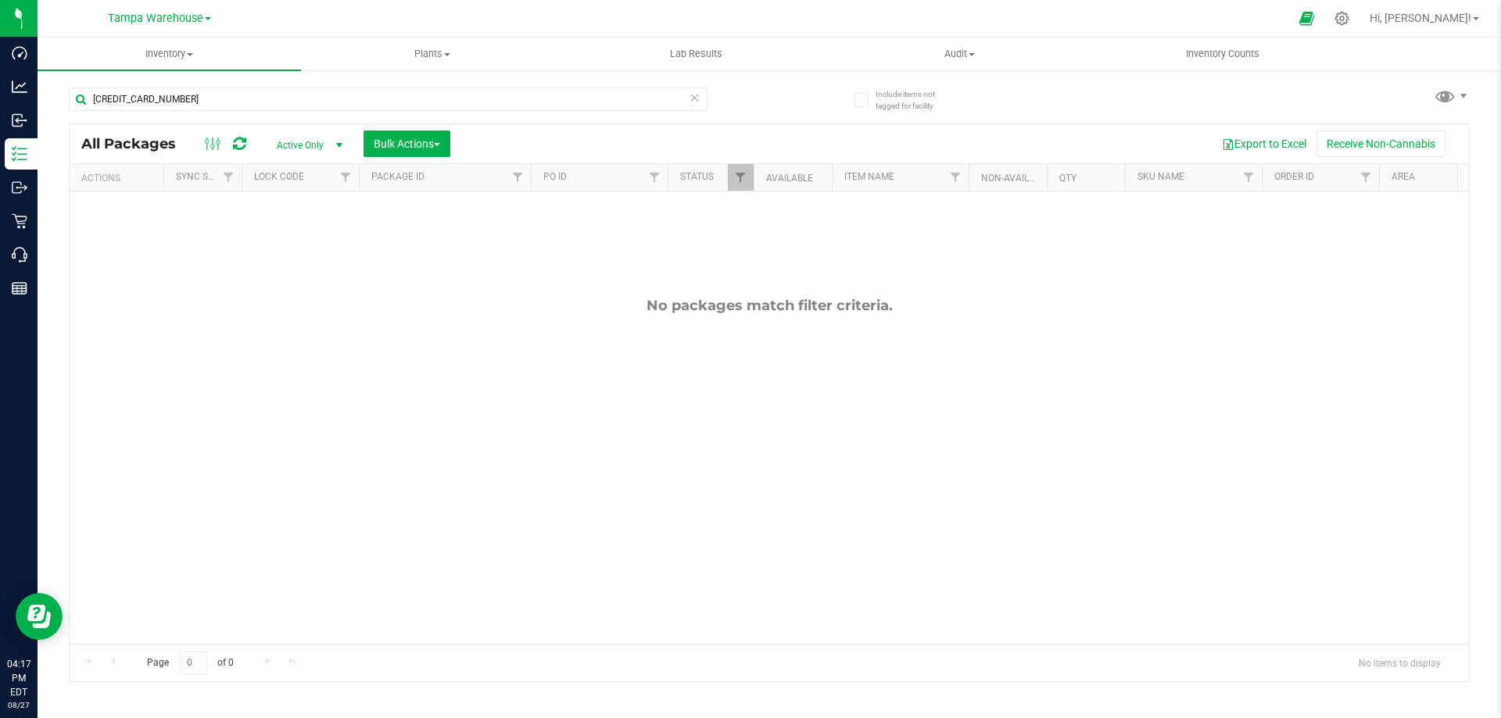
click at [338, 145] on span "select" at bounding box center [339, 145] width 13 height 13
click at [281, 234] on li "All" at bounding box center [305, 239] width 84 height 23
click at [160, 14] on span "Tampa Warehouse" at bounding box center [155, 19] width 95 height 14
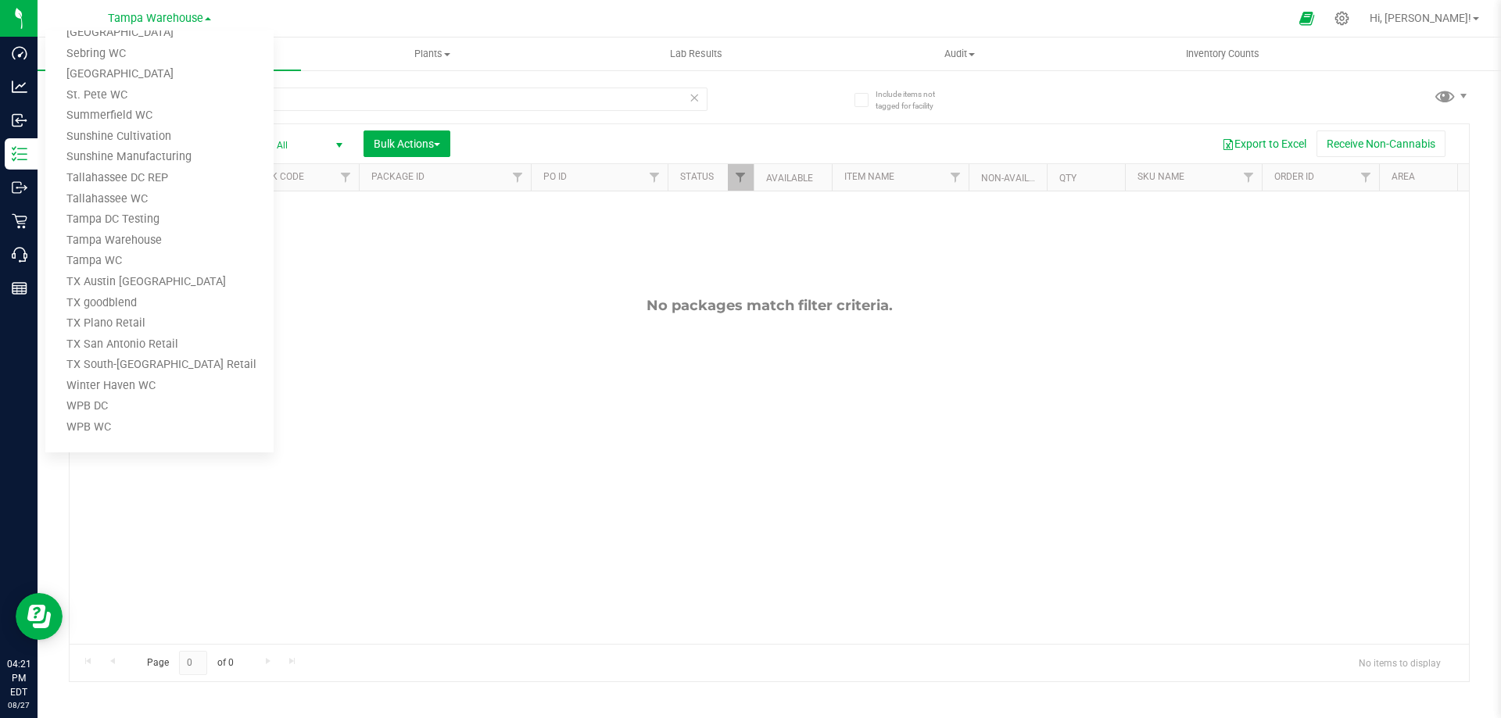
click at [364, 22] on div at bounding box center [784, 18] width 1009 height 30
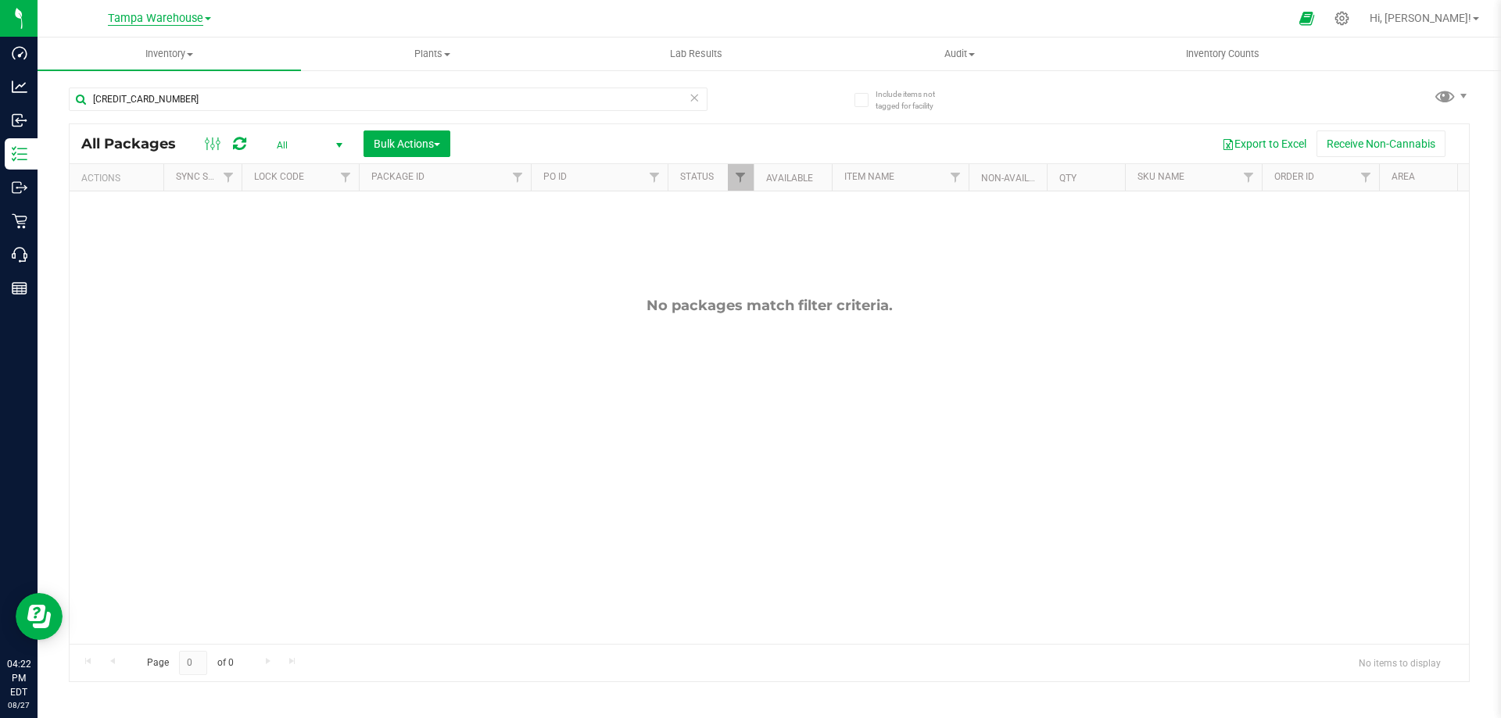
click at [177, 20] on span "Tampa Warehouse" at bounding box center [155, 19] width 95 height 14
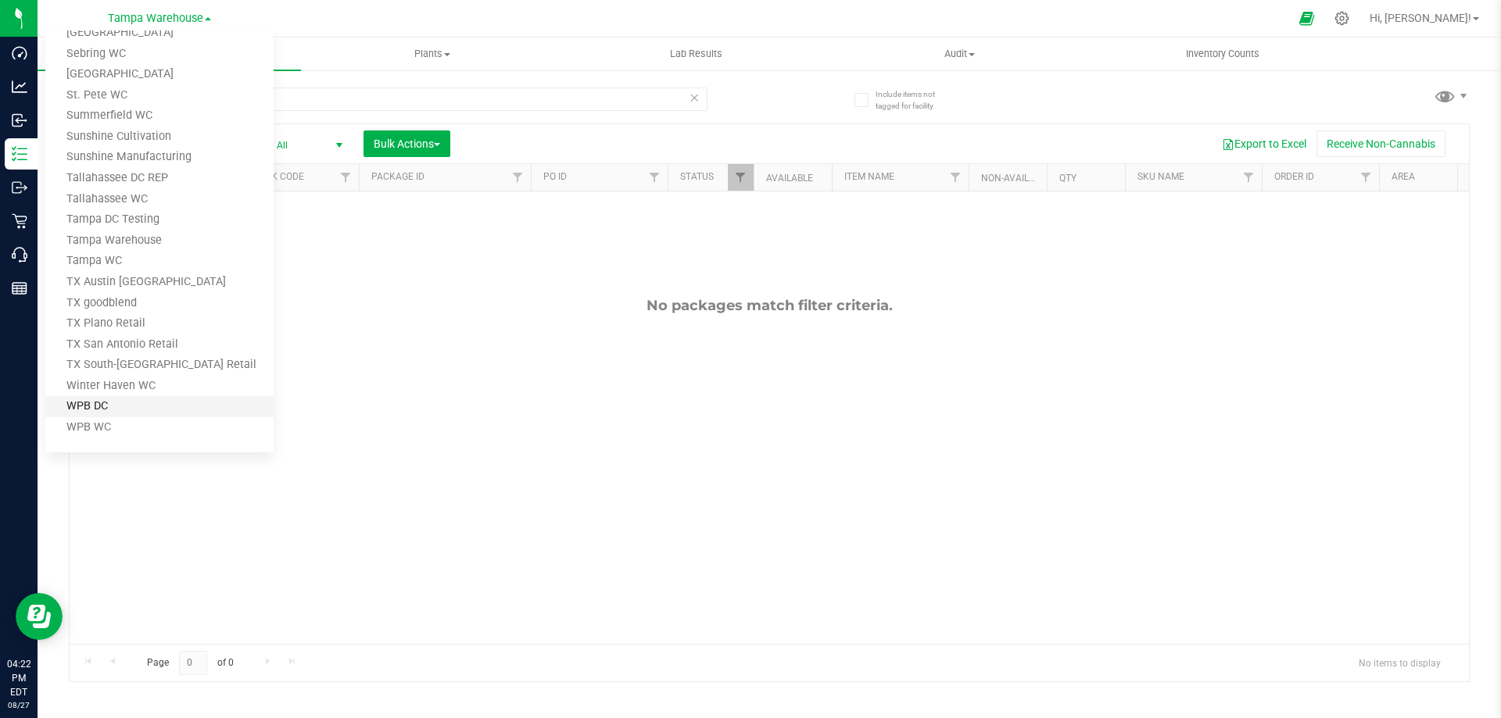
click at [99, 406] on link "WPB DC" at bounding box center [159, 406] width 228 height 21
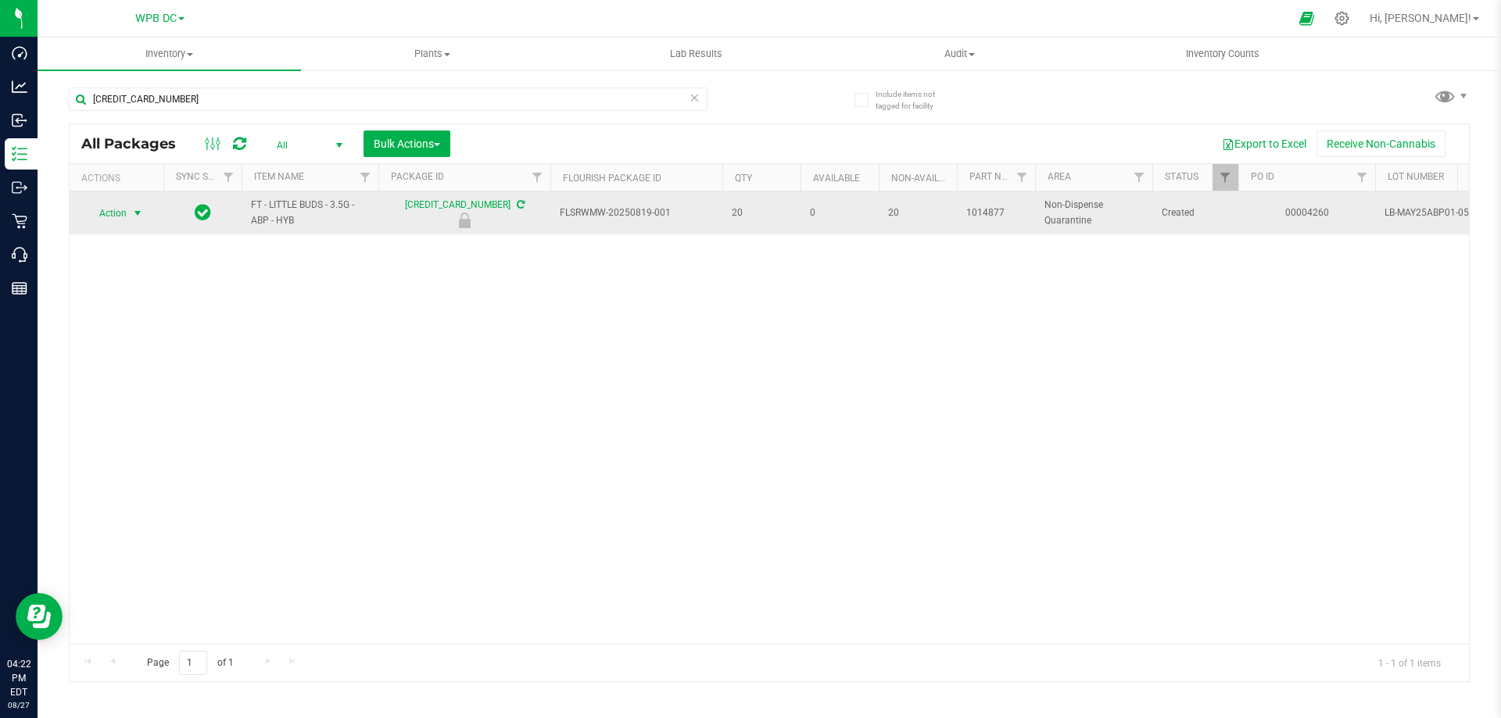
click at [114, 216] on span "Action" at bounding box center [106, 213] width 42 height 22
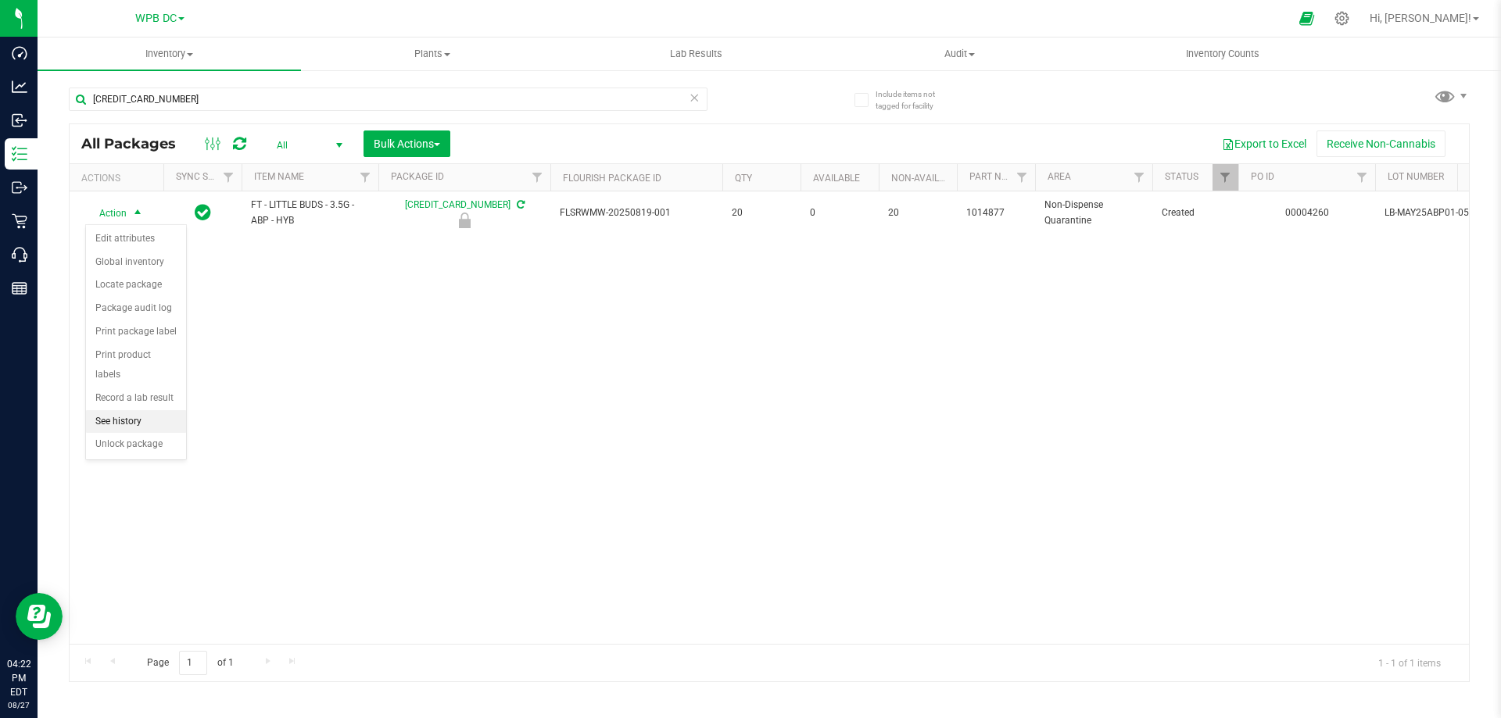
click at [113, 410] on li "See history" at bounding box center [136, 421] width 100 height 23
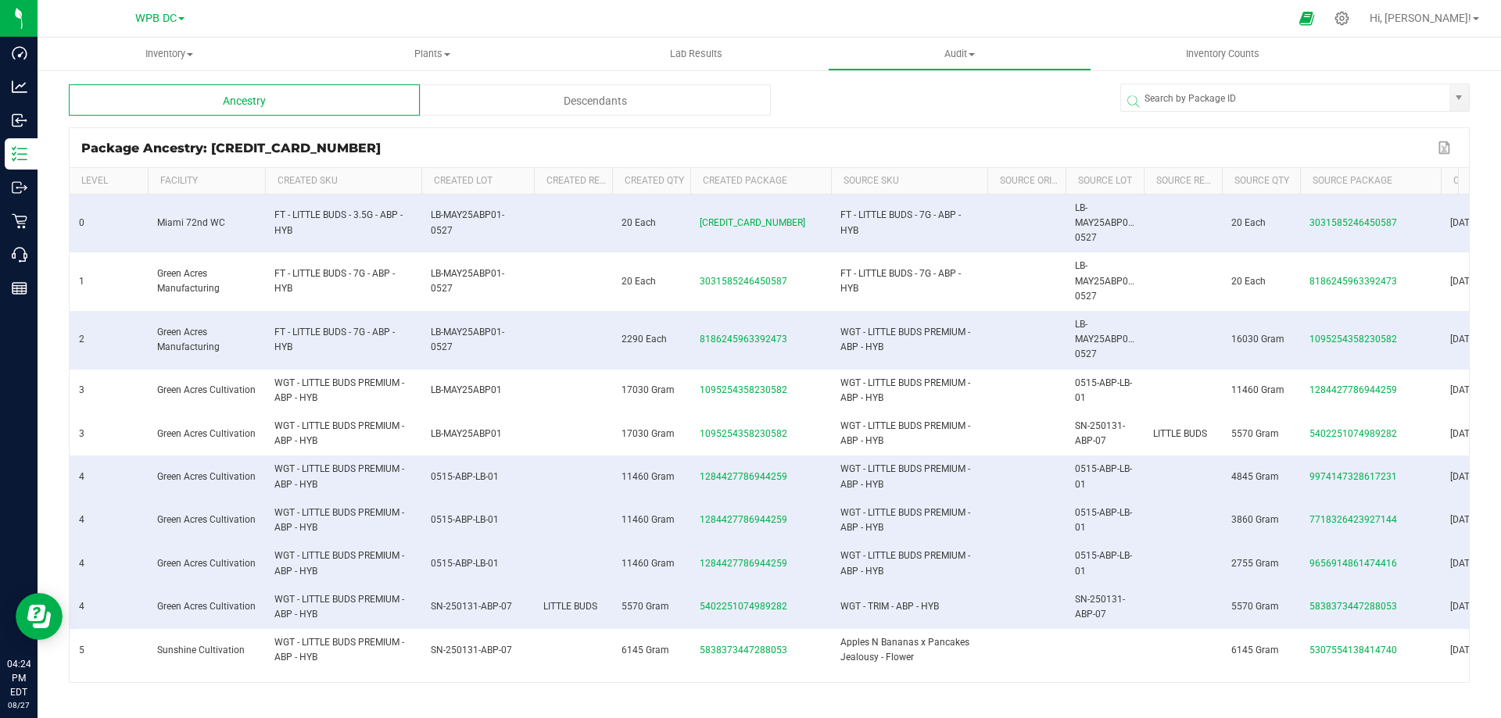
click at [532, 178] on span at bounding box center [531, 296] width 5 height 256
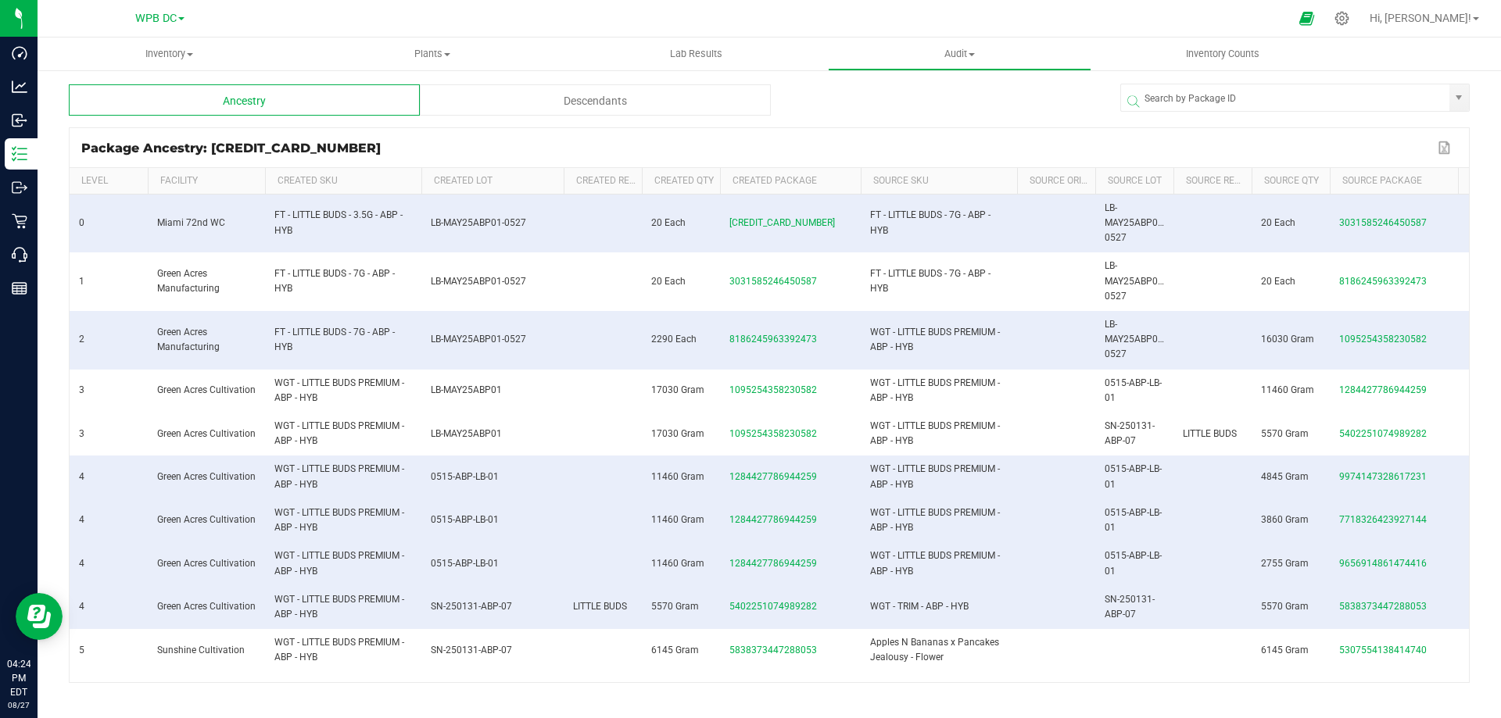
click at [562, 178] on span at bounding box center [561, 296] width 5 height 256
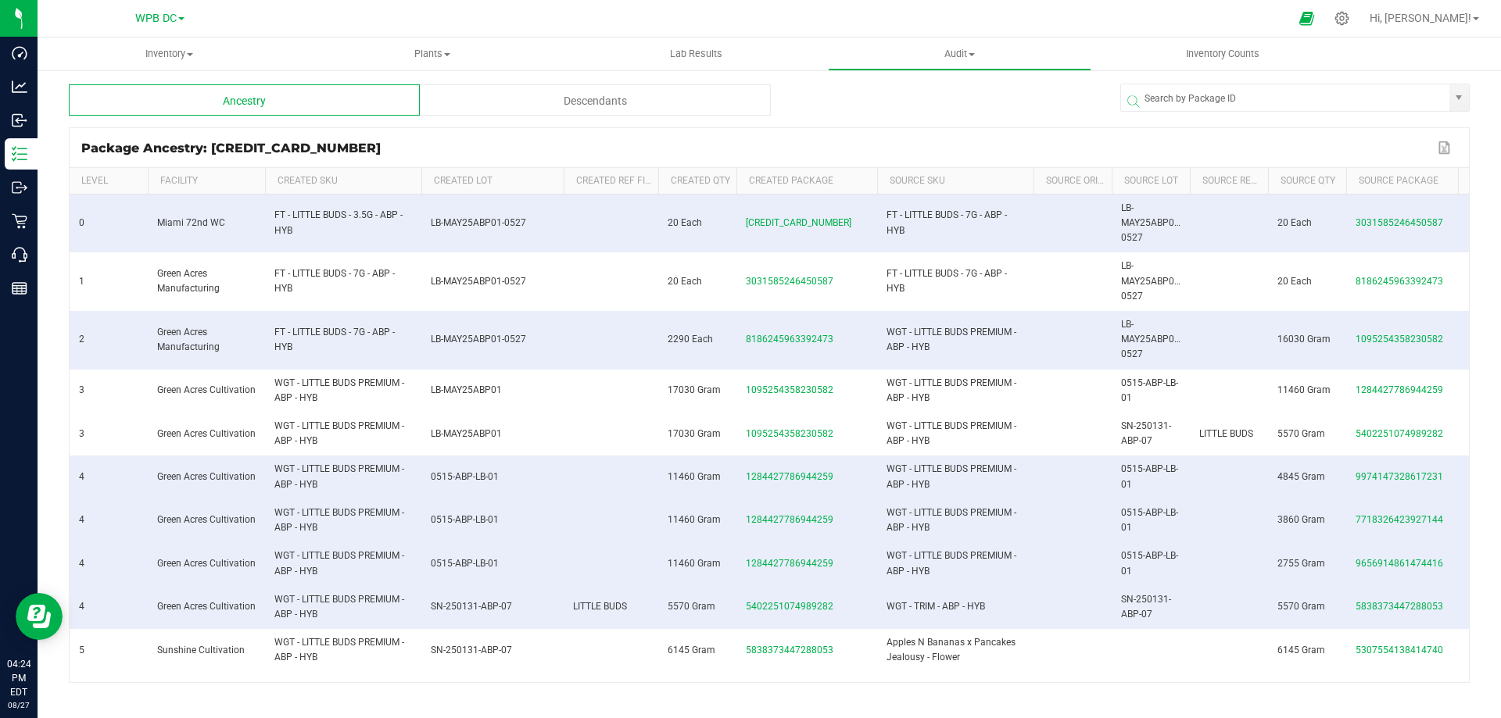
click at [656, 184] on span at bounding box center [655, 296] width 5 height 256
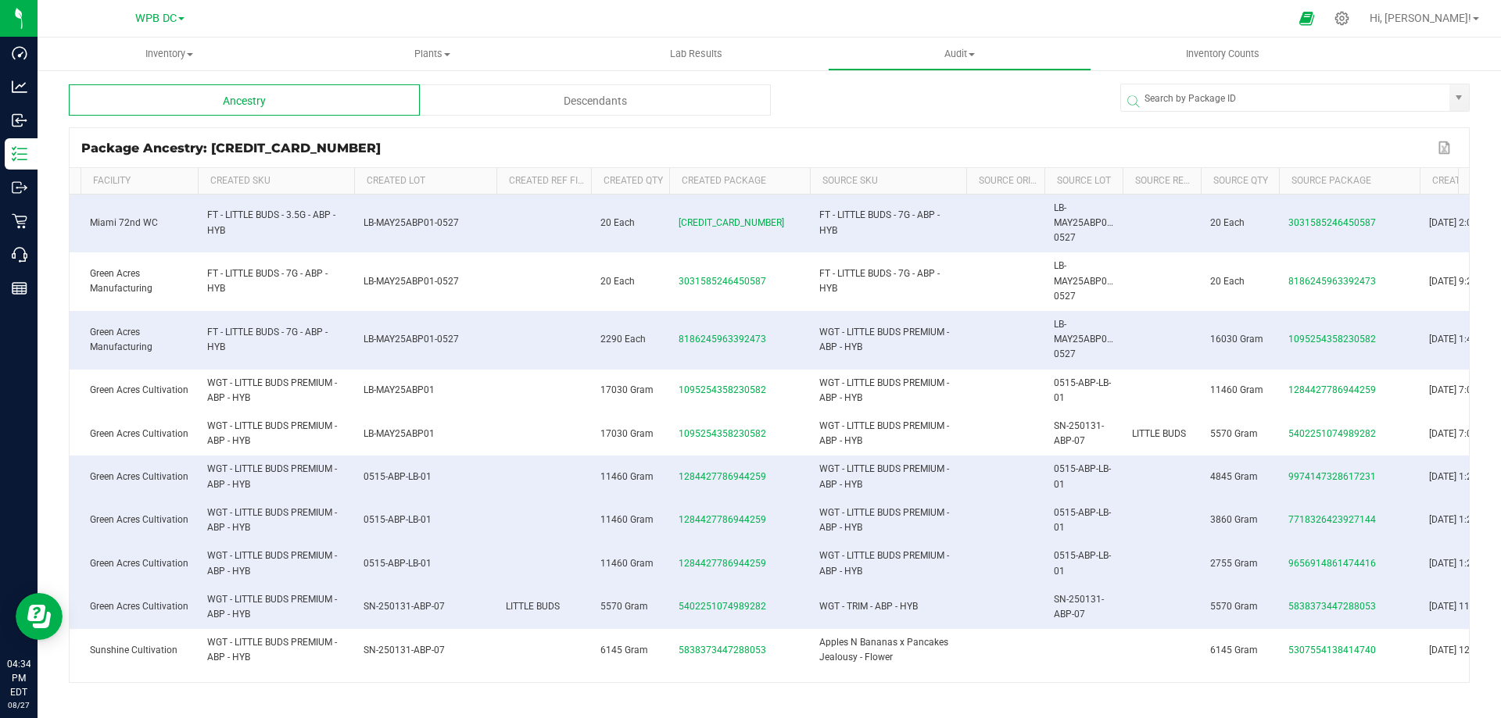
scroll to position [0, 63]
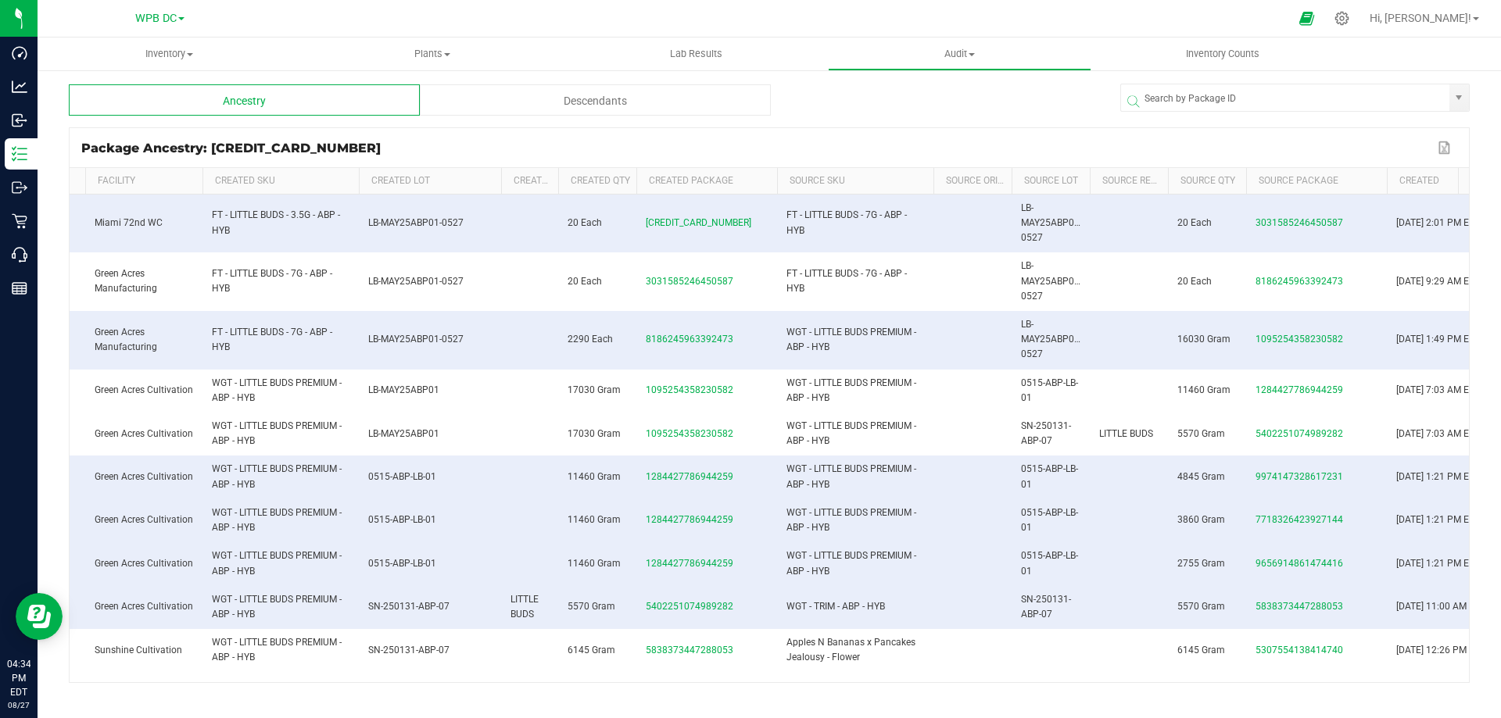
click at [556, 182] on span at bounding box center [555, 296] width 5 height 256
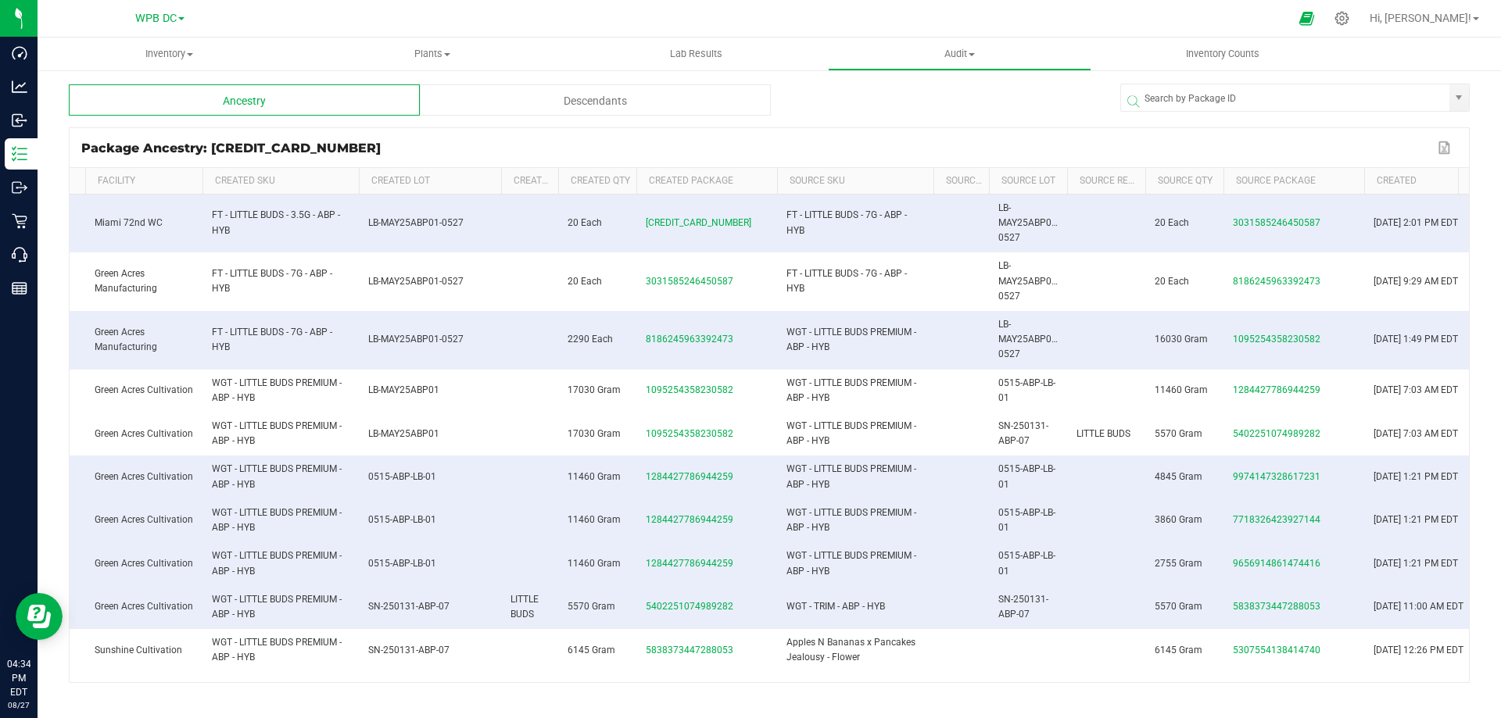
click at [988, 180] on span at bounding box center [986, 296] width 5 height 256
click at [777, 178] on th "Source SKU" at bounding box center [855, 181] width 156 height 27
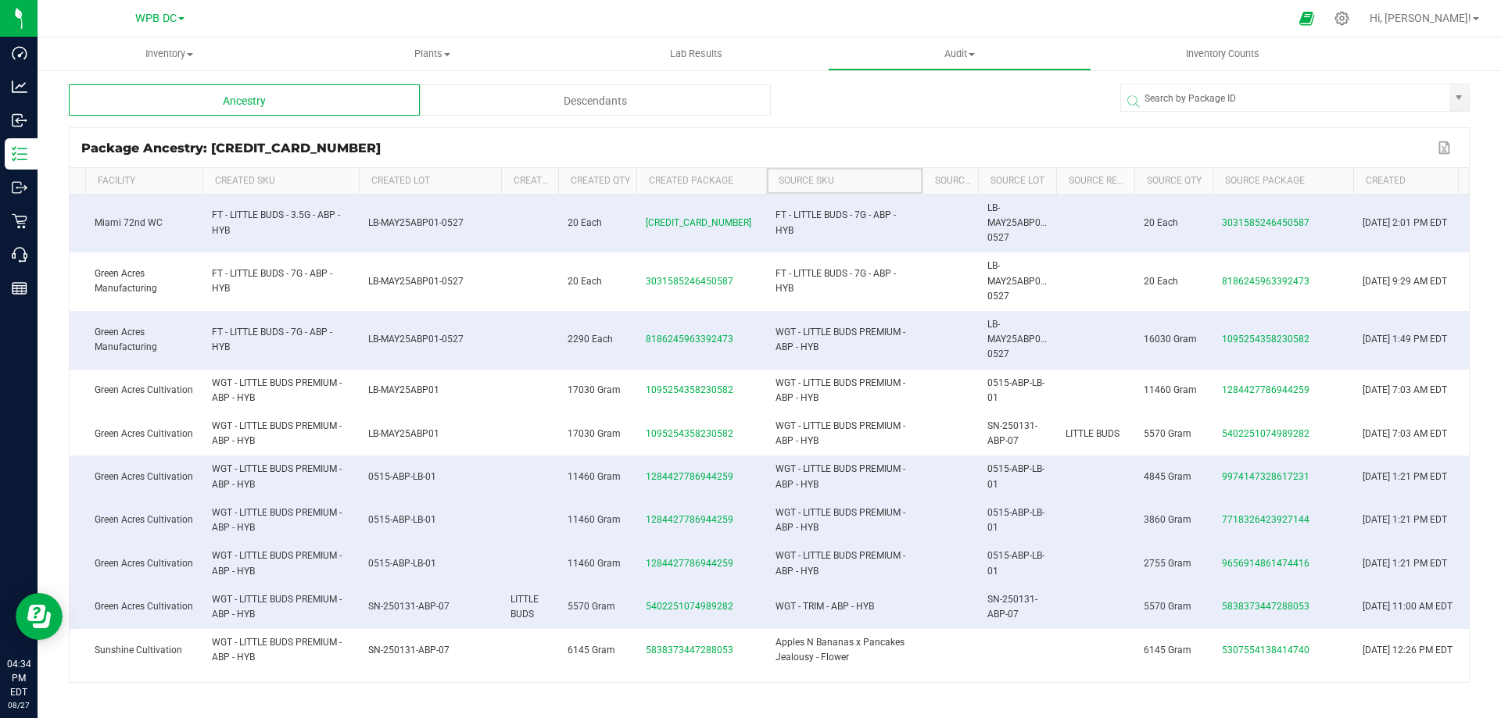
click at [765, 181] on span at bounding box center [763, 296] width 5 height 256
drag, startPoint x: 368, startPoint y: 224, endPoint x: 467, endPoint y: 222, distance: 98.5
click at [467, 222] on td "LB-MAY25ABP01-0527" at bounding box center [430, 224] width 142 height 59
copy span "LB-MAY25ABP01-0527"
drag, startPoint x: 213, startPoint y: 271, endPoint x: 234, endPoint y: 286, distance: 26.4
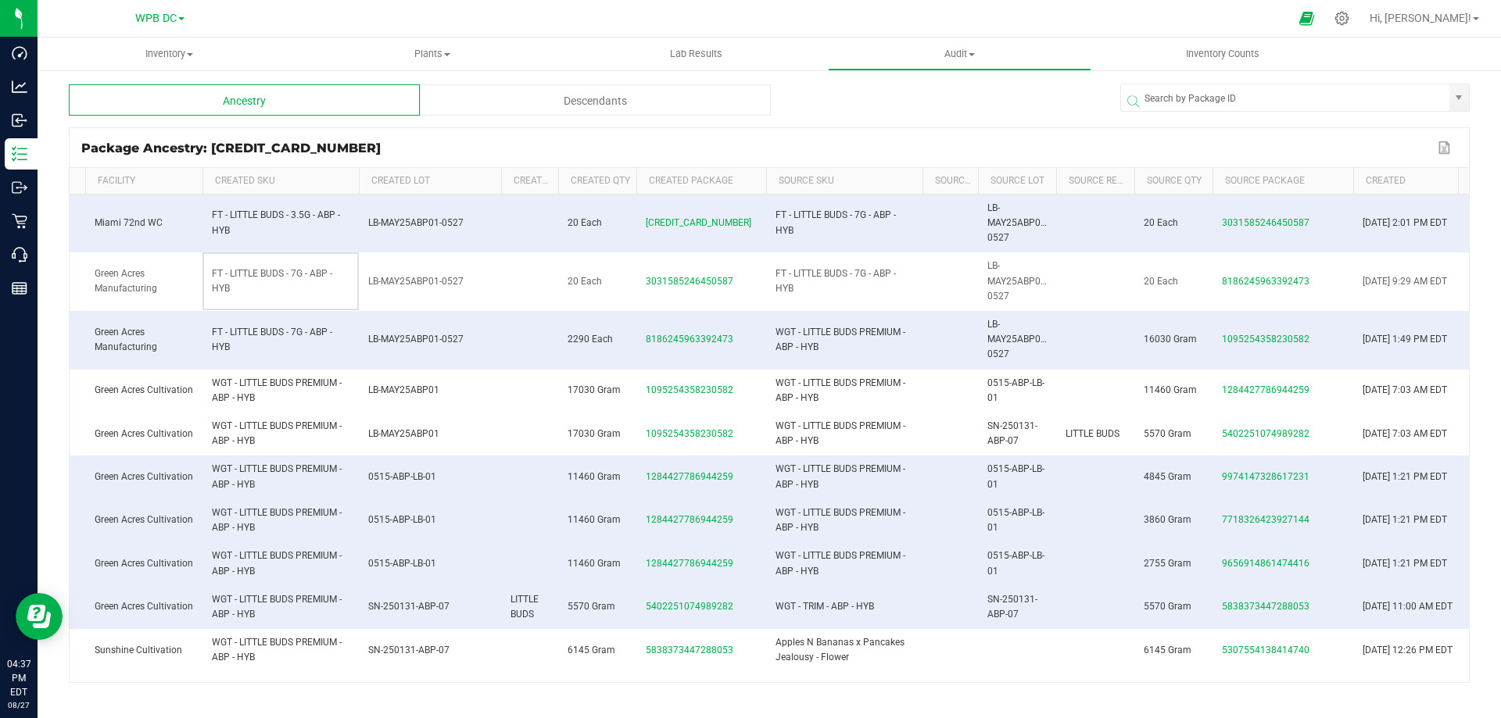
click at [234, 286] on td "FT - LITTLE BUDS - 7G - ABP - HYB" at bounding box center [280, 281] width 156 height 59
copy span "FT - LITTLE BUDS - 7G - ABP - HYB"
